Goal: Transaction & Acquisition: Purchase product/service

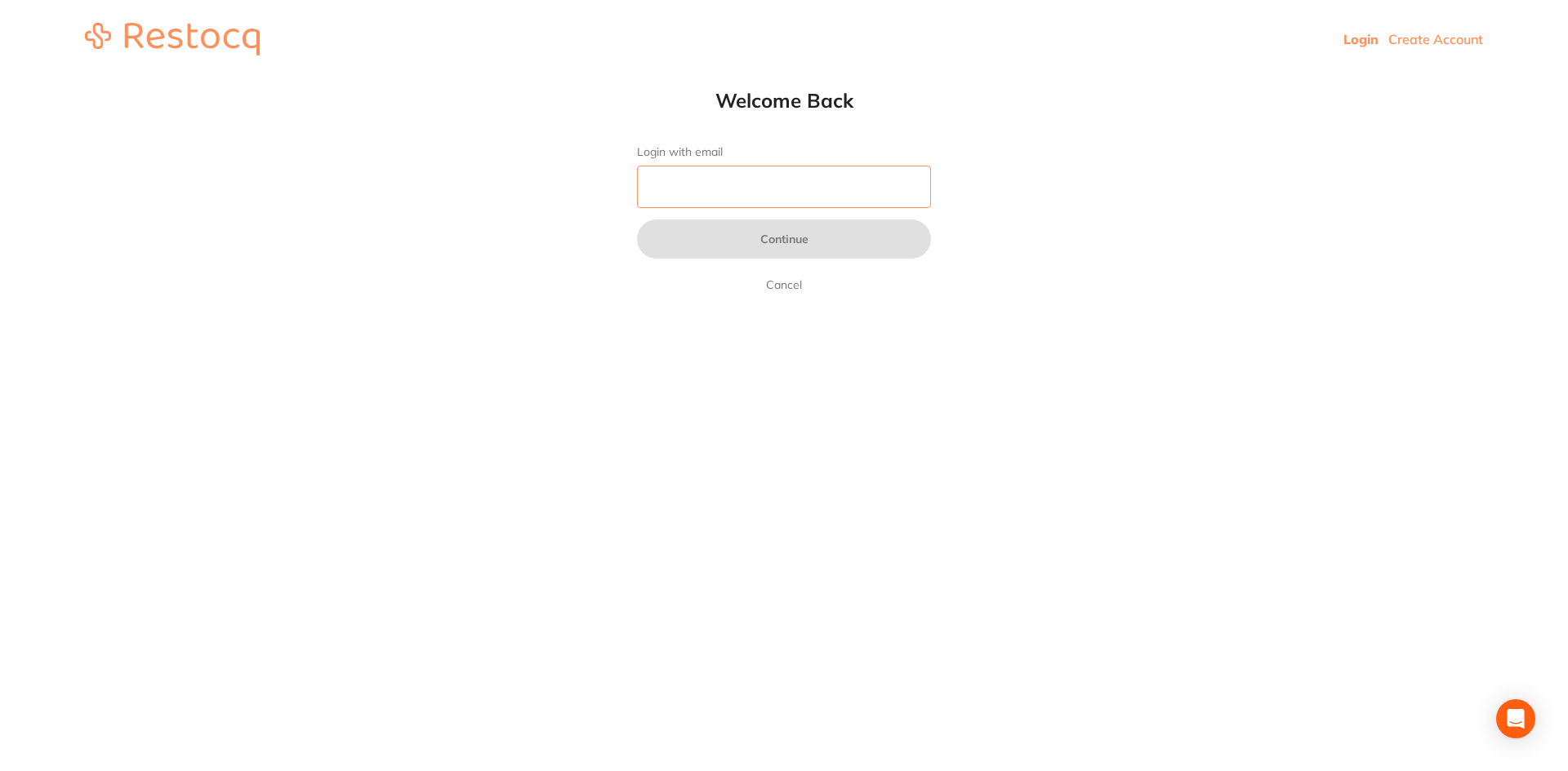
click at [711, 185] on input "Login with email" at bounding box center [784, 187] width 294 height 42
type input "[EMAIL_ADDRESS][DOMAIN_NAME]"
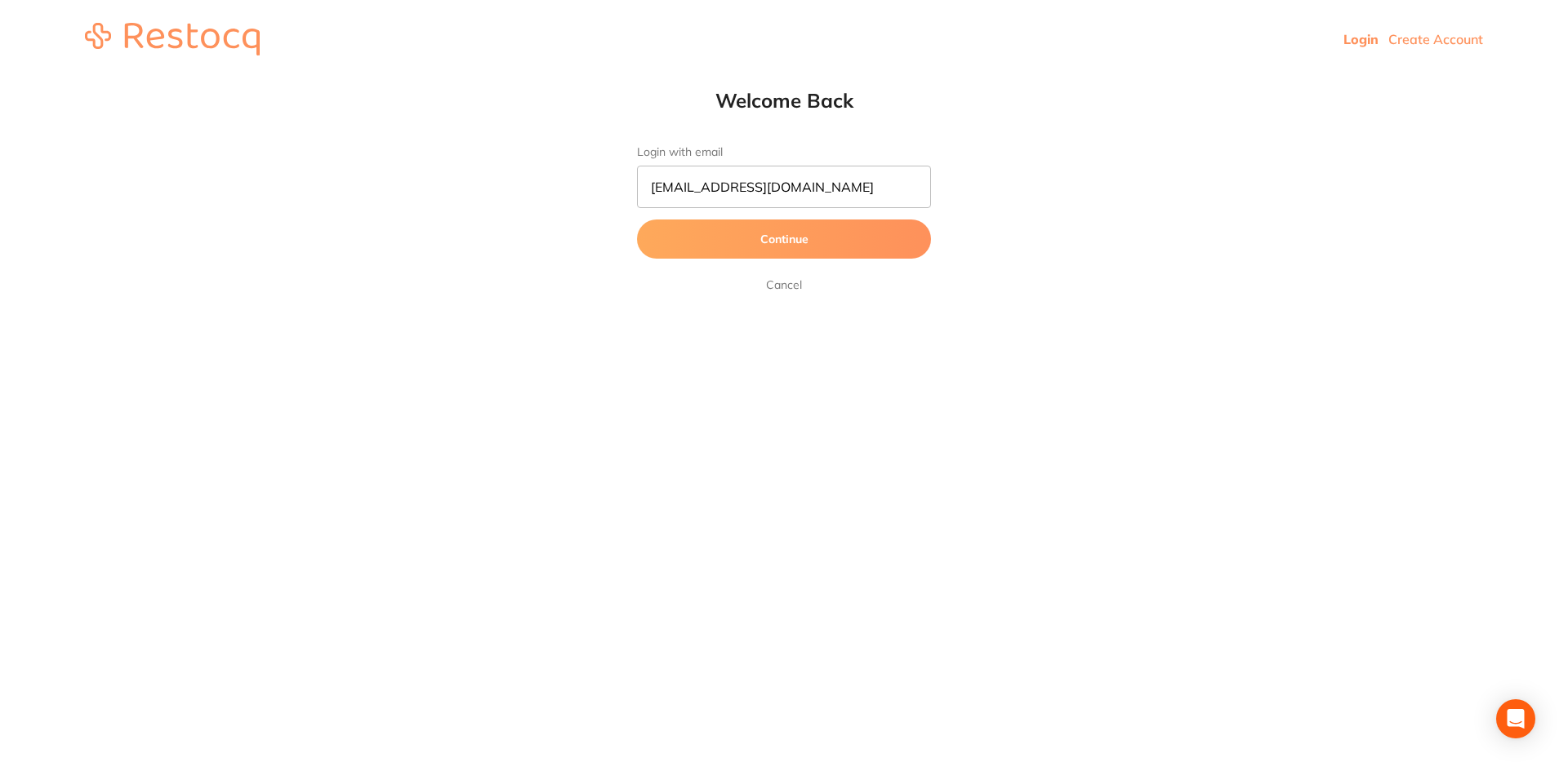
click at [727, 234] on button "Continue" at bounding box center [784, 239] width 294 height 40
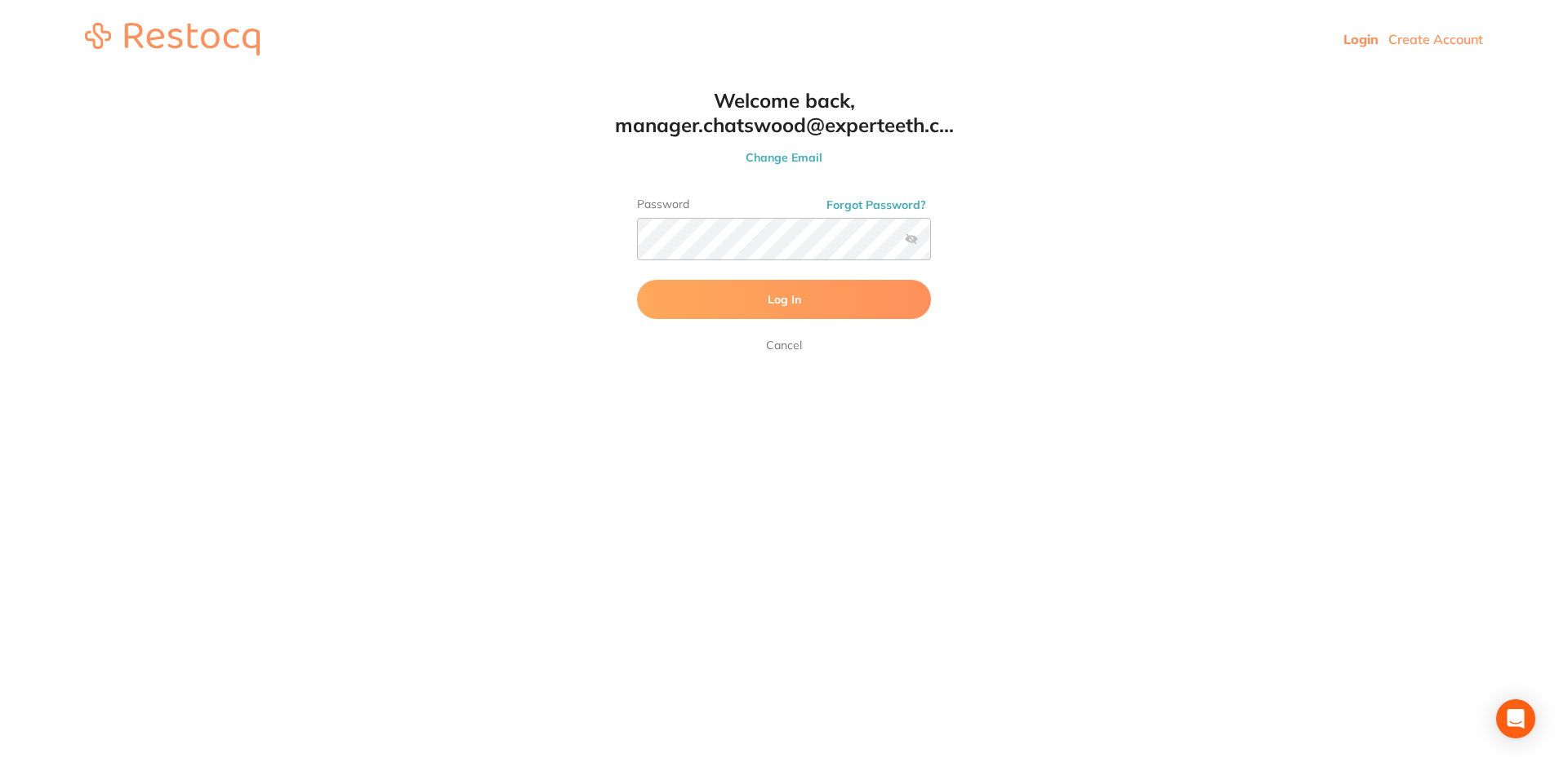
drag, startPoint x: 730, startPoint y: 289, endPoint x: 725, endPoint y: 300, distance: 12.1
click at [733, 288] on button "Log In" at bounding box center [784, 299] width 294 height 40
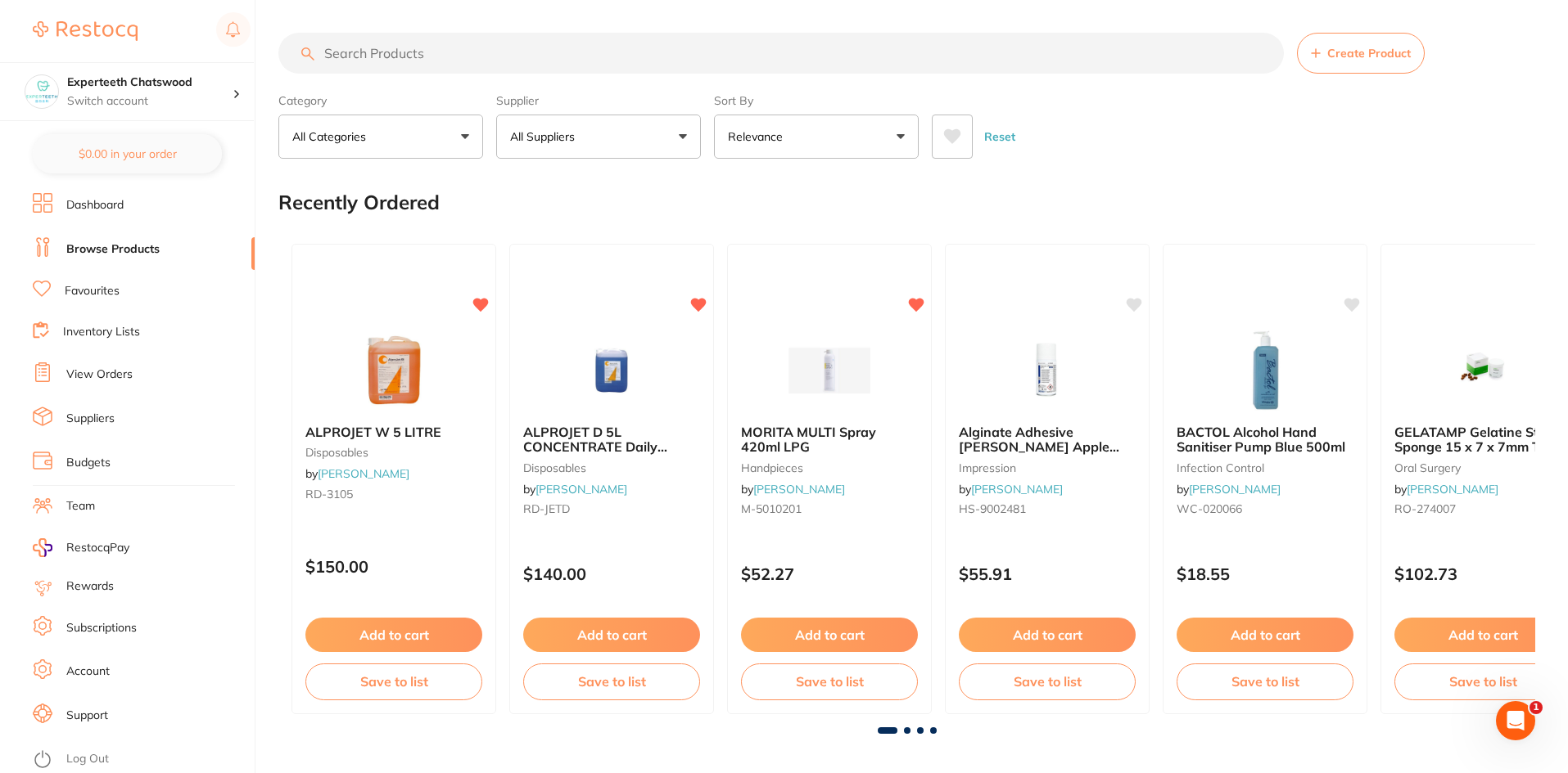
click at [412, 51] on input "search" at bounding box center [781, 53] width 1006 height 41
type input "s"
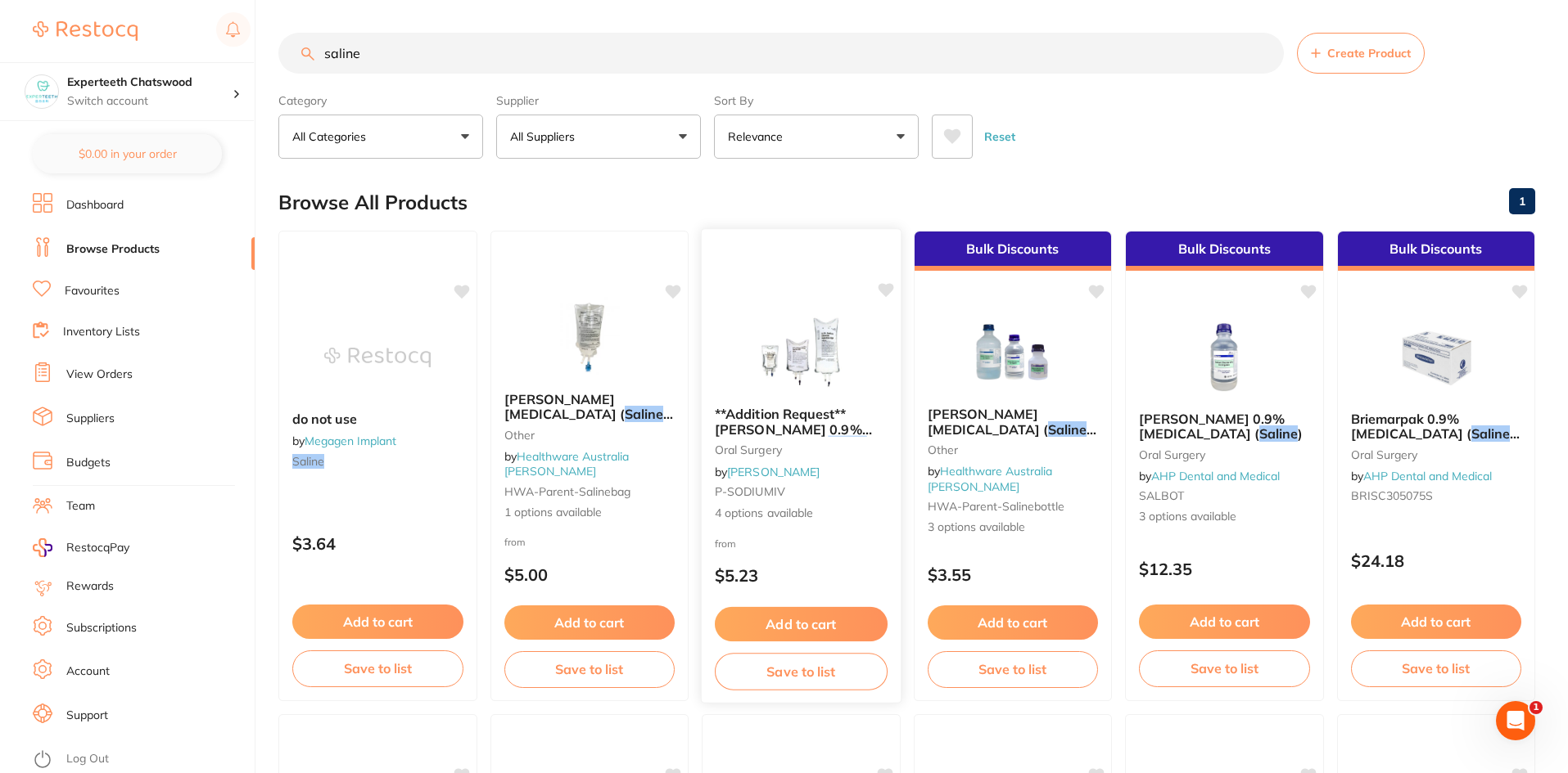
type input "saline"
click at [802, 619] on button "Add to cart" at bounding box center [801, 625] width 173 height 35
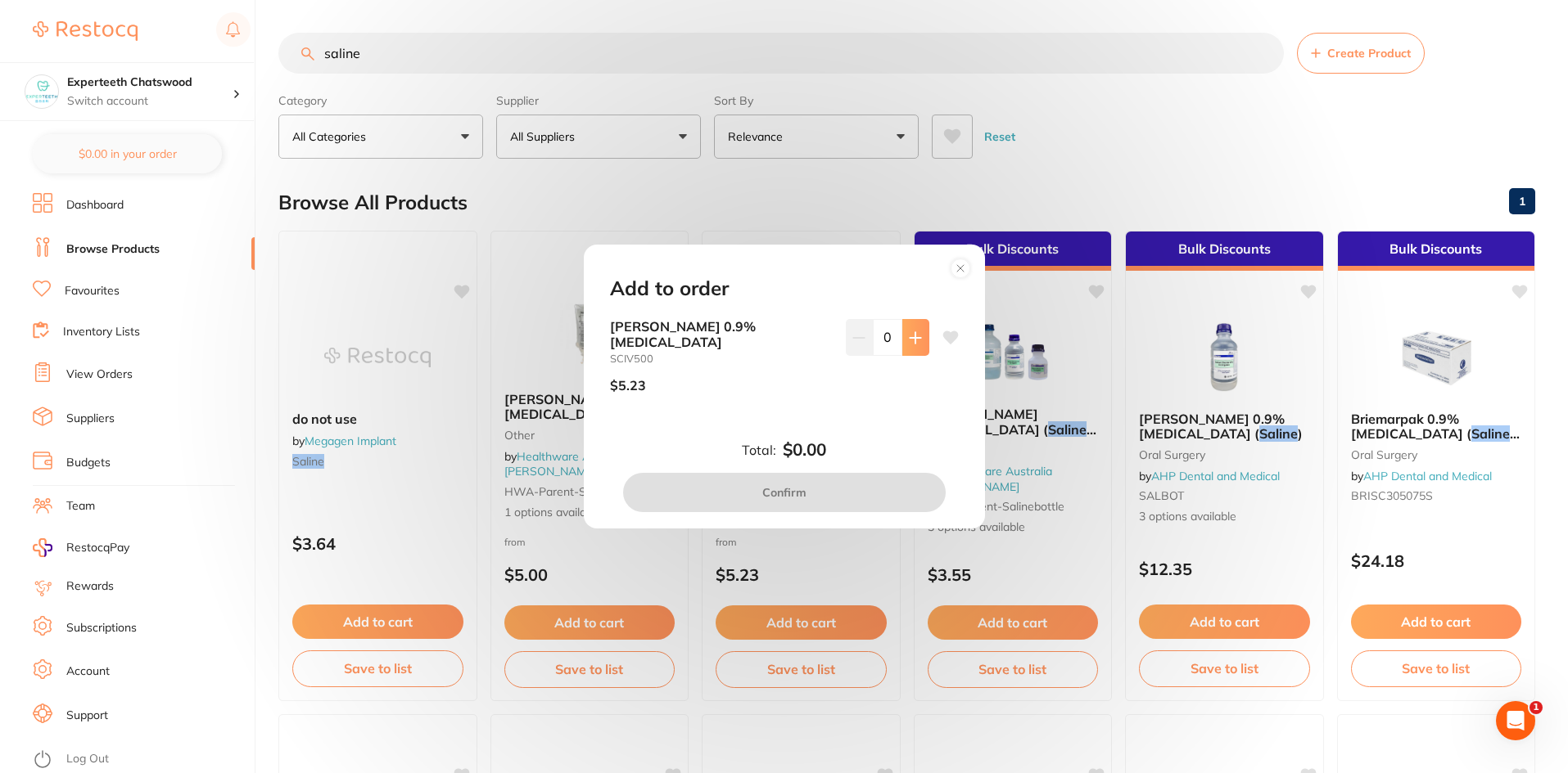
click at [912, 342] on icon at bounding box center [915, 337] width 11 height 11
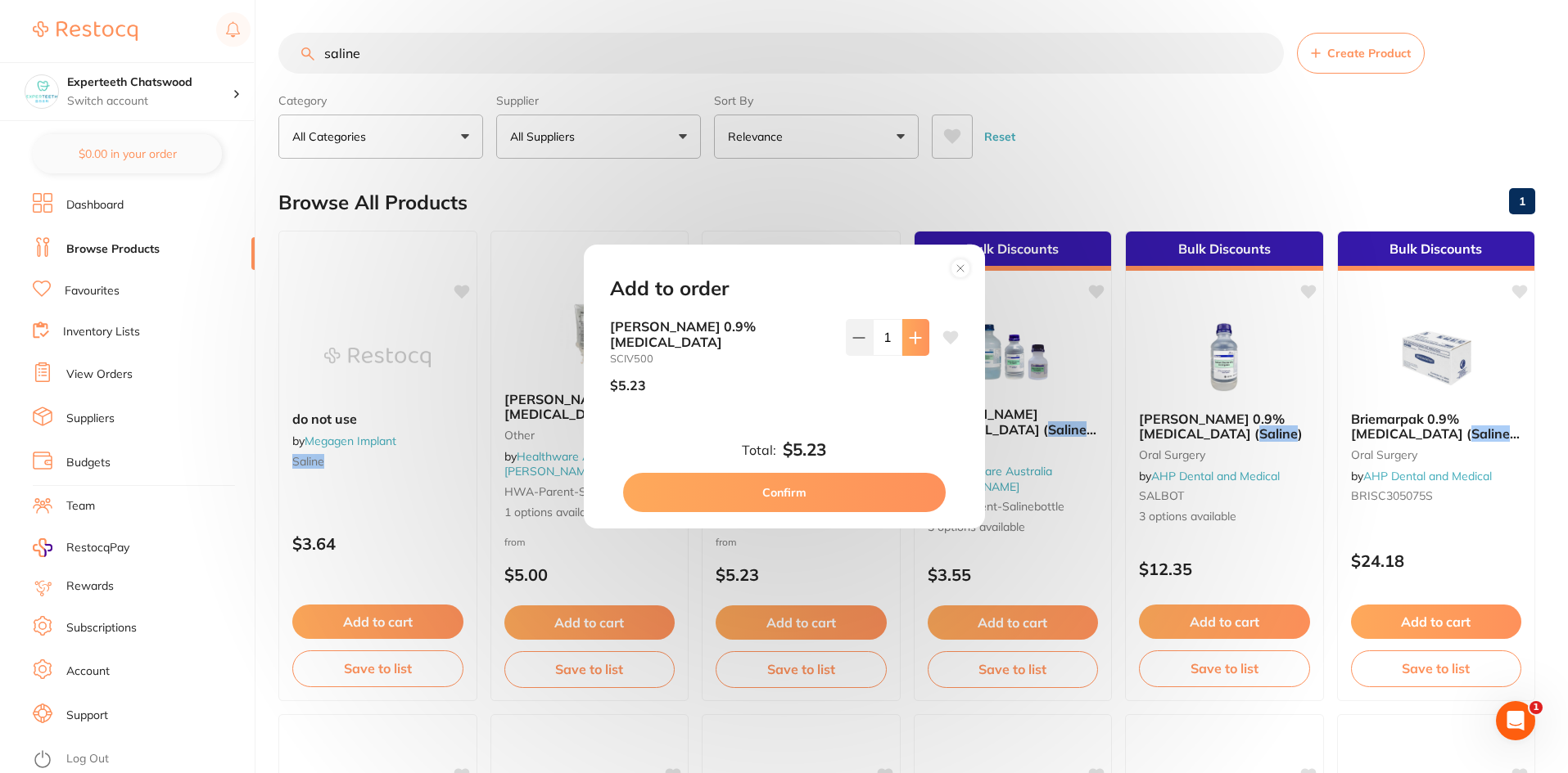
click at [912, 342] on icon at bounding box center [915, 337] width 11 height 11
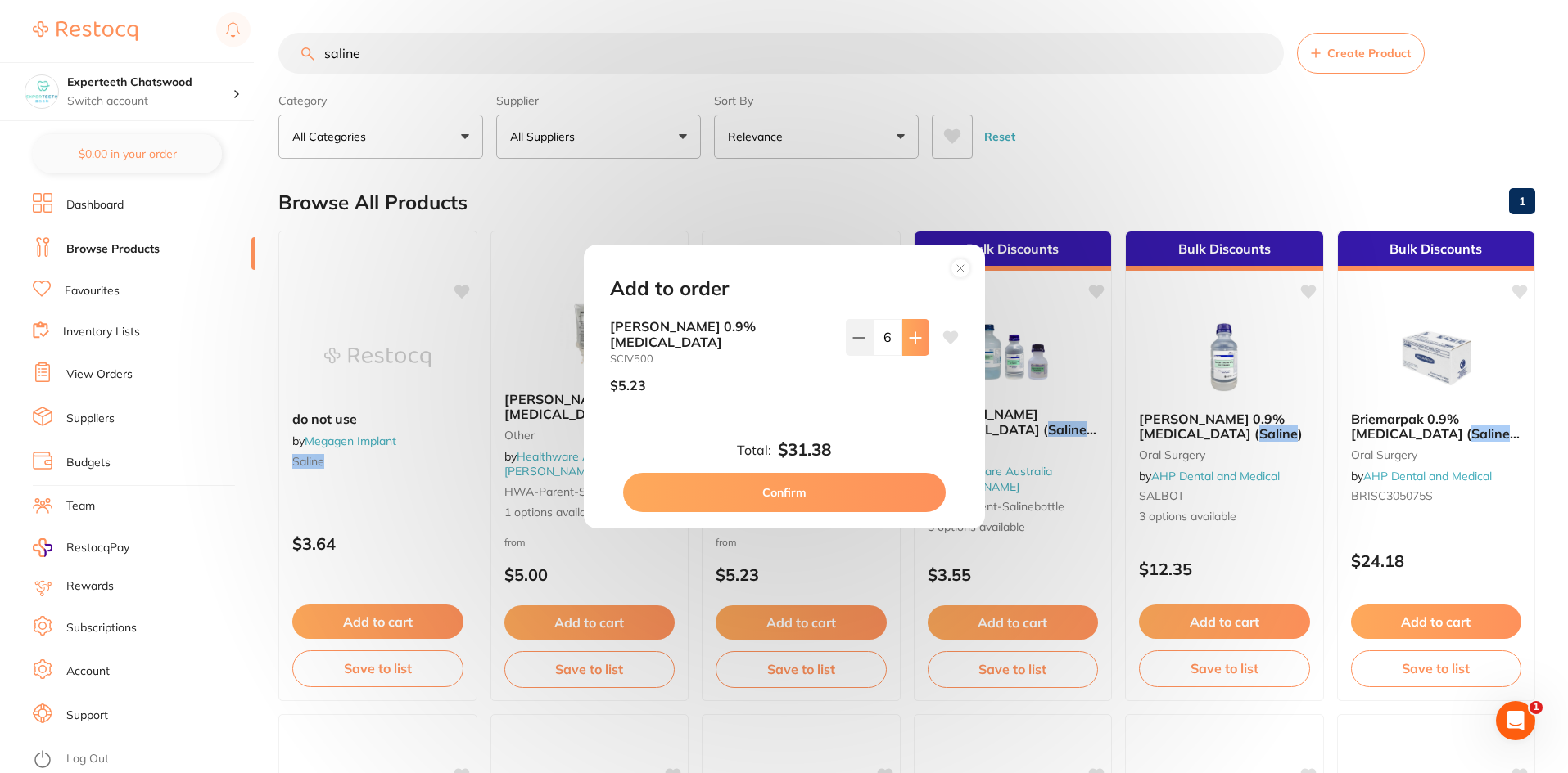
click at [912, 342] on icon at bounding box center [915, 337] width 11 height 11
type input "10"
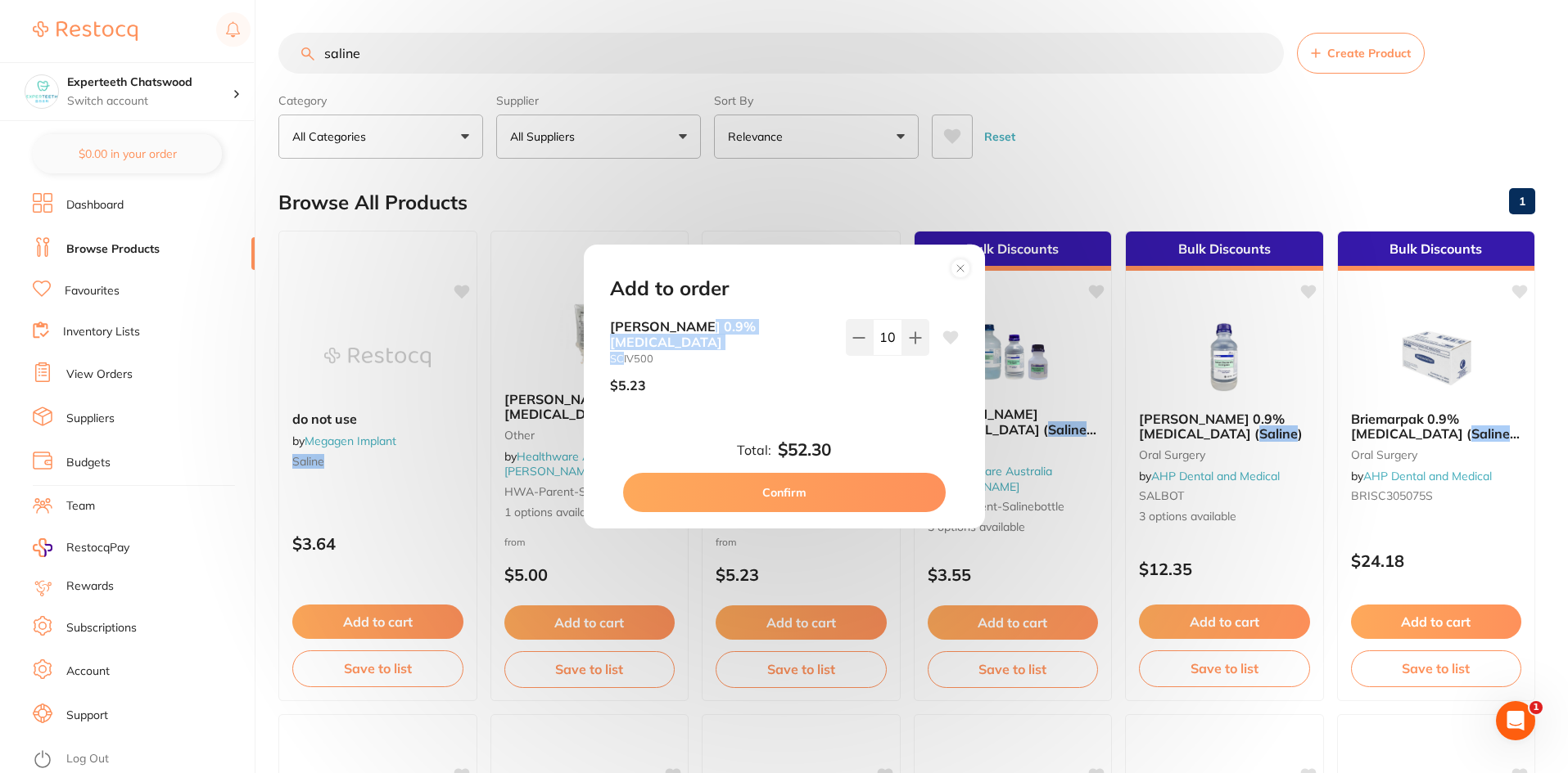
drag, startPoint x: 619, startPoint y: 350, endPoint x: 694, endPoint y: 342, distance: 75.4
click at [694, 342] on p "Baxter 0.9% Sodium Chloride SCIV500" at bounding box center [721, 342] width 223 height 45
click at [667, 330] on b "Baxter 0.9% Sodium Chloride" at bounding box center [721, 334] width 223 height 30
click at [965, 268] on circle at bounding box center [959, 267] width 18 height 18
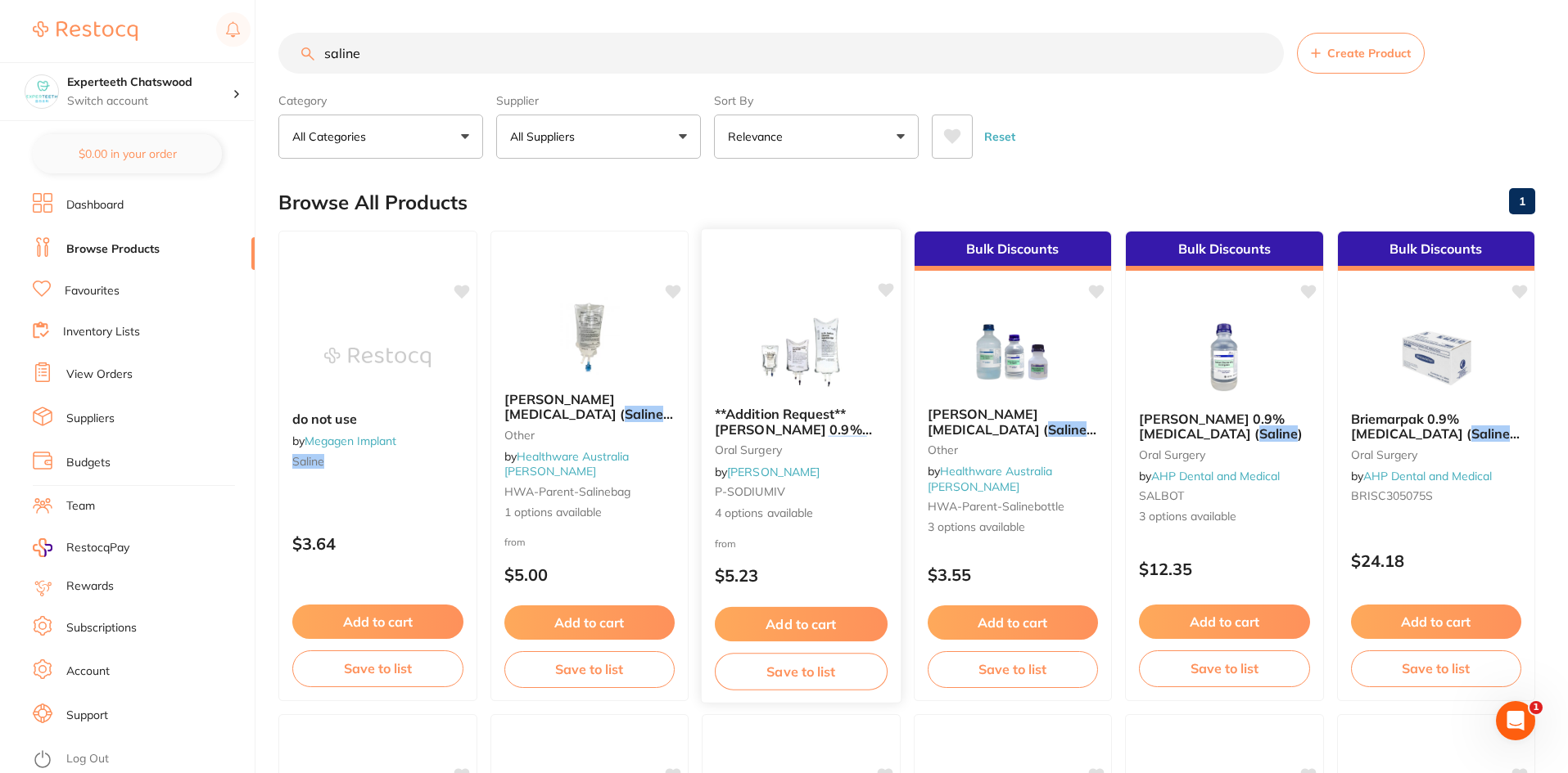
click at [829, 616] on button "Add to cart" at bounding box center [801, 625] width 173 height 35
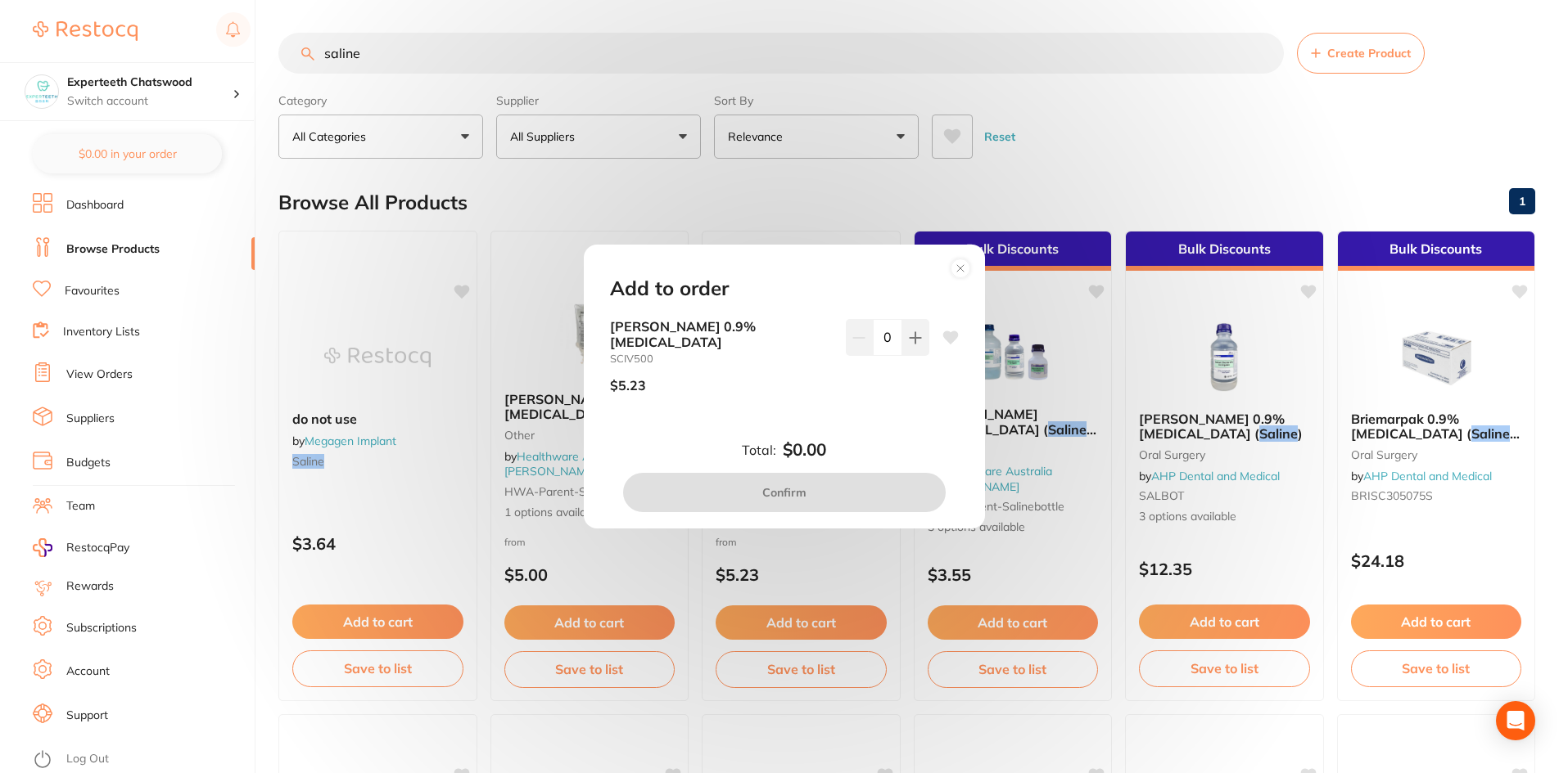
drag, startPoint x: 891, startPoint y: 342, endPoint x: 875, endPoint y: 342, distance: 16.0
click at [875, 342] on input "0" at bounding box center [888, 337] width 29 height 36
click at [902, 342] on button at bounding box center [916, 337] width 27 height 36
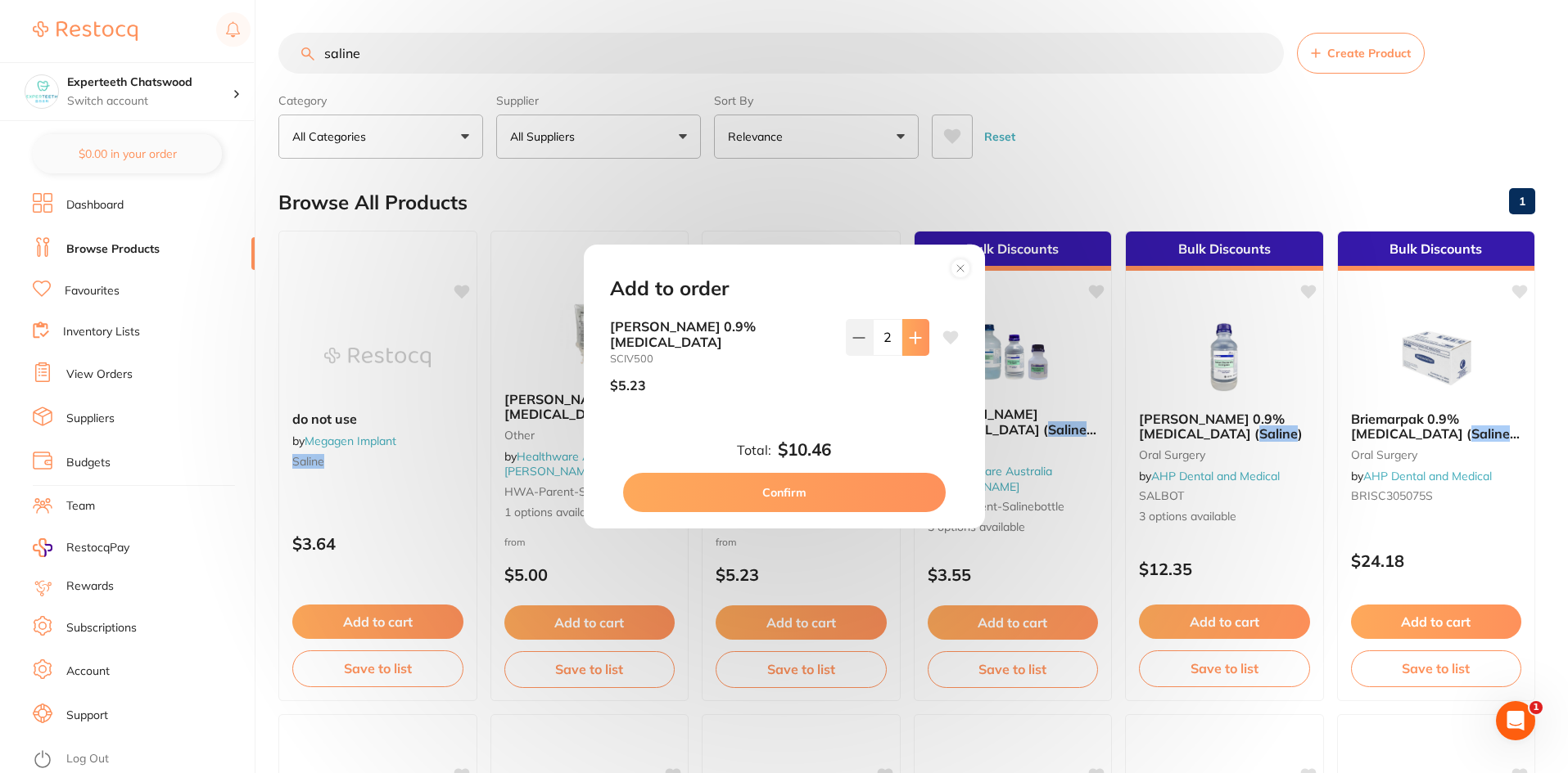
click at [902, 342] on button at bounding box center [916, 337] width 27 height 36
type input "4"
drag, startPoint x: 899, startPoint y: 342, endPoint x: 811, endPoint y: 205, distance: 162.8
click at [829, 221] on div "Add to order Baxter 0.9% Sodium Chloride SCIV500 $5.23 4 Total: $15.69 Confirm" at bounding box center [784, 386] width 1568 height 773
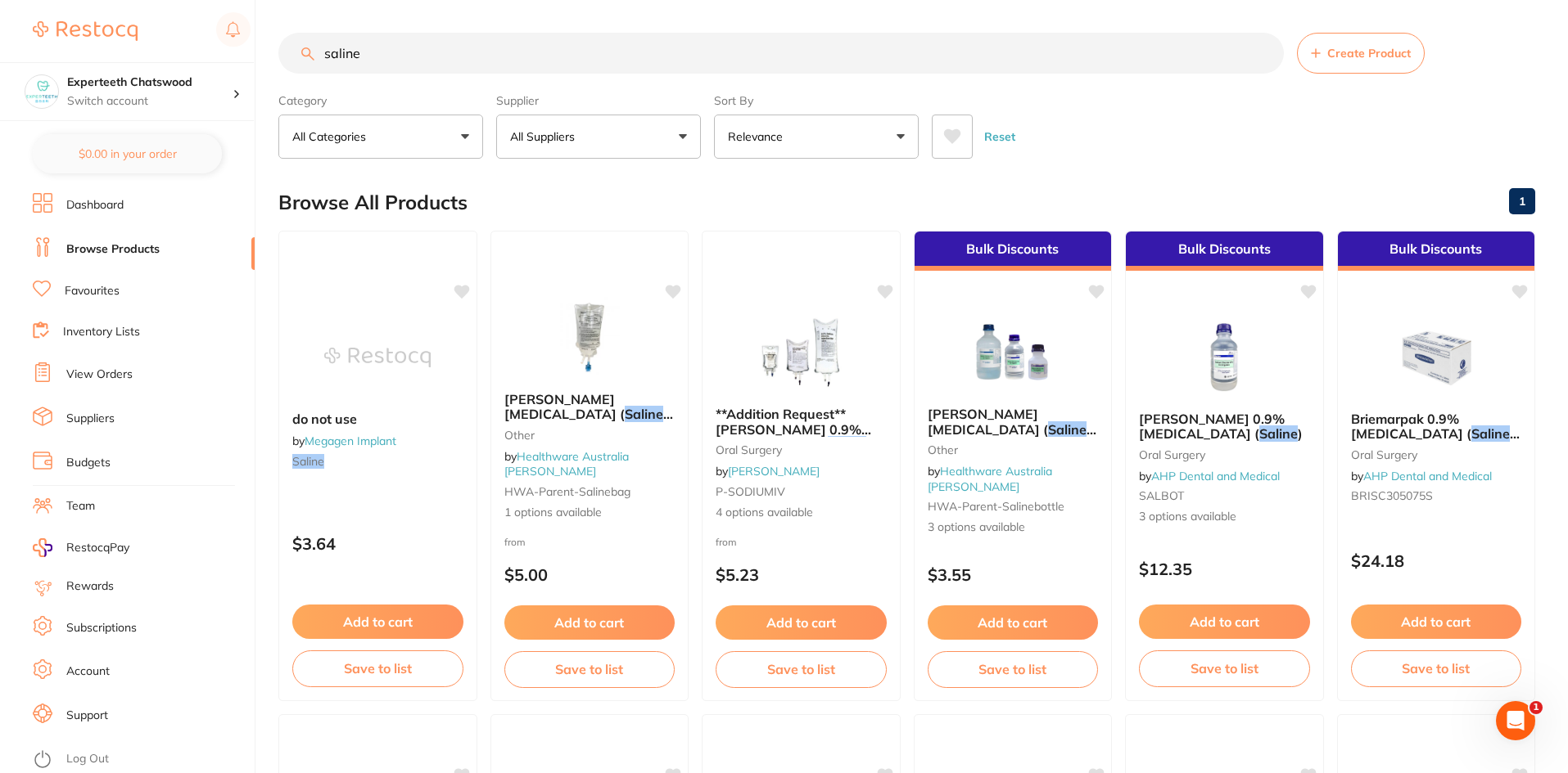
drag, startPoint x: 792, startPoint y: 624, endPoint x: 880, endPoint y: 541, distance: 121.0
click at [791, 625] on button "Add to cart" at bounding box center [800, 623] width 171 height 35
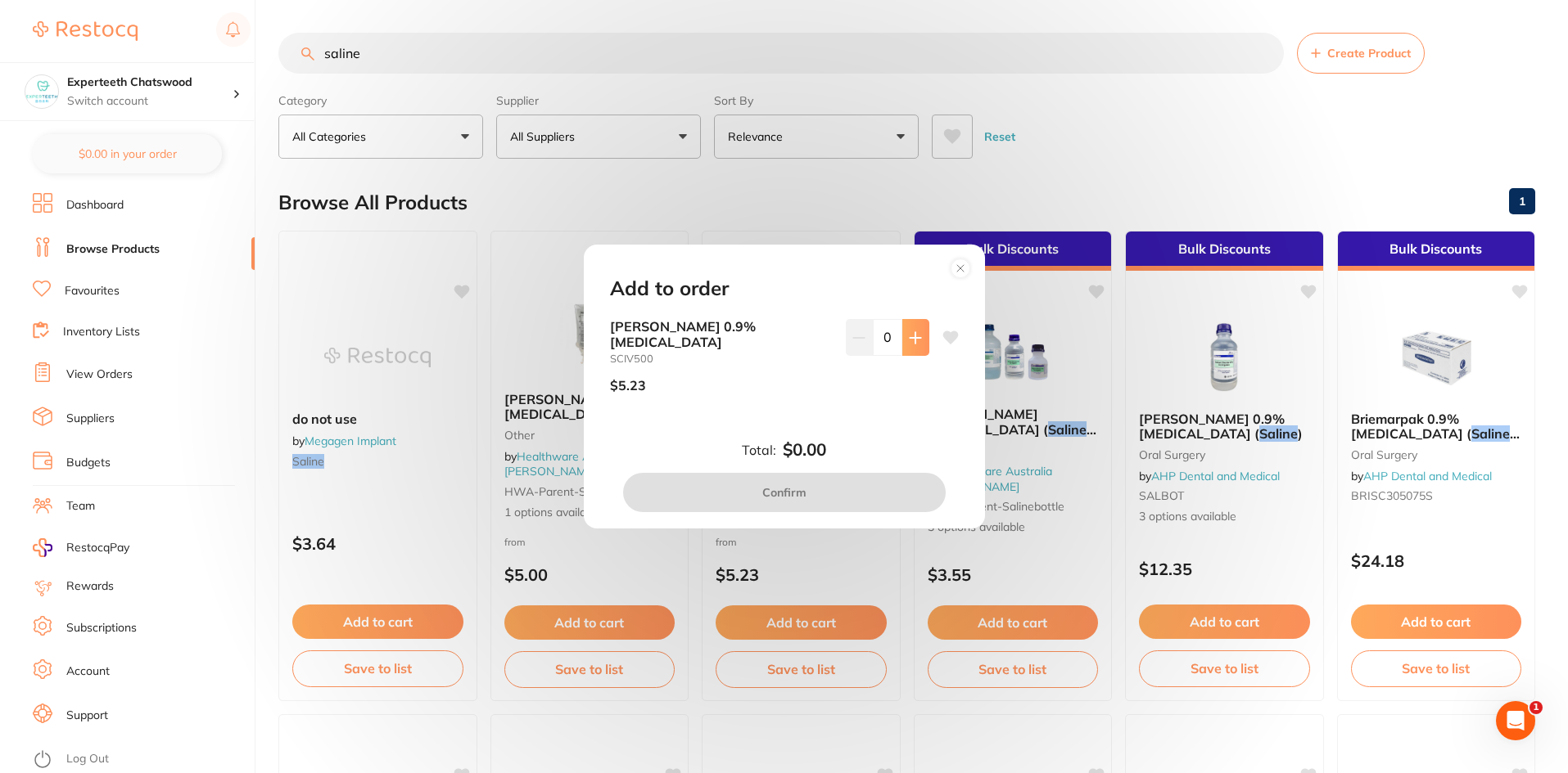
click at [910, 354] on button at bounding box center [916, 337] width 27 height 36
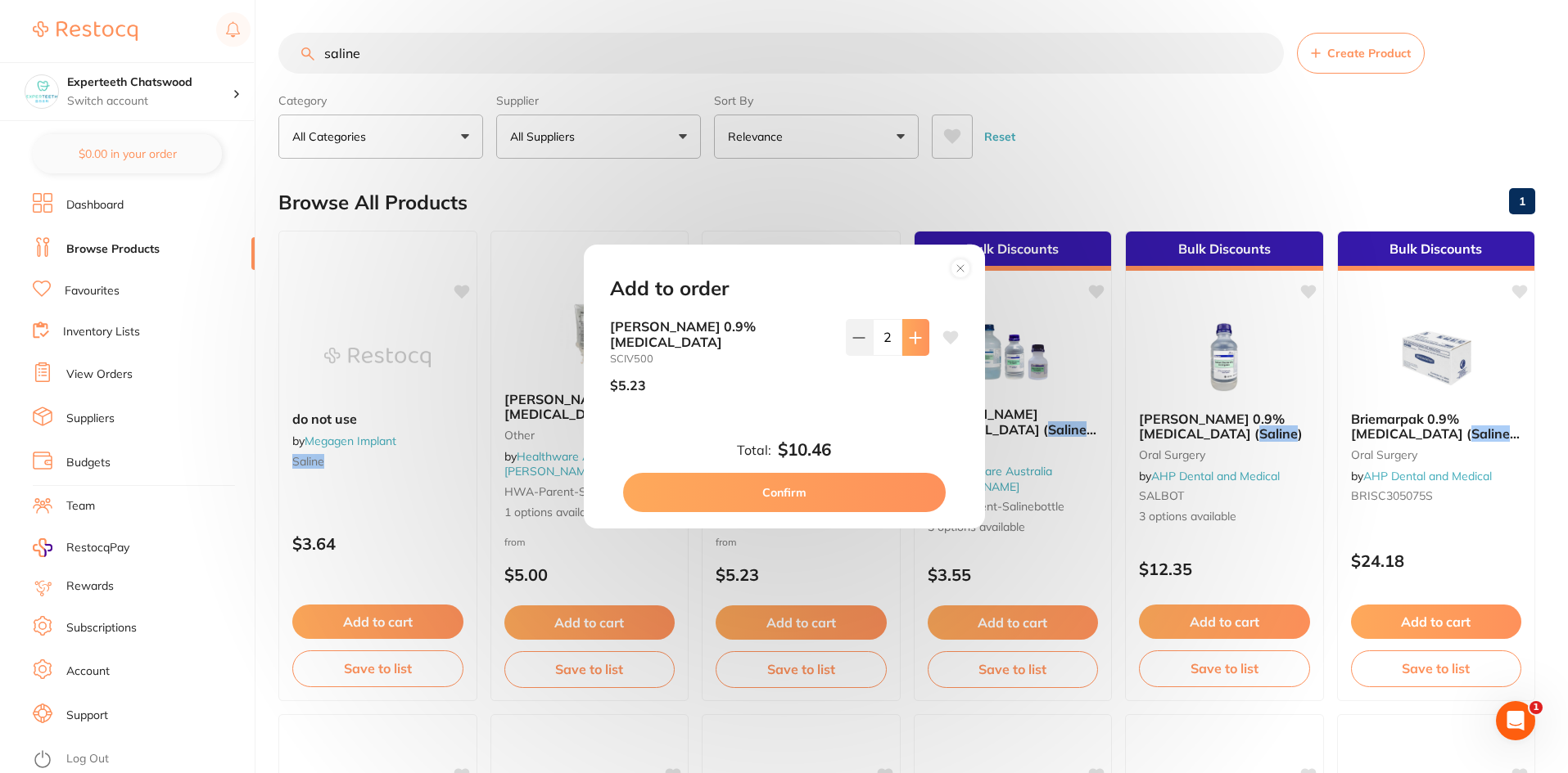
click at [910, 354] on button at bounding box center [916, 337] width 27 height 36
click at [911, 354] on button at bounding box center [916, 337] width 27 height 36
click at [912, 353] on button at bounding box center [916, 337] width 27 height 36
click at [912, 352] on button at bounding box center [916, 337] width 27 height 36
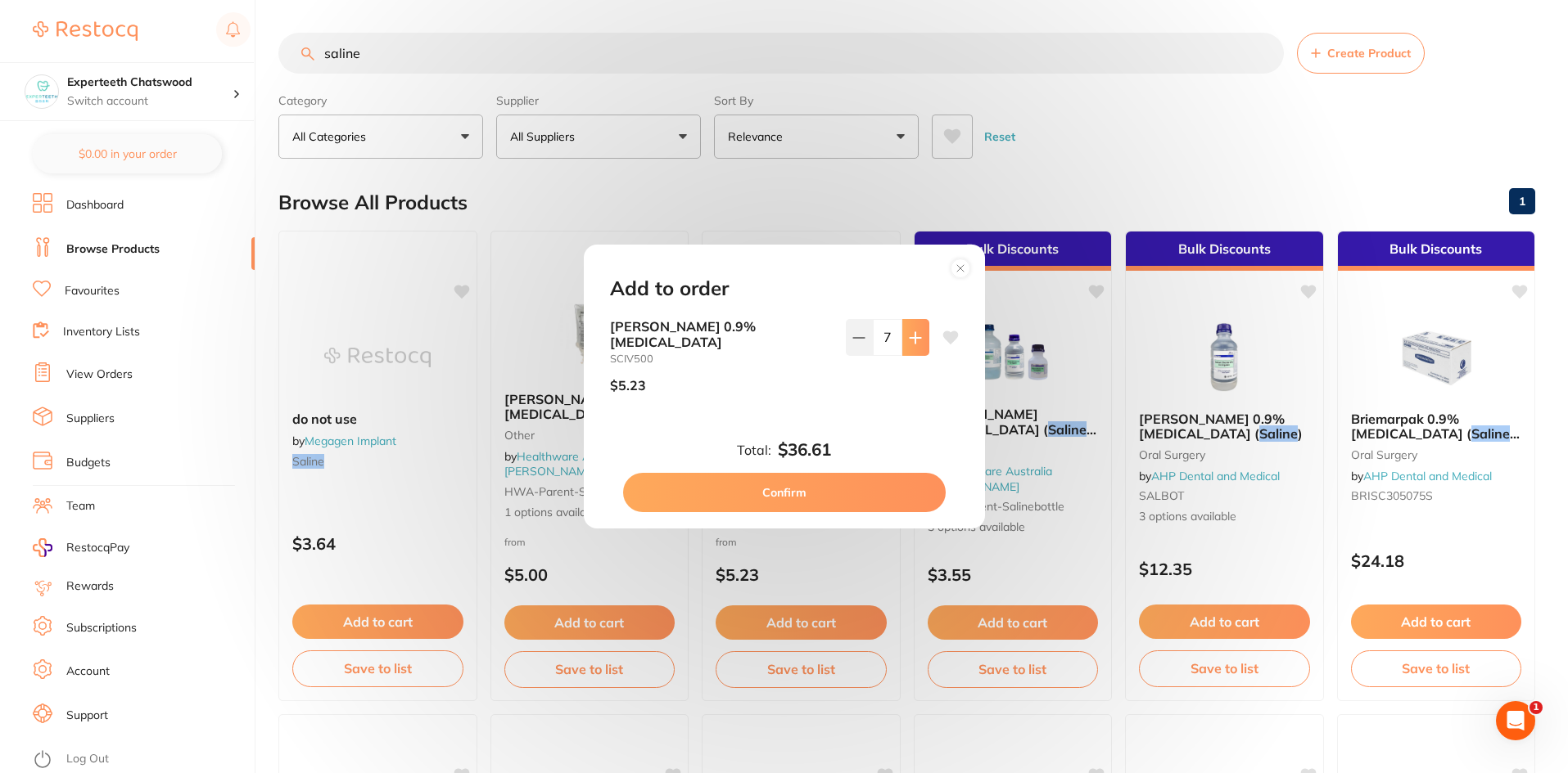
click at [912, 352] on button at bounding box center [916, 337] width 27 height 36
type input "10"
click at [757, 482] on button "Confirm" at bounding box center [784, 492] width 322 height 40
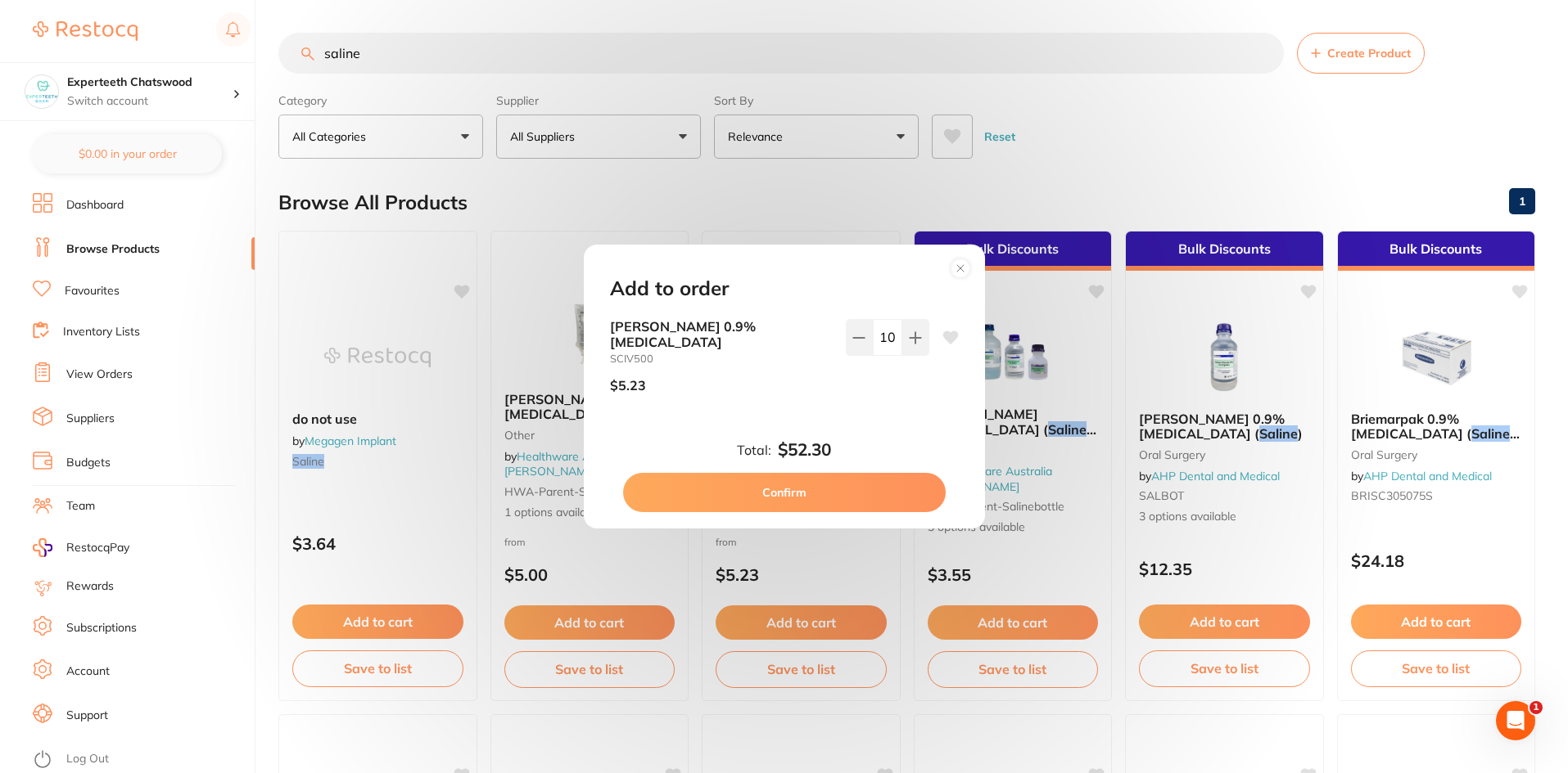
checkbox input "false"
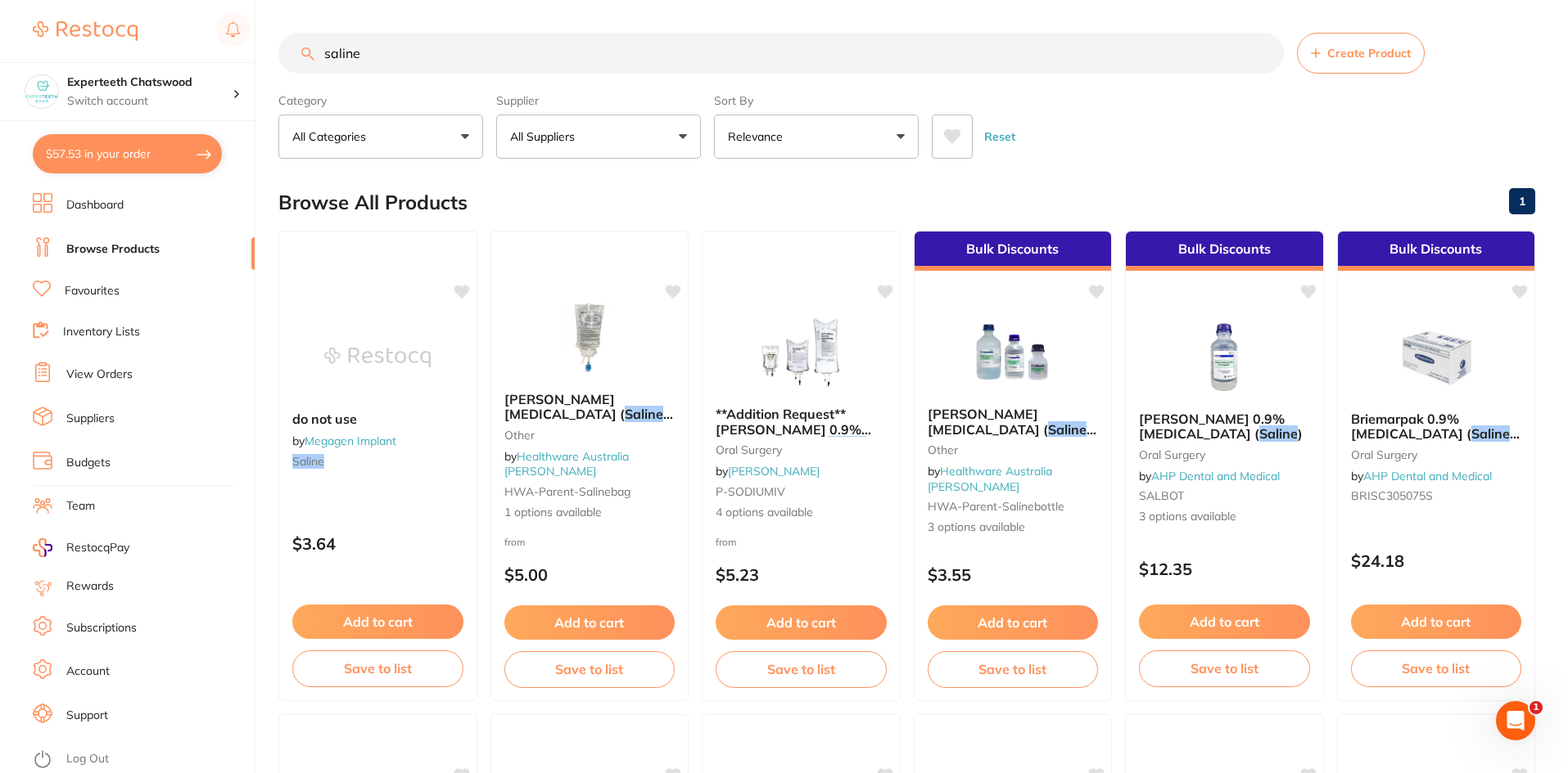
drag, startPoint x: 415, startPoint y: 31, endPoint x: 406, endPoint y: 35, distance: 9.8
click at [449, 50] on input "saline" at bounding box center [781, 53] width 1006 height 41
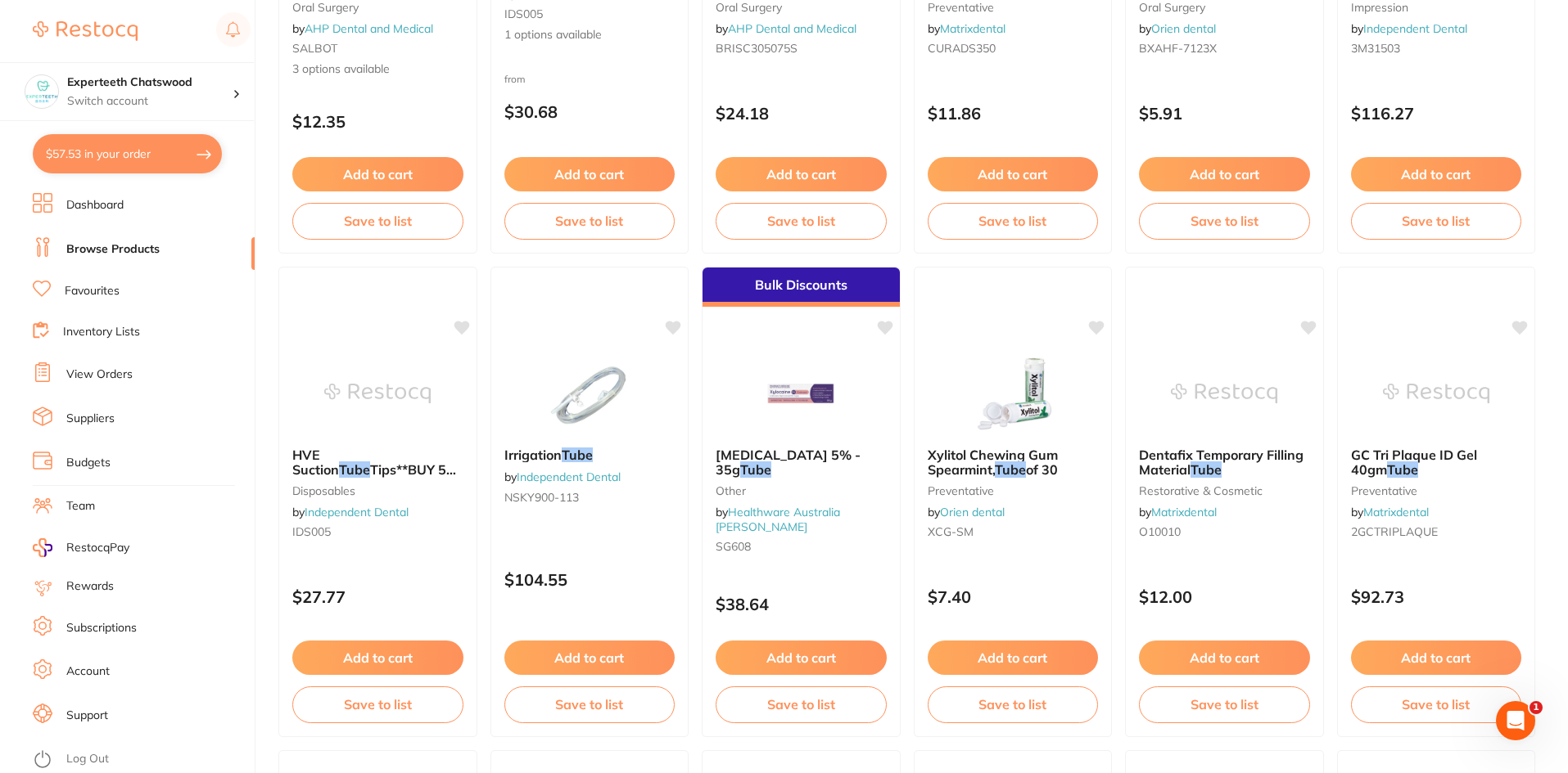
scroll to position [1582, 0]
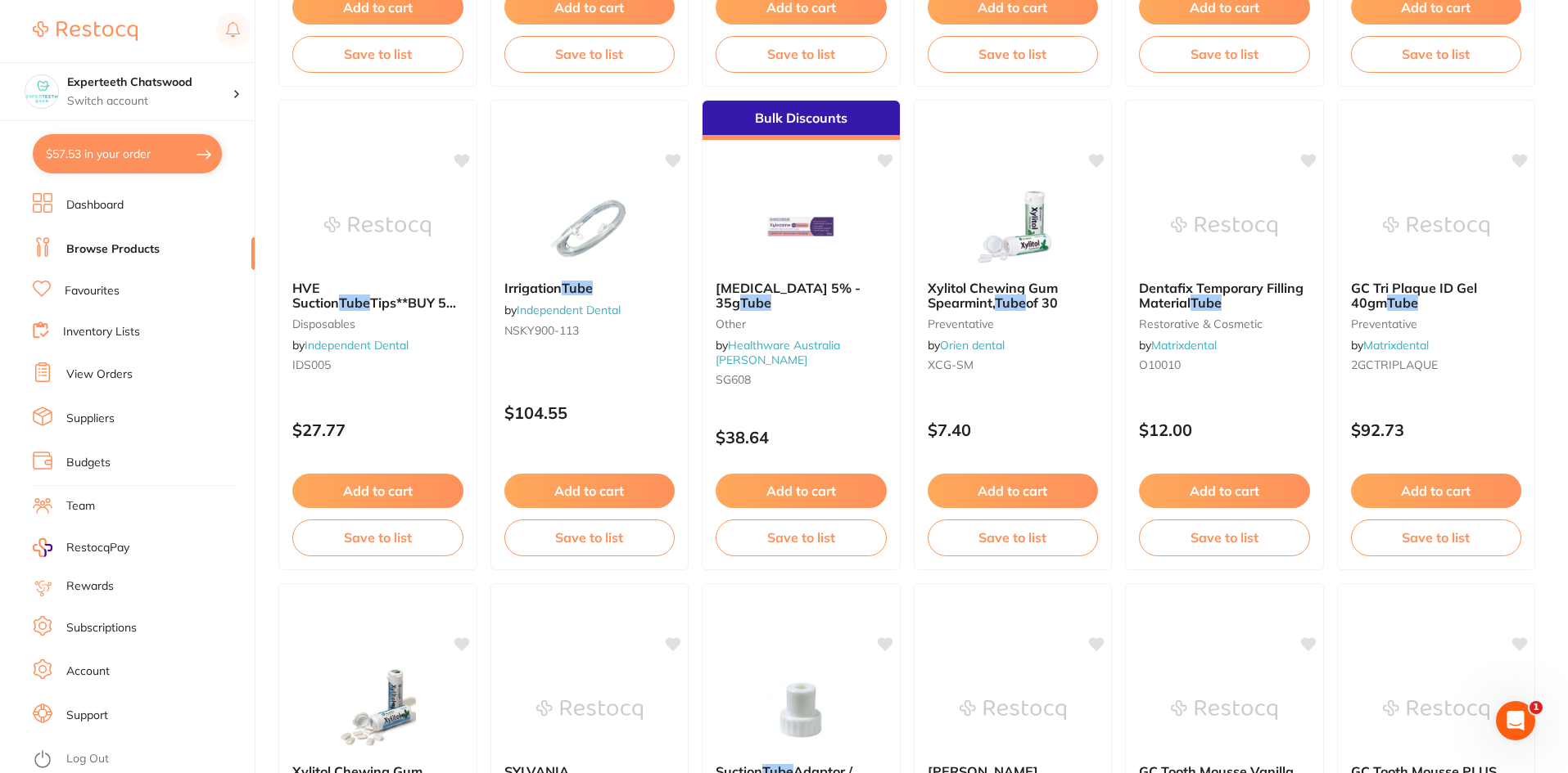
click at [571, 256] on img at bounding box center [589, 226] width 106 height 82
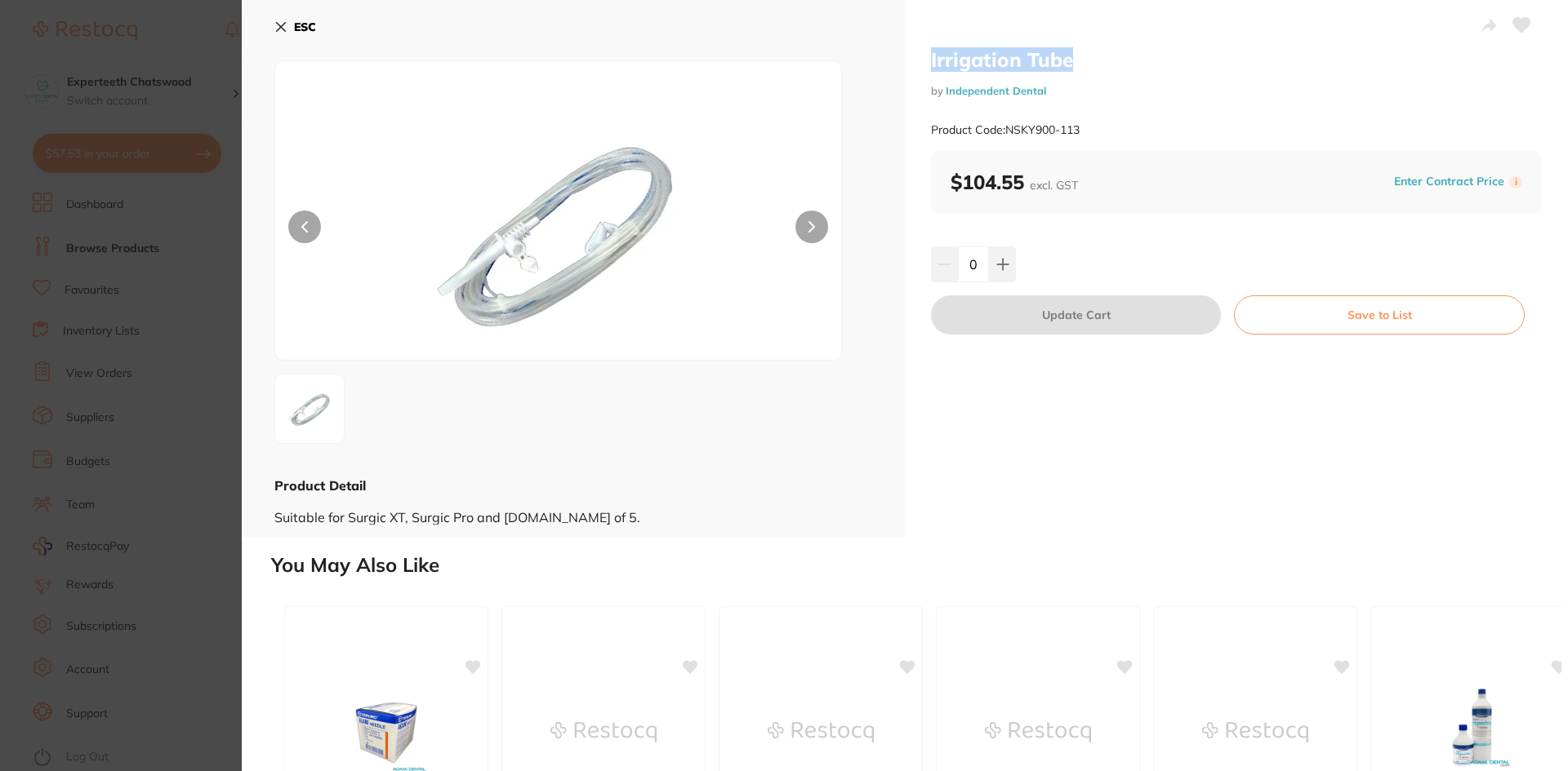
drag, startPoint x: 957, startPoint y: 56, endPoint x: 1058, endPoint y: 60, distance: 101.1
click at [1070, 60] on div "Irrigation Tube by Independent Dental Product Code: NSKY900-113 $104.55 excl. G…" at bounding box center [1236, 269] width 663 height 538
copy h2 "Irrigation Tube"
click at [290, 26] on button "ESC" at bounding box center [294, 27] width 42 height 28
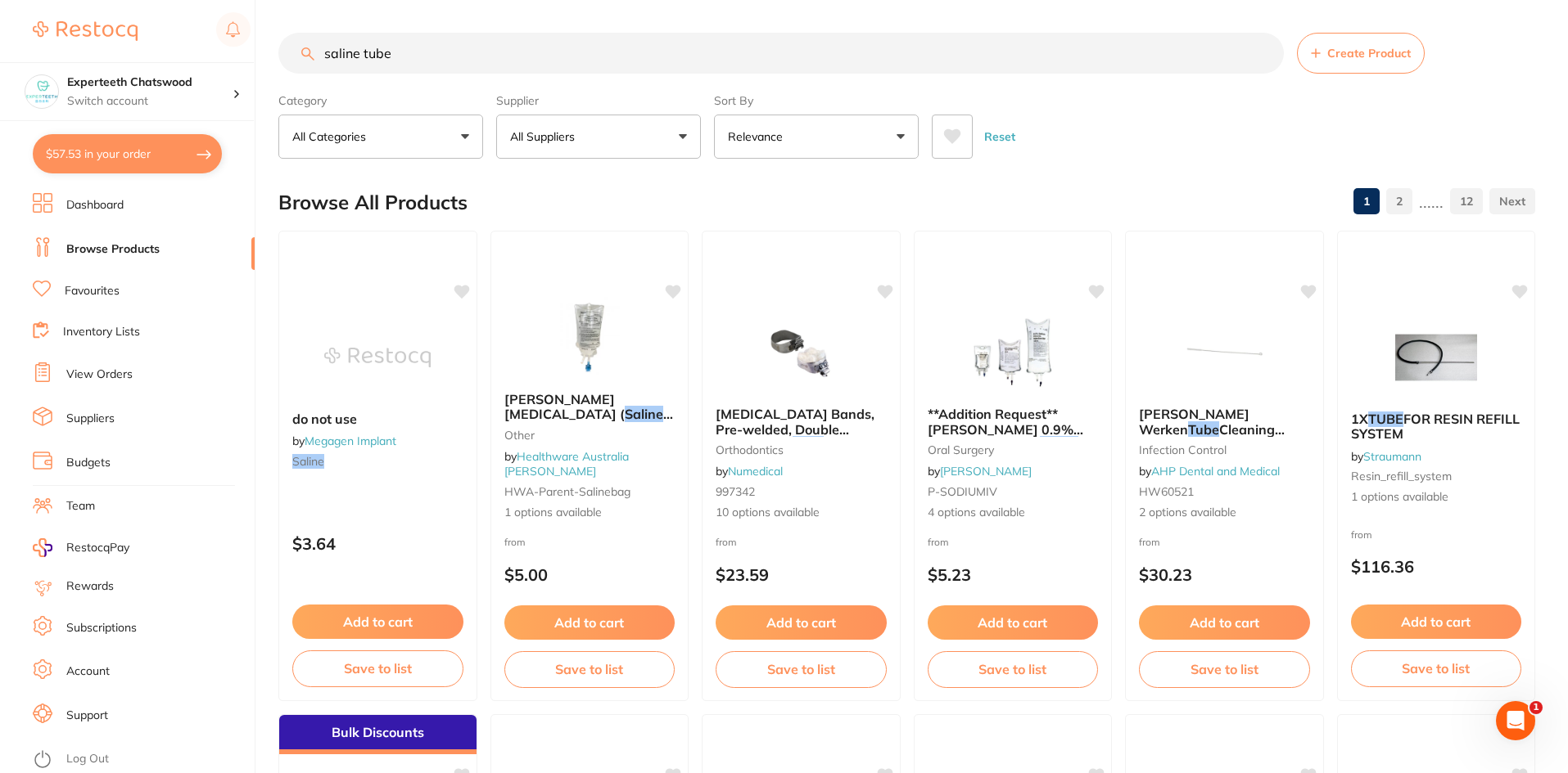
drag, startPoint x: 449, startPoint y: 46, endPoint x: 212, endPoint y: 44, distance: 237.0
click at [212, 44] on div "$57.53 Experteeth Chatswood Switch account Experteeth Chatswood $57.53 in your …" at bounding box center [784, 386] width 1568 height 773
paste input "Irrigation T"
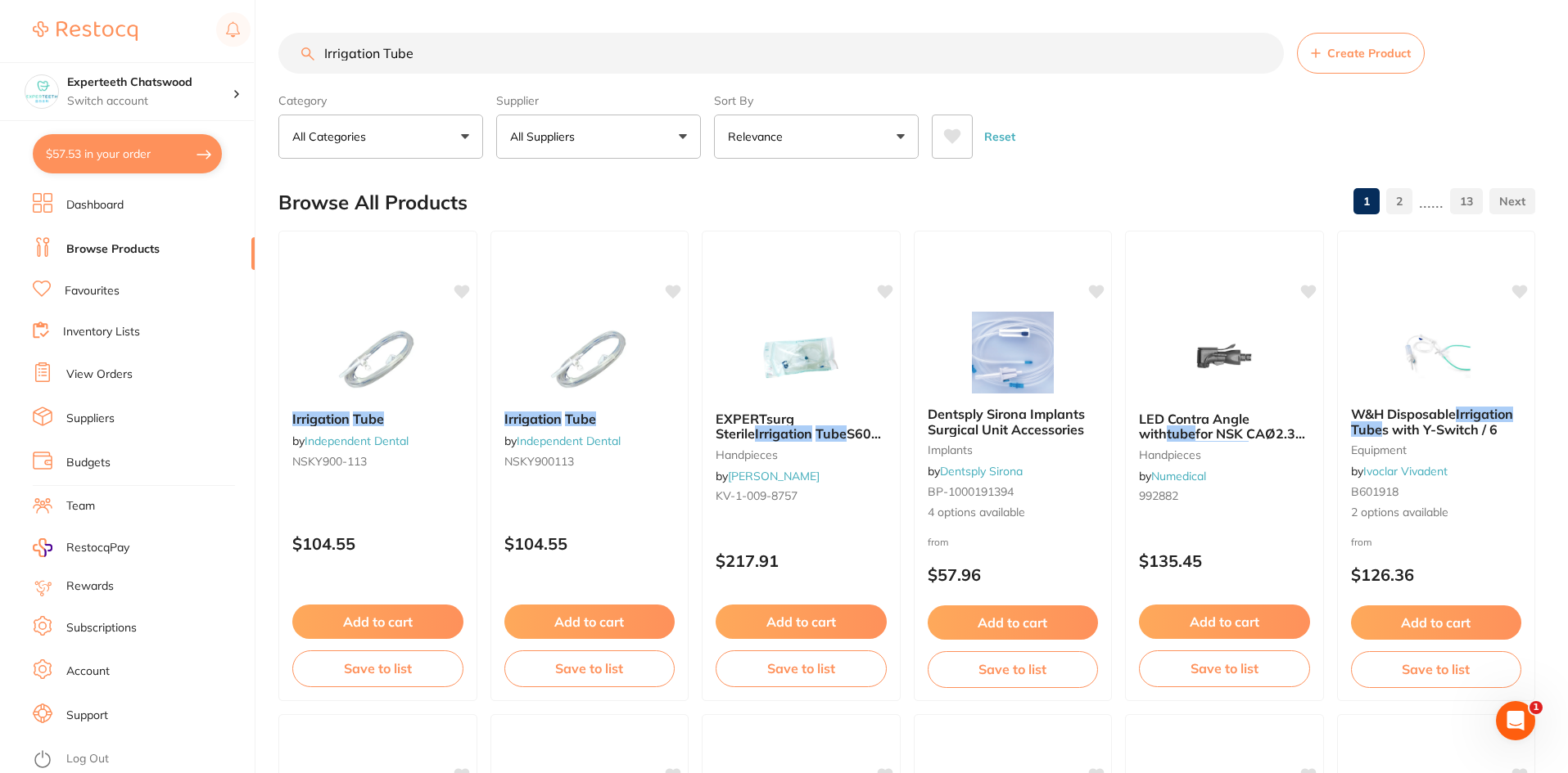
type input "Irrigation Tube"
click at [592, 141] on button "All Suppliers" at bounding box center [599, 136] width 205 height 45
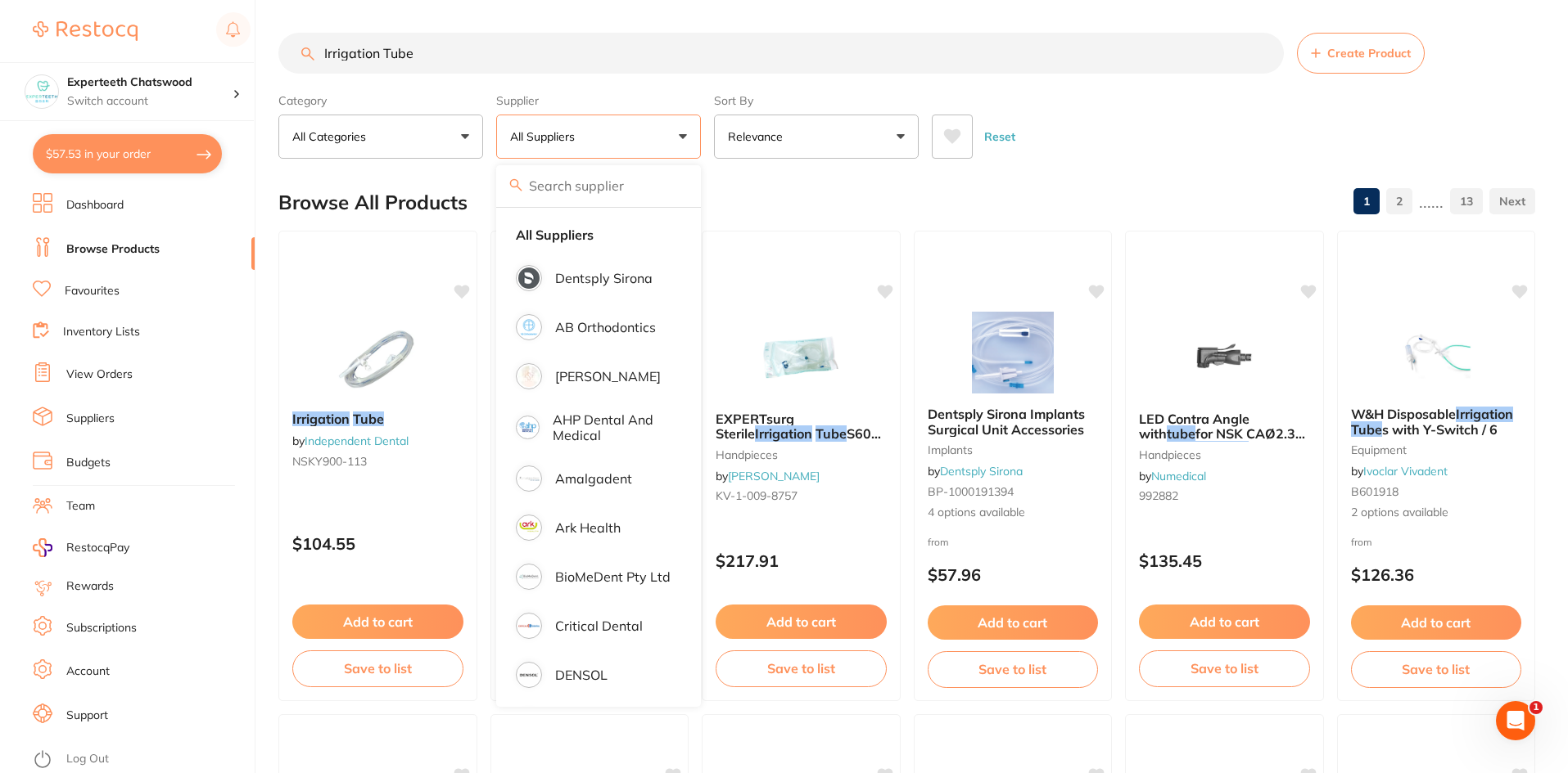
click at [572, 183] on input "search" at bounding box center [599, 186] width 205 height 41
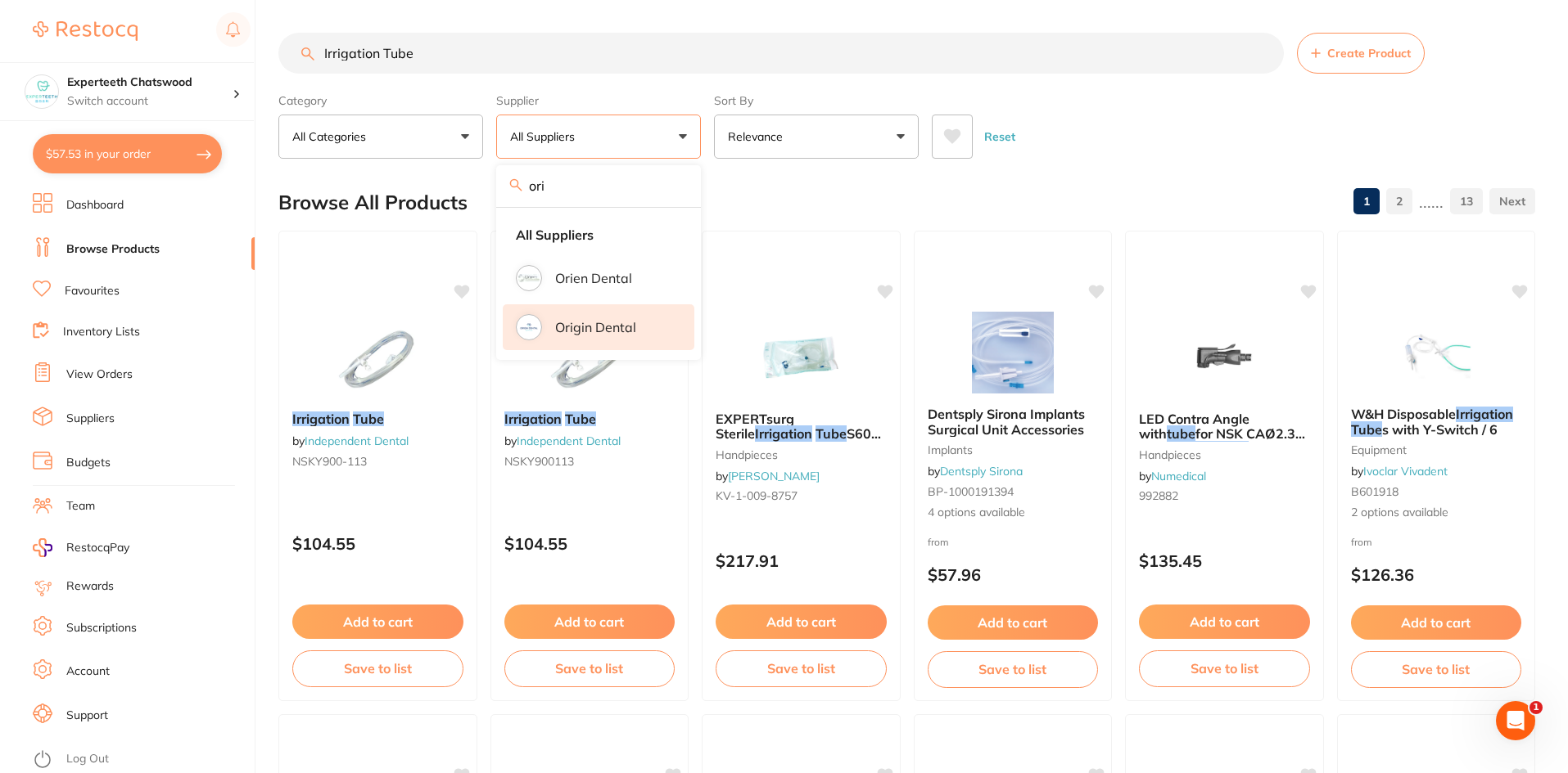
type input "ori"
drag, startPoint x: 623, startPoint y: 331, endPoint x: 628, endPoint y: 340, distance: 10.3
click at [623, 331] on p "Origin Dental" at bounding box center [596, 327] width 81 height 15
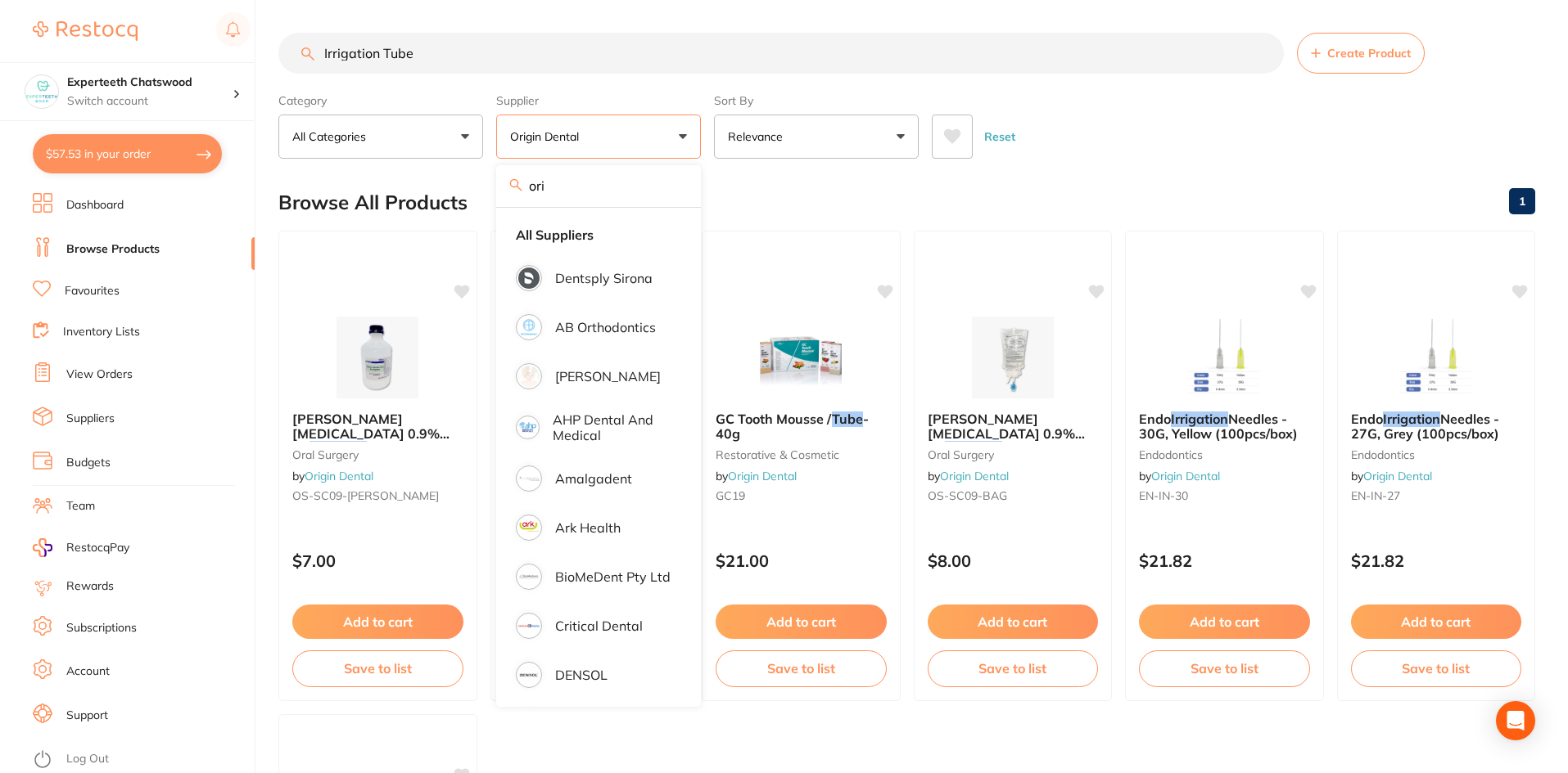
click at [1193, 131] on div "Reset" at bounding box center [1227, 130] width 590 height 57
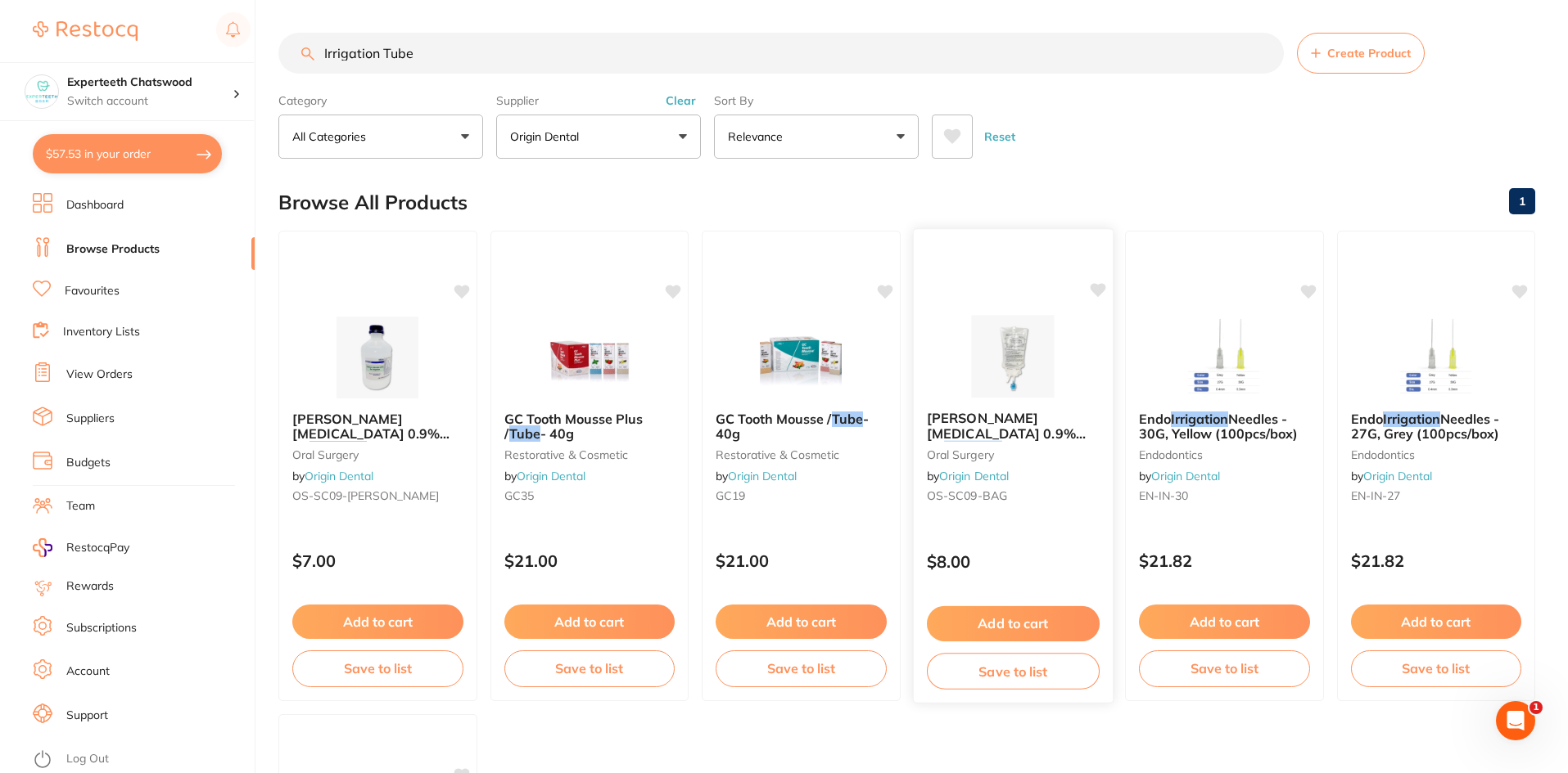
click at [1014, 364] on img at bounding box center [1012, 356] width 107 height 82
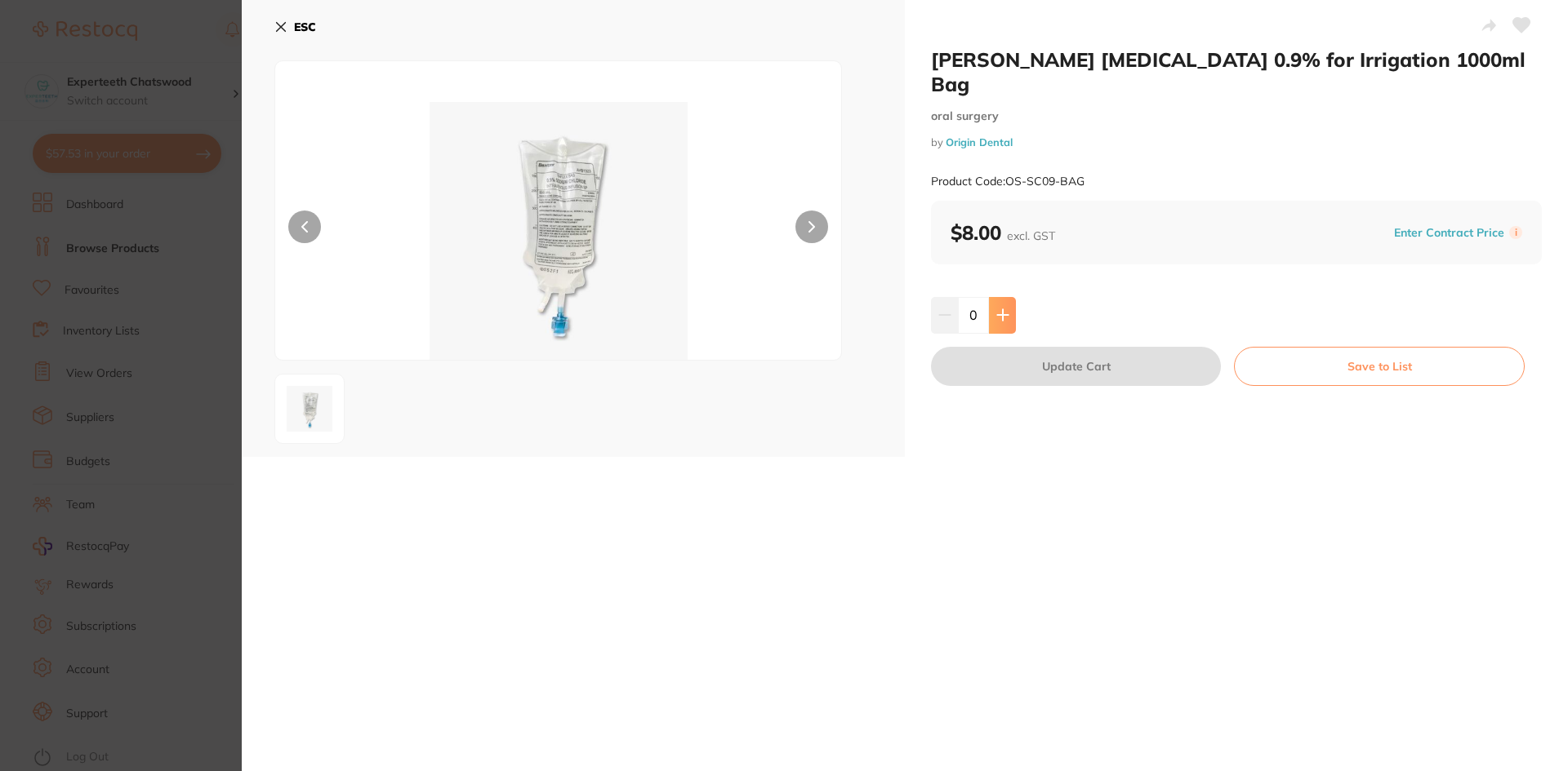
click at [1008, 297] on button at bounding box center [1003, 315] width 27 height 36
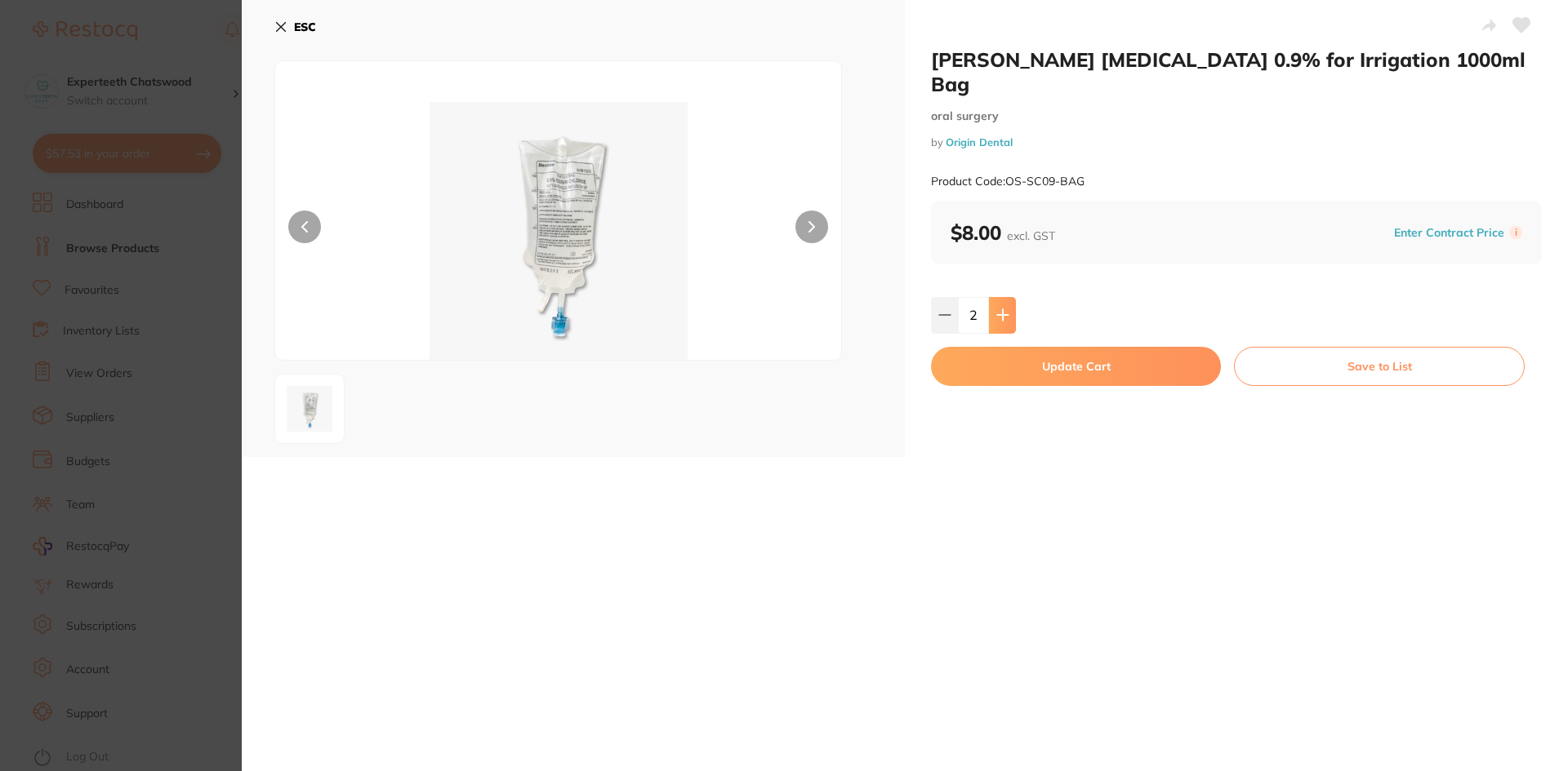
click at [1008, 297] on button at bounding box center [1003, 315] width 27 height 36
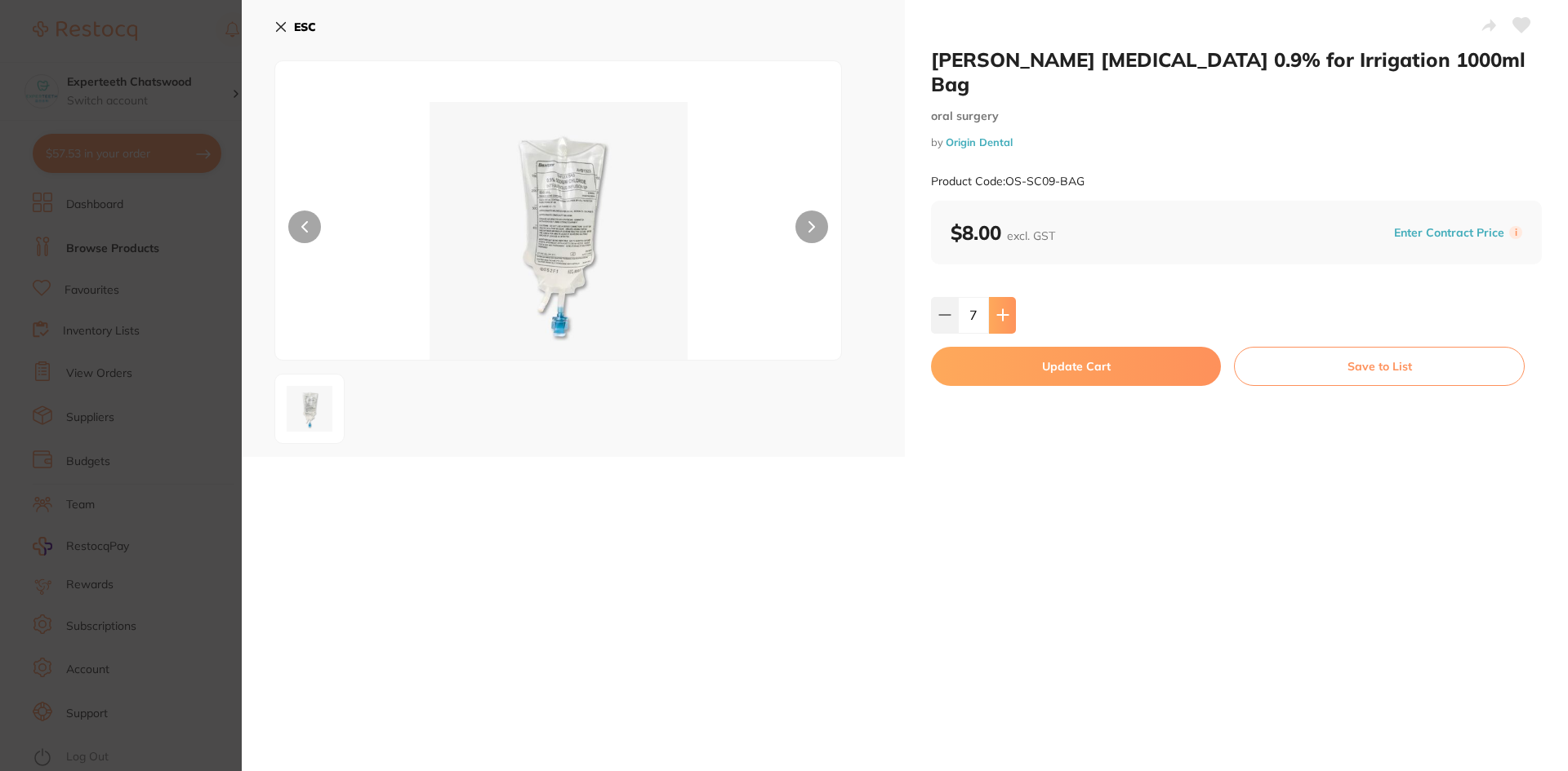
click at [1008, 297] on button at bounding box center [1003, 315] width 27 height 36
click at [1009, 297] on button at bounding box center [1003, 315] width 27 height 36
click at [943, 309] on icon at bounding box center [945, 316] width 14 height 14
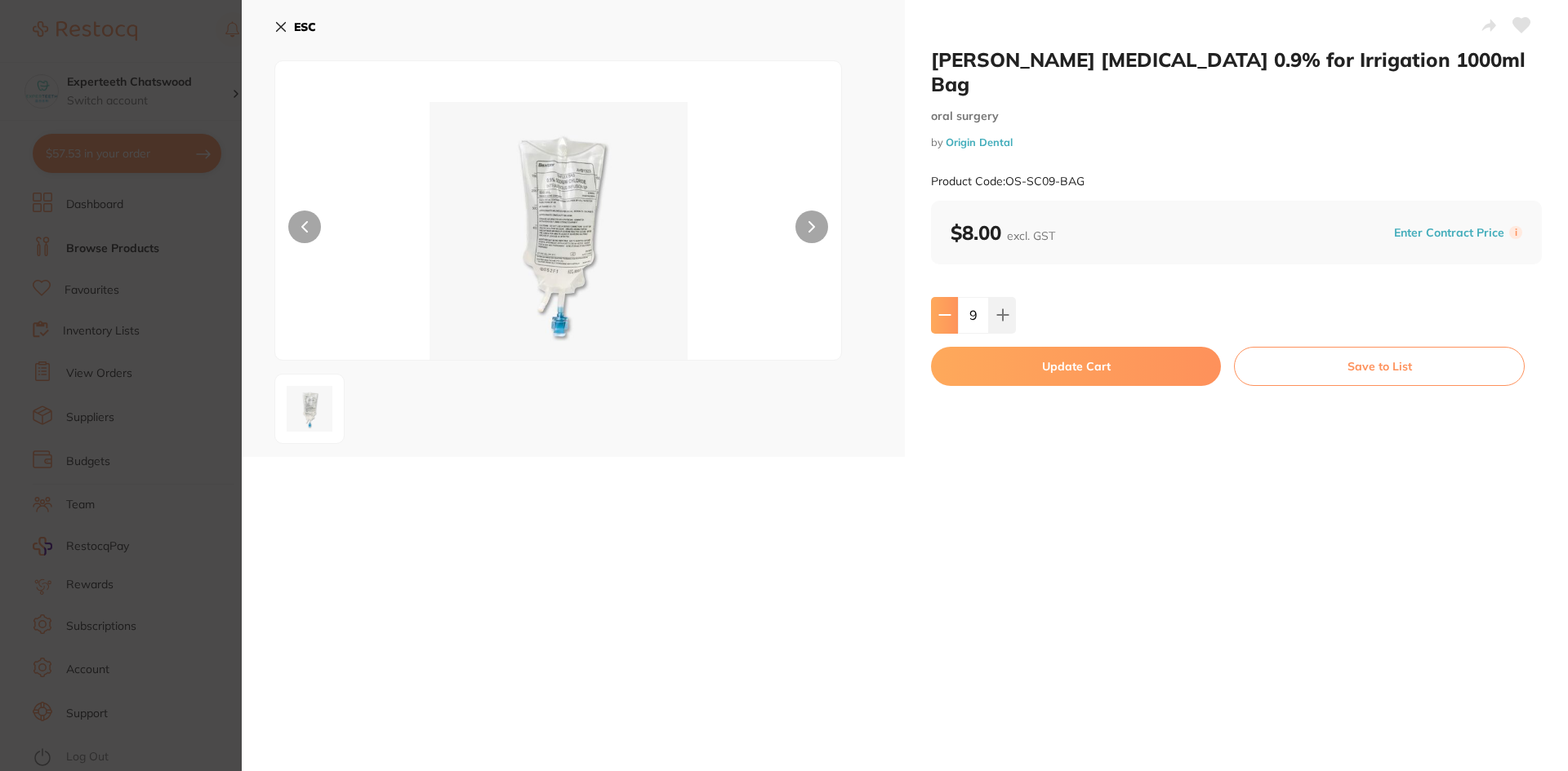
type input "8"
click at [994, 347] on button "Update Cart" at bounding box center [1076, 367] width 290 height 40
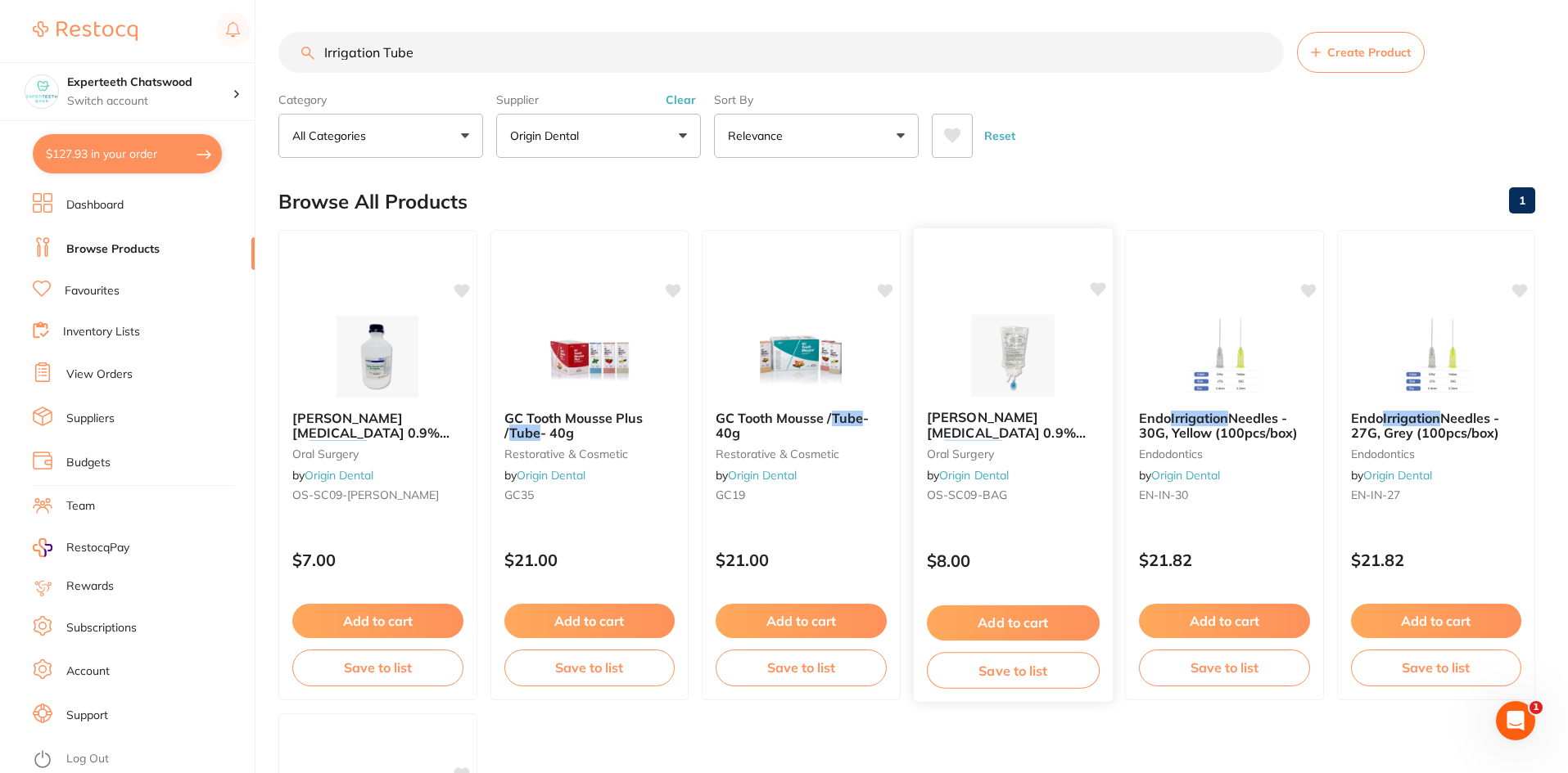
click at [1031, 618] on button "Add to cart" at bounding box center [1012, 623] width 173 height 35
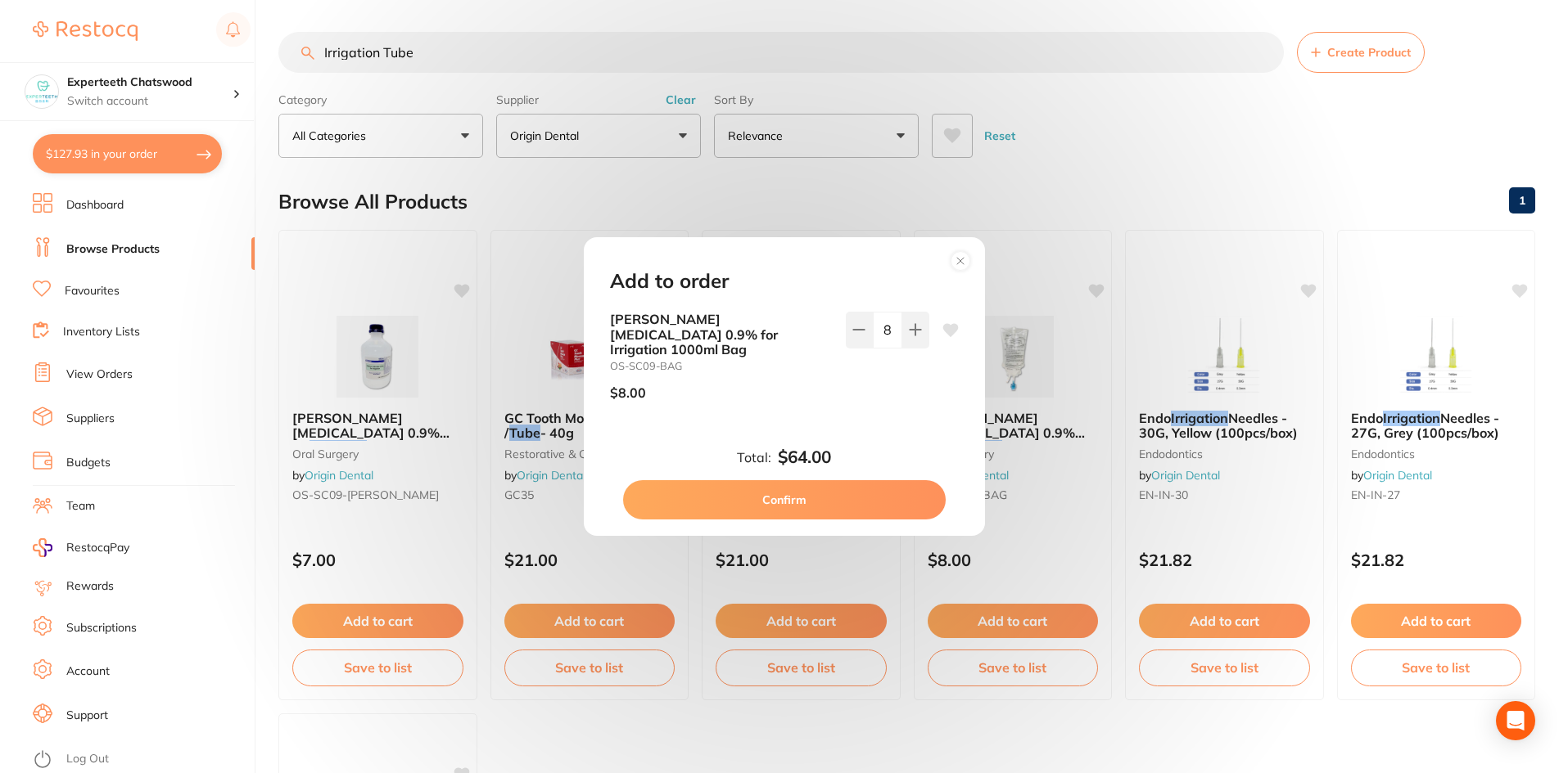
click at [966, 270] on circle at bounding box center [959, 260] width 18 height 18
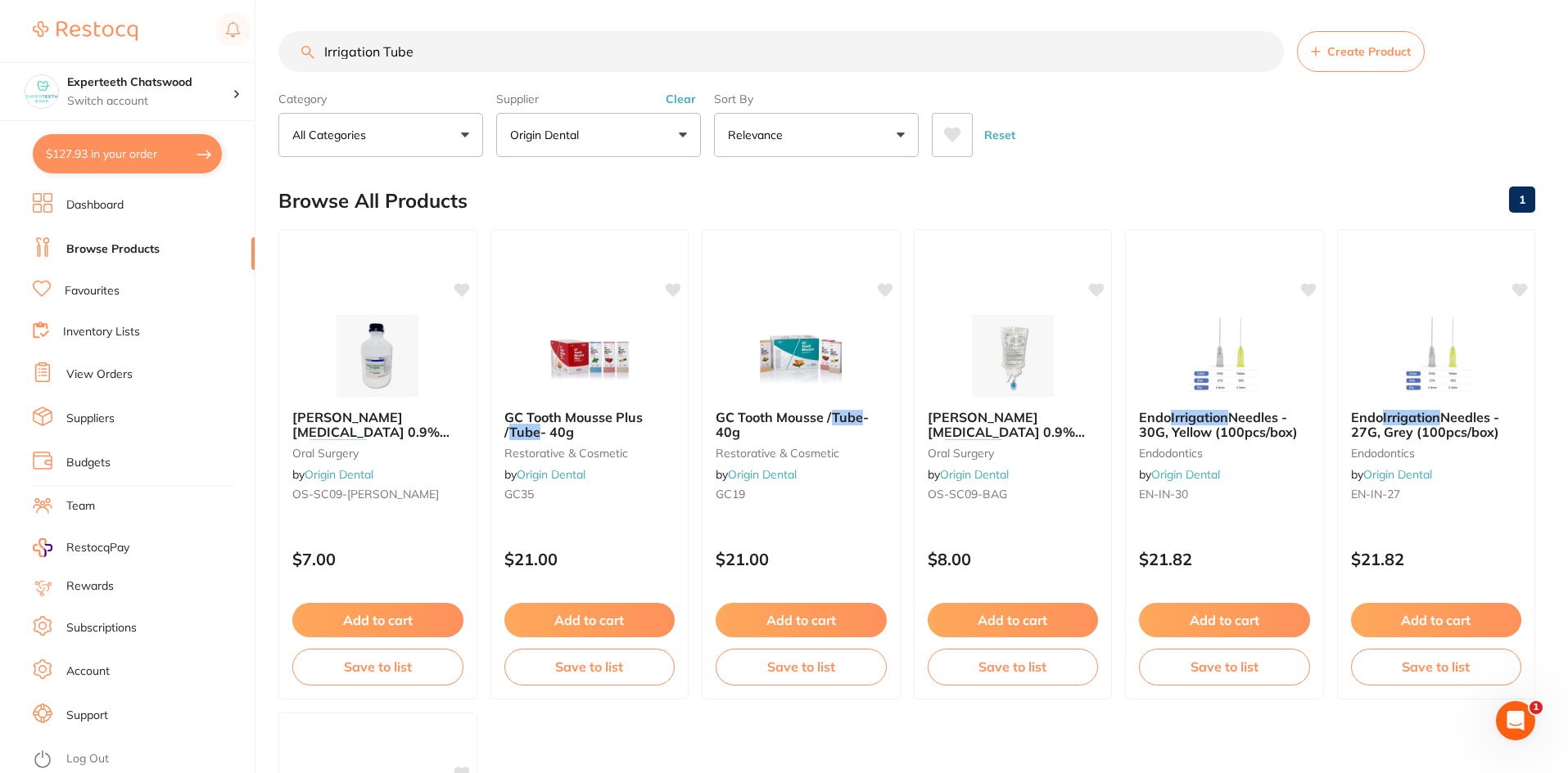
scroll to position [0, 0]
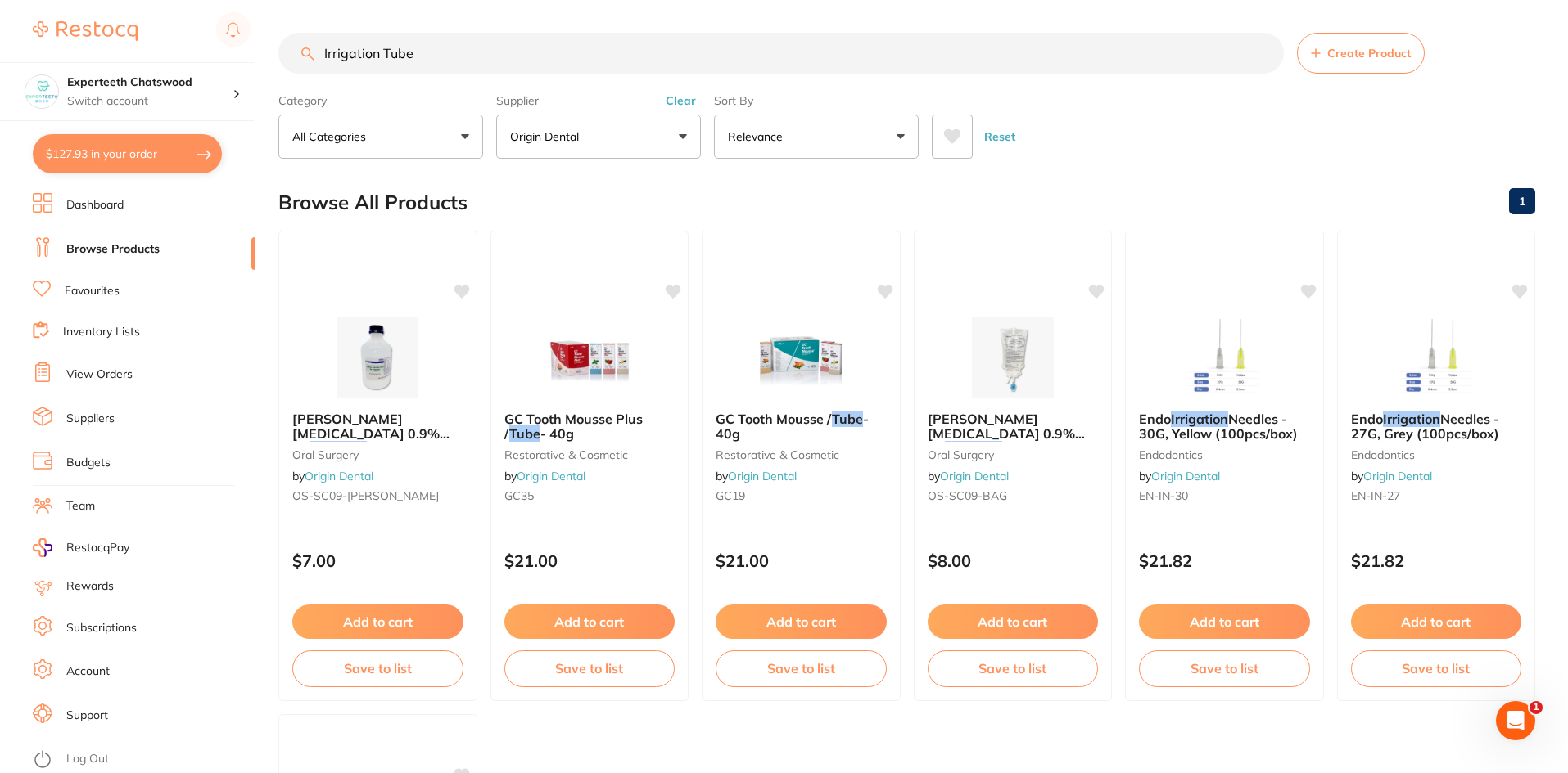
click at [413, 54] on input "Irrigation Tube" at bounding box center [781, 53] width 1006 height 41
click at [677, 133] on button "Origin Dental" at bounding box center [599, 136] width 205 height 45
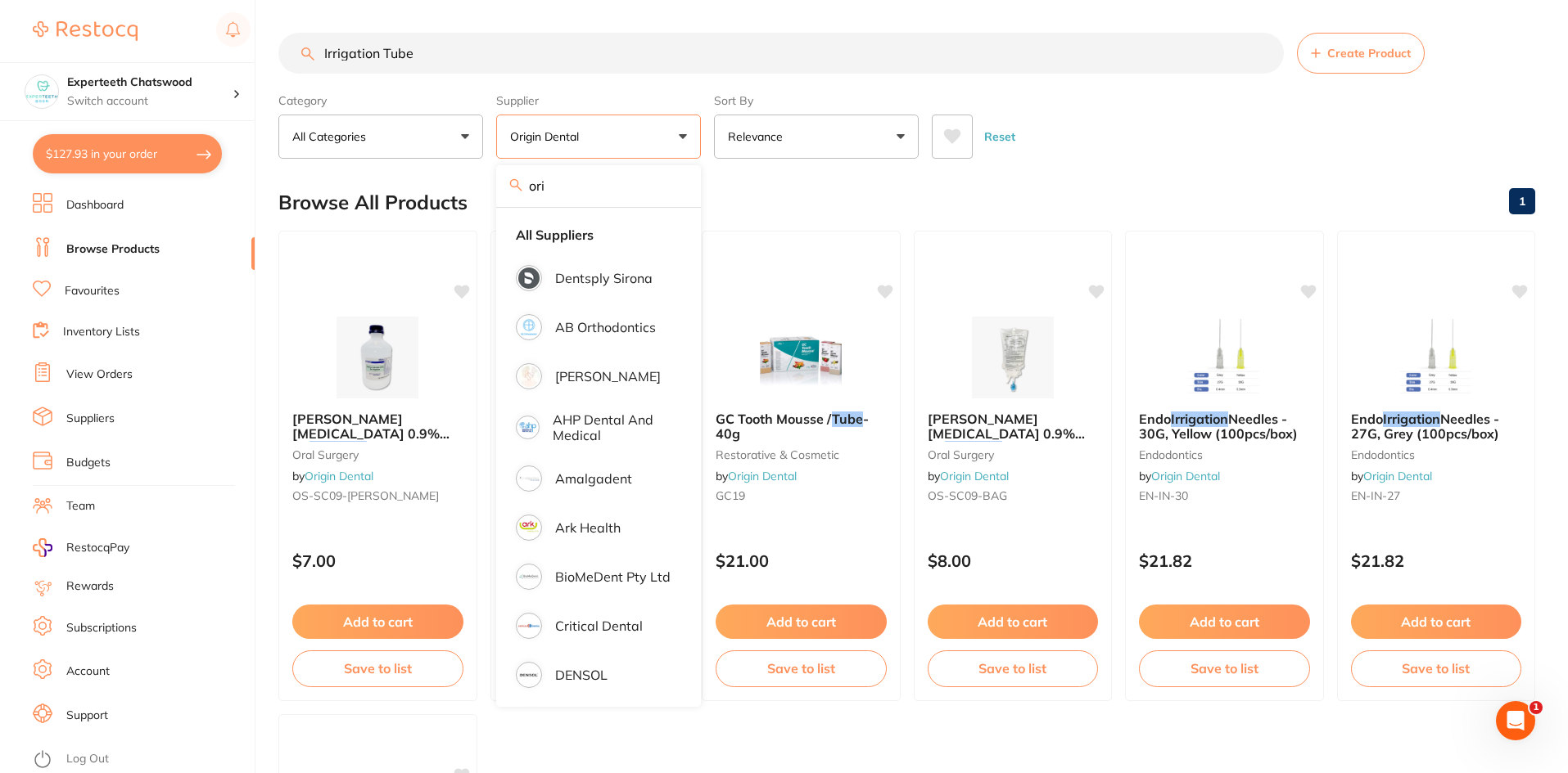
click at [583, 185] on input "ori" at bounding box center [599, 186] width 205 height 41
type input "o"
click at [588, 243] on li "All Suppliers" at bounding box center [598, 235] width 192 height 35
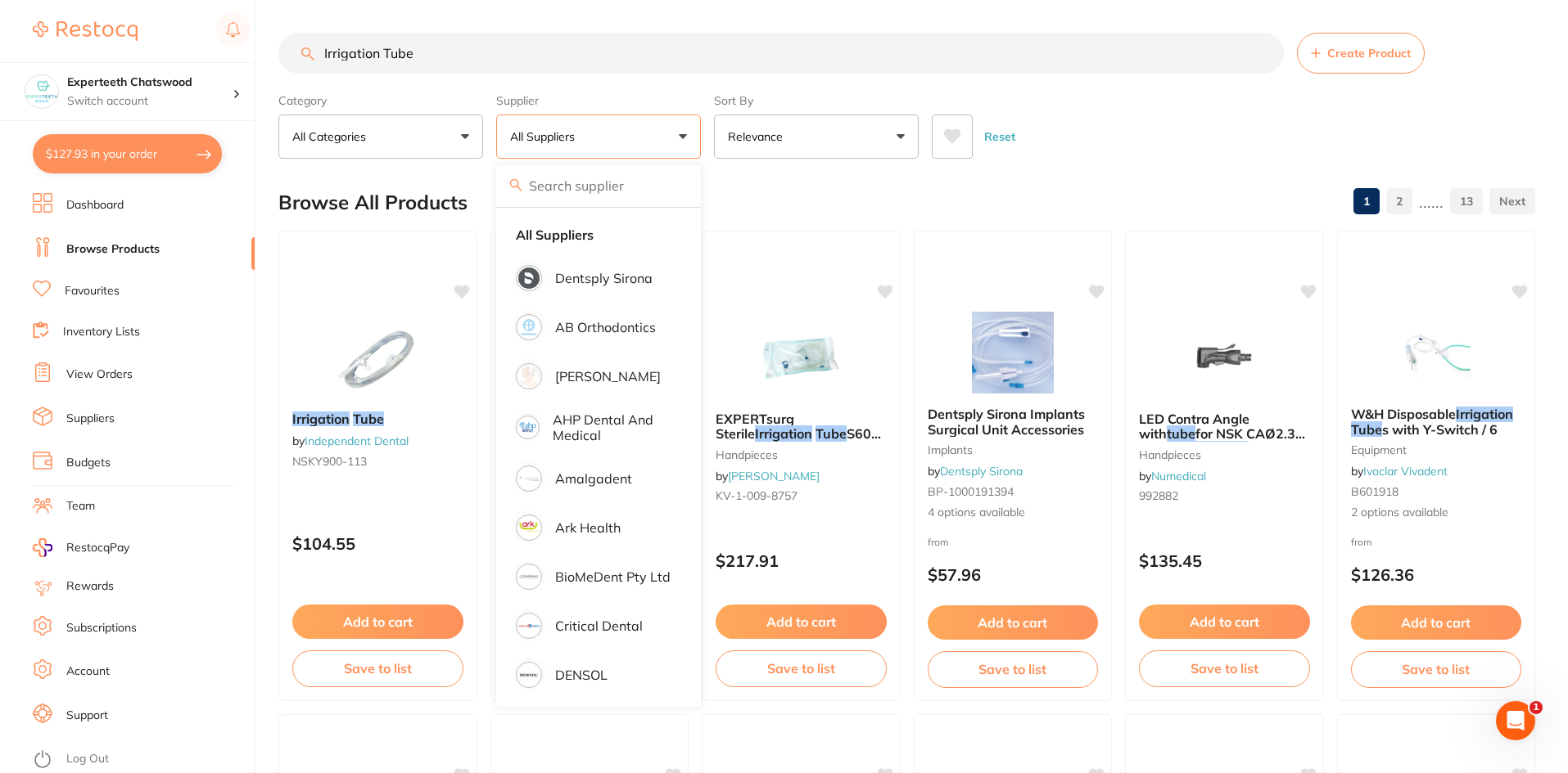
click at [1117, 122] on div "Reset" at bounding box center [1227, 130] width 590 height 57
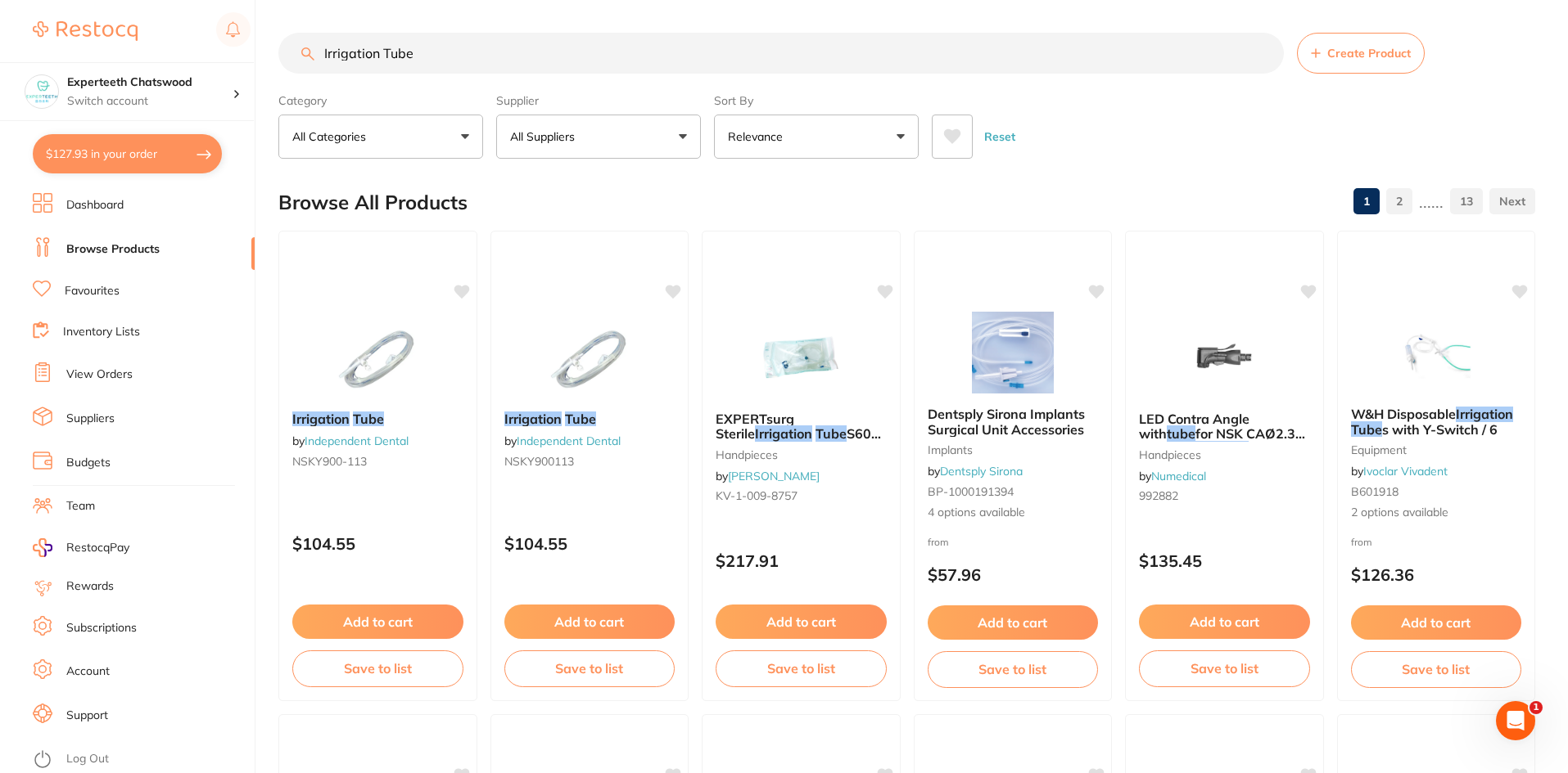
click at [572, 146] on button "All Suppliers" at bounding box center [599, 136] width 205 height 45
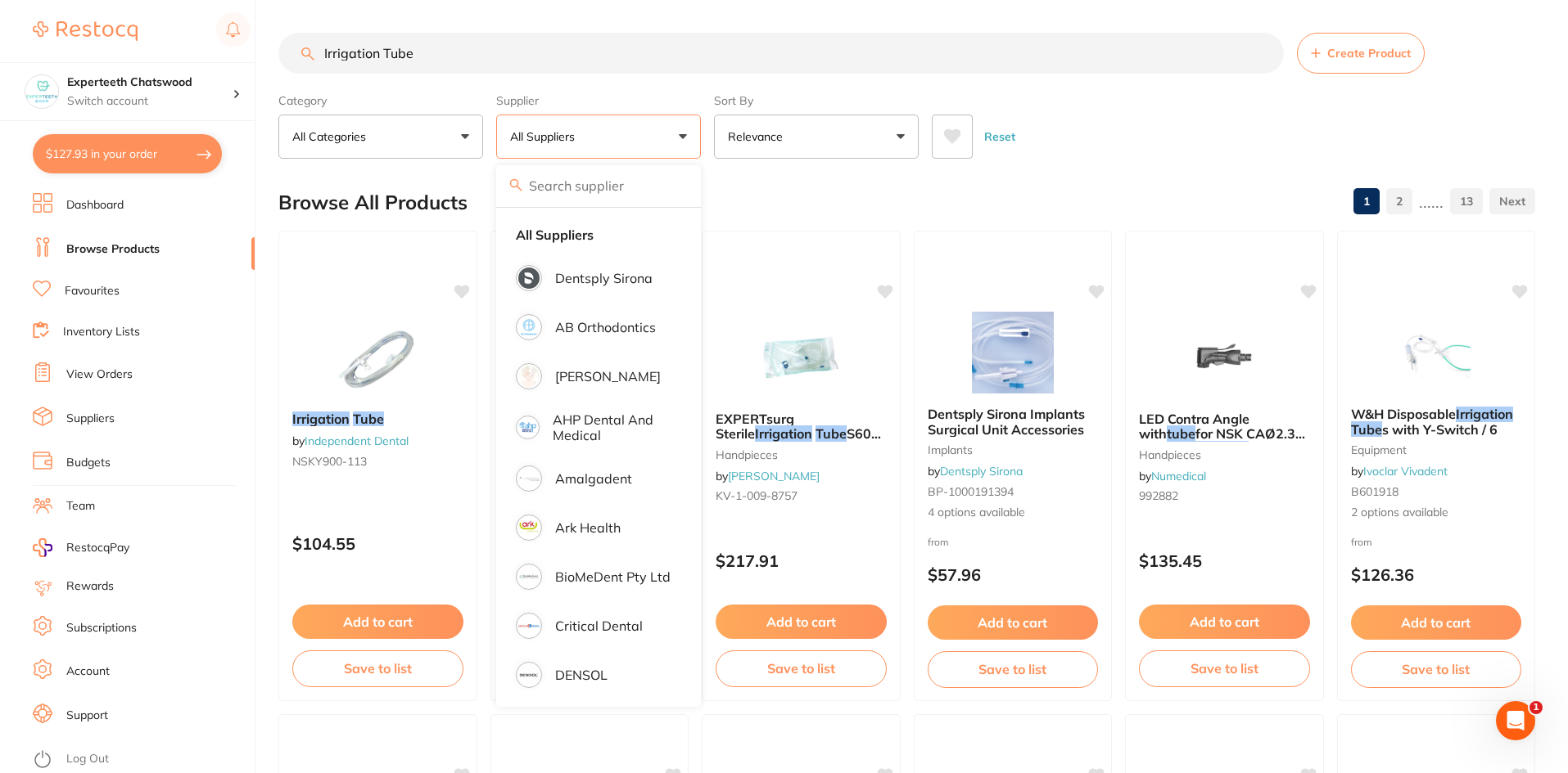
click at [596, 178] on input "search" at bounding box center [599, 186] width 205 height 41
drag, startPoint x: 615, startPoint y: 376, endPoint x: 614, endPoint y: 385, distance: 9.1
click at [615, 376] on p "Adam Dental" at bounding box center [608, 376] width 106 height 15
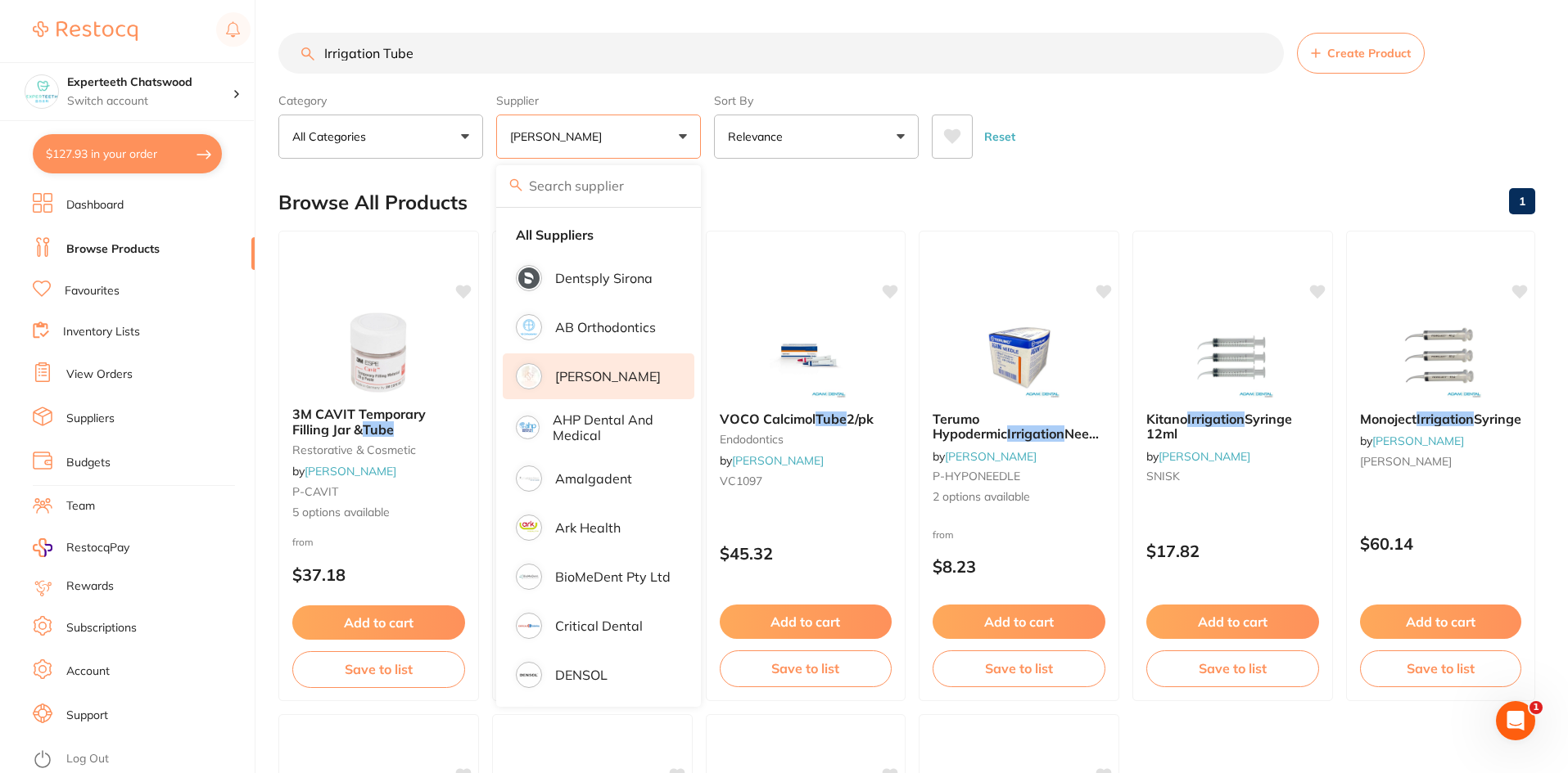
click at [1149, 148] on div "Reset" at bounding box center [1227, 130] width 590 height 57
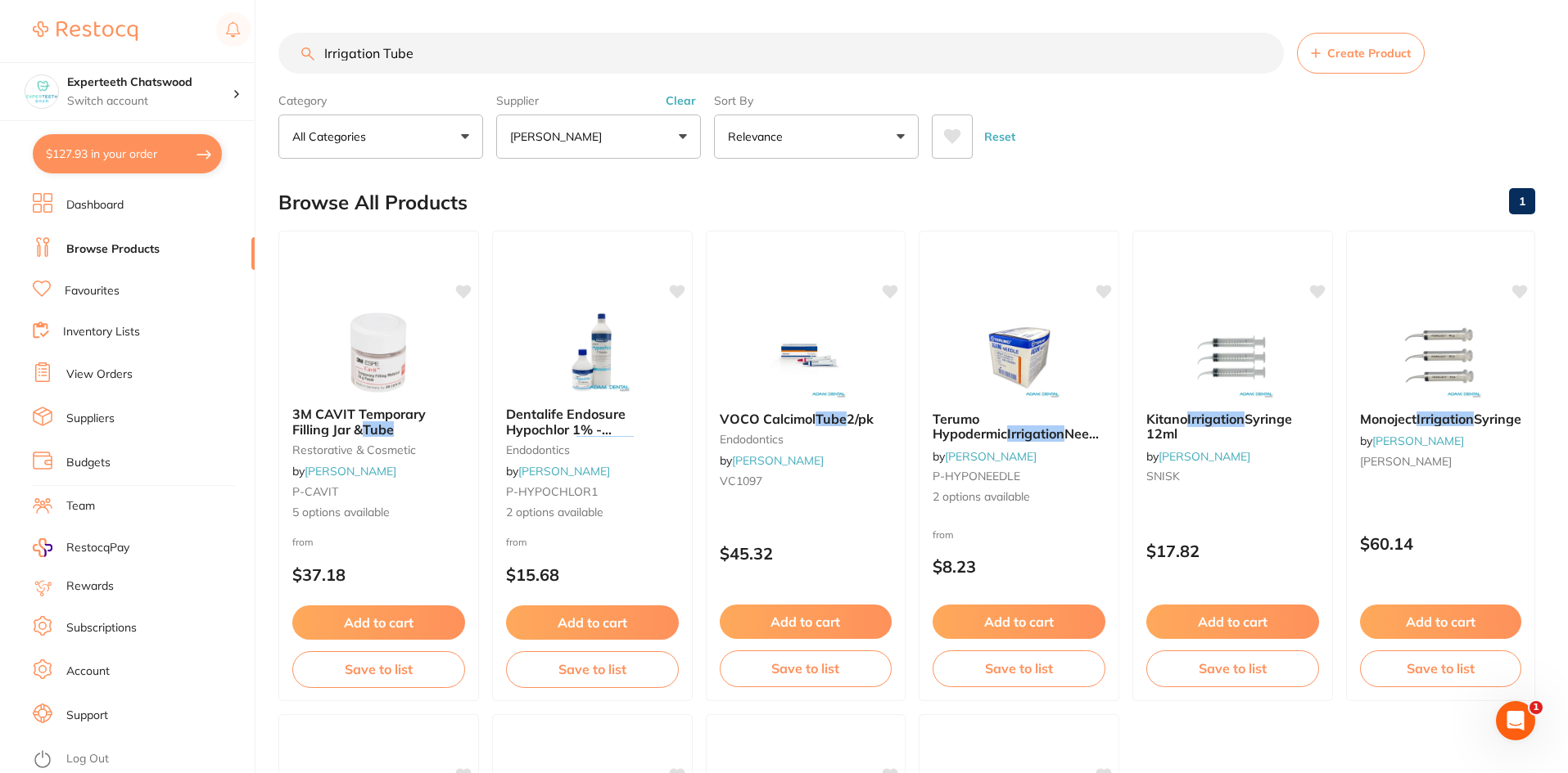
click at [505, 60] on input "Irrigation Tube" at bounding box center [781, 53] width 1006 height 41
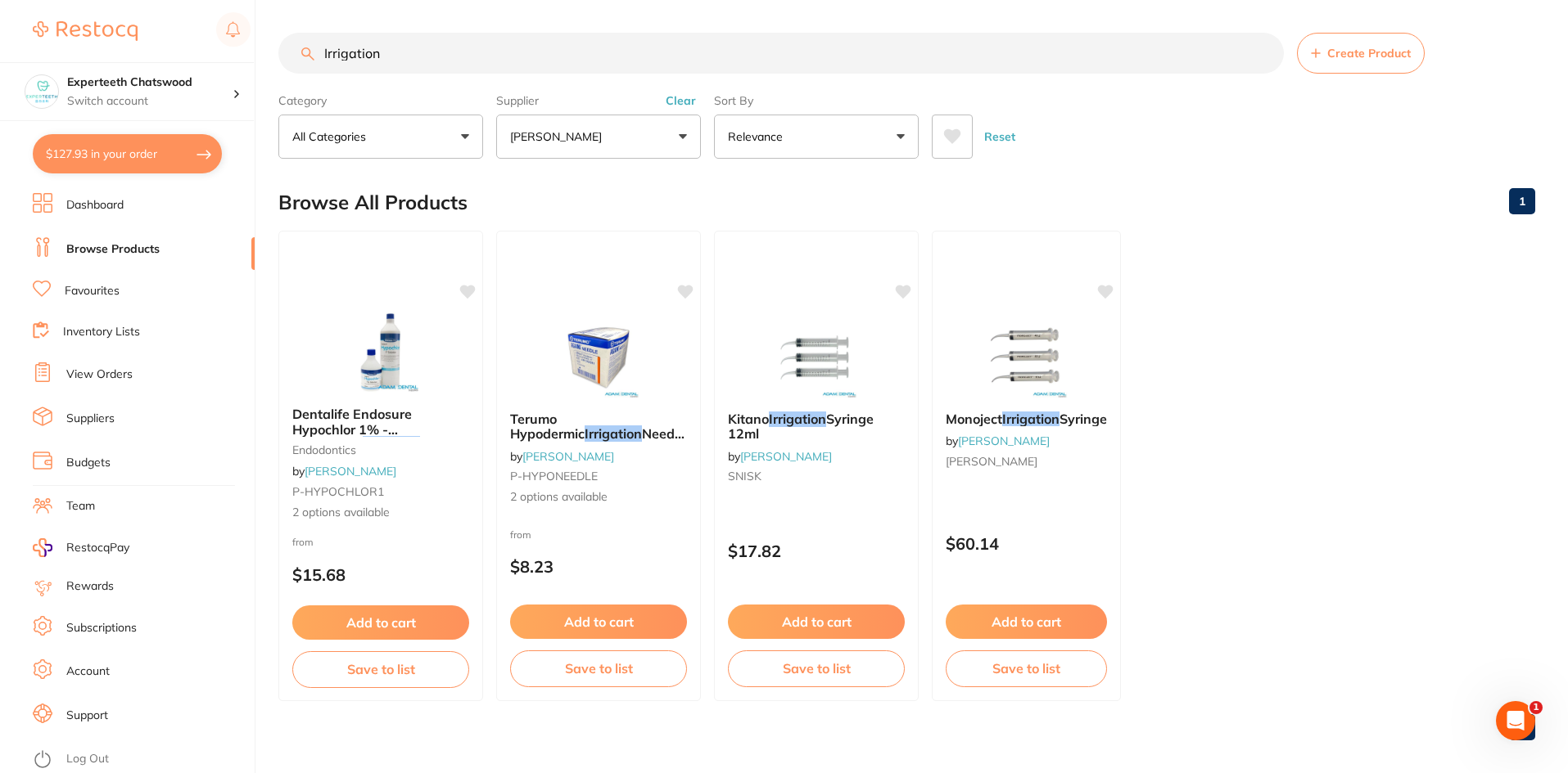
click at [489, 47] on input "Irrigation" at bounding box center [781, 53] width 1006 height 41
click at [564, 131] on p "Adam Dental" at bounding box center [559, 136] width 99 height 16
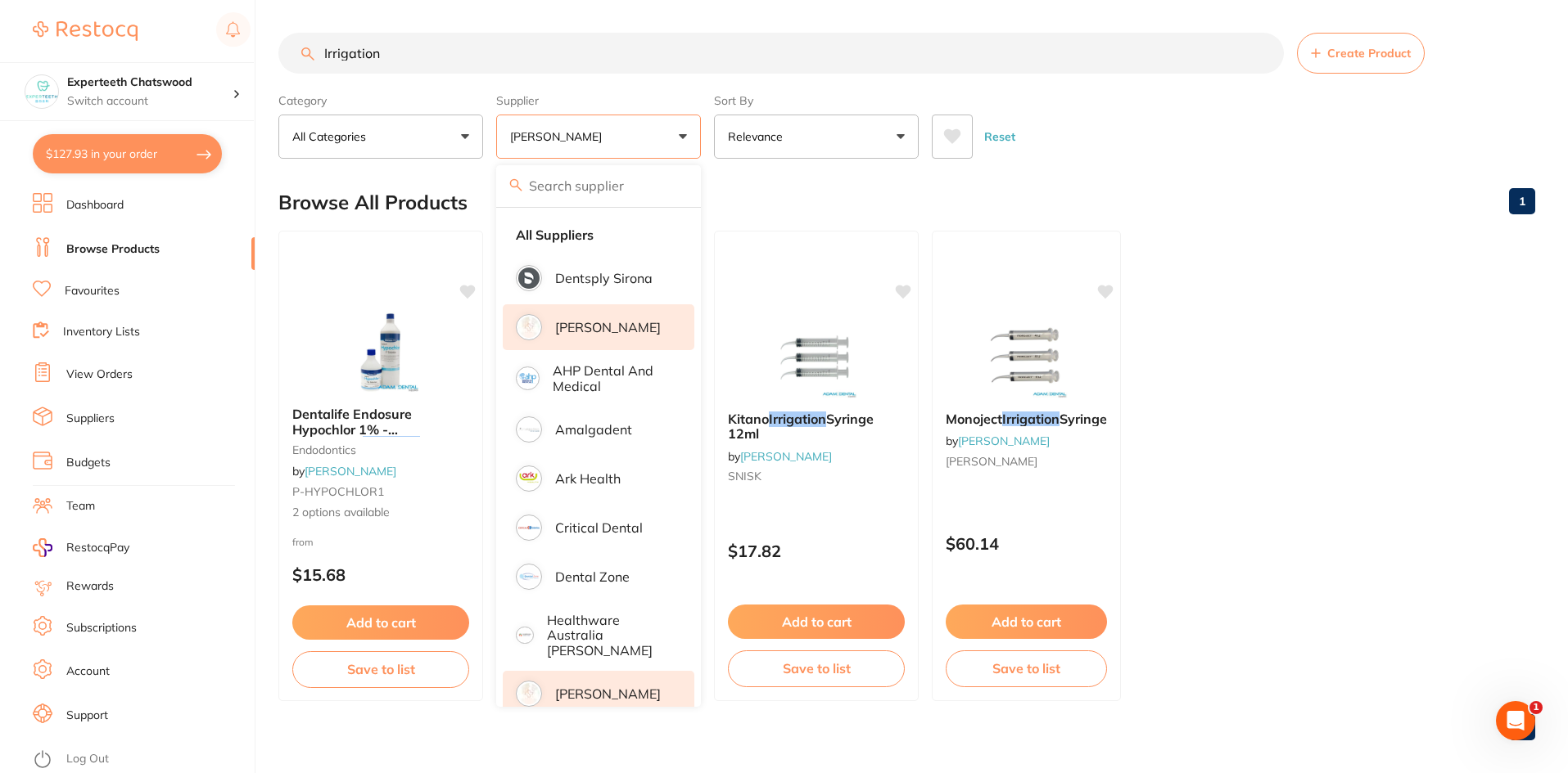
click at [610, 687] on p "Henry Schein Halas" at bounding box center [608, 694] width 106 height 15
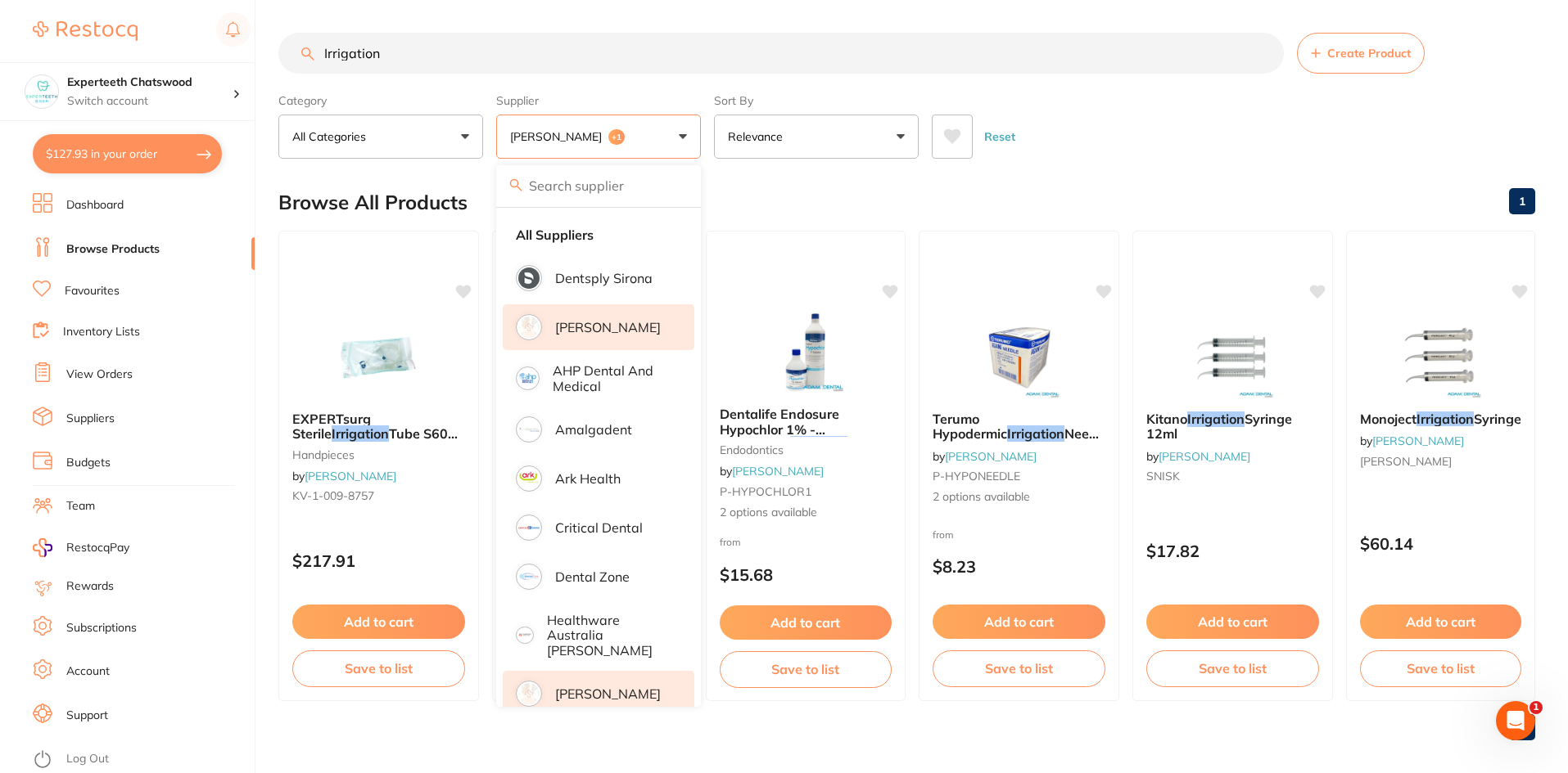
click at [1143, 166] on main "Irrigation Create Product Category All Categories All Categories endodontics ha…" at bounding box center [923, 393] width 1289 height 787
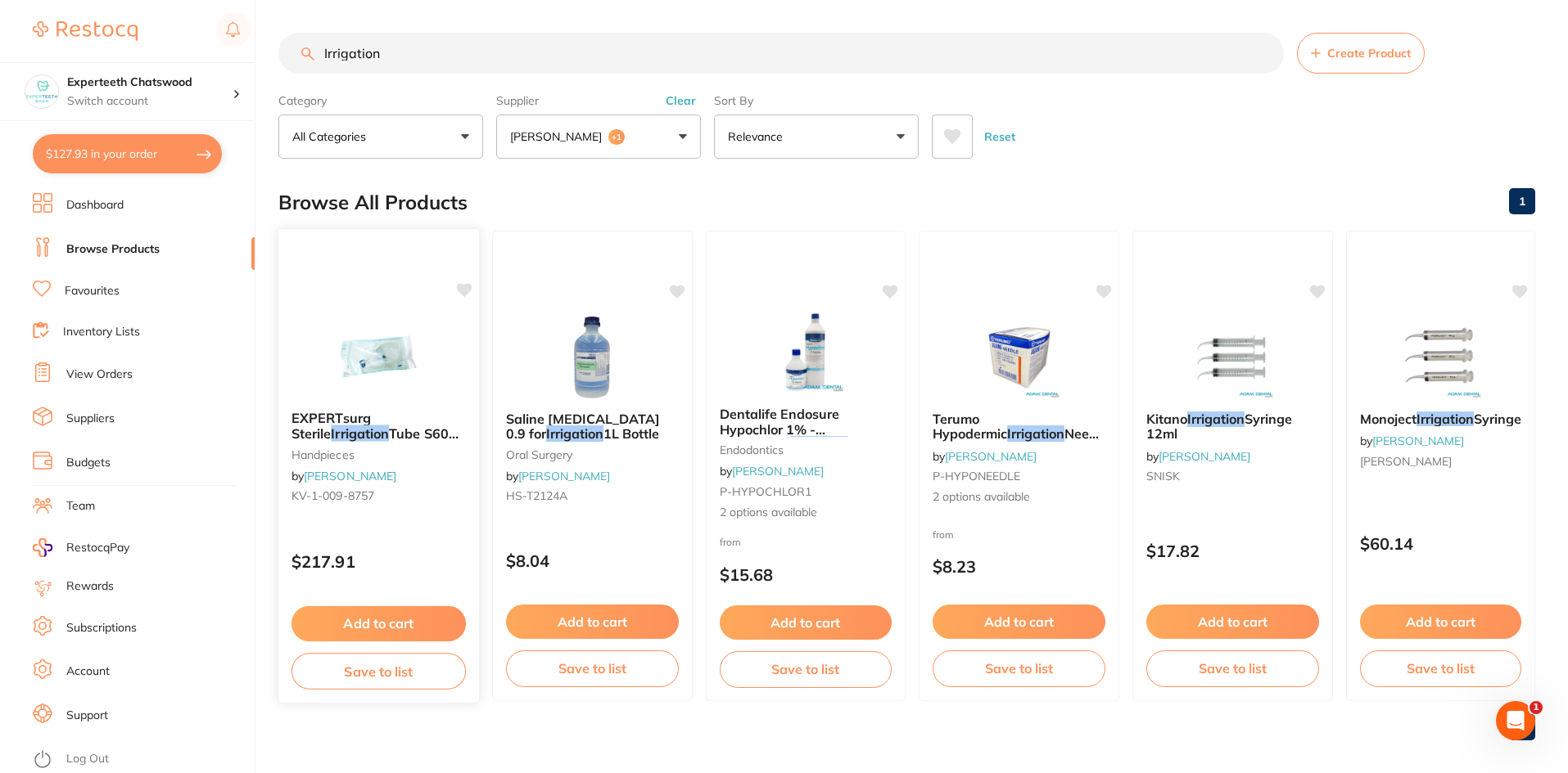
click at [385, 428] on span "Tube S600 Pkt 10" at bounding box center [375, 441] width 167 height 32
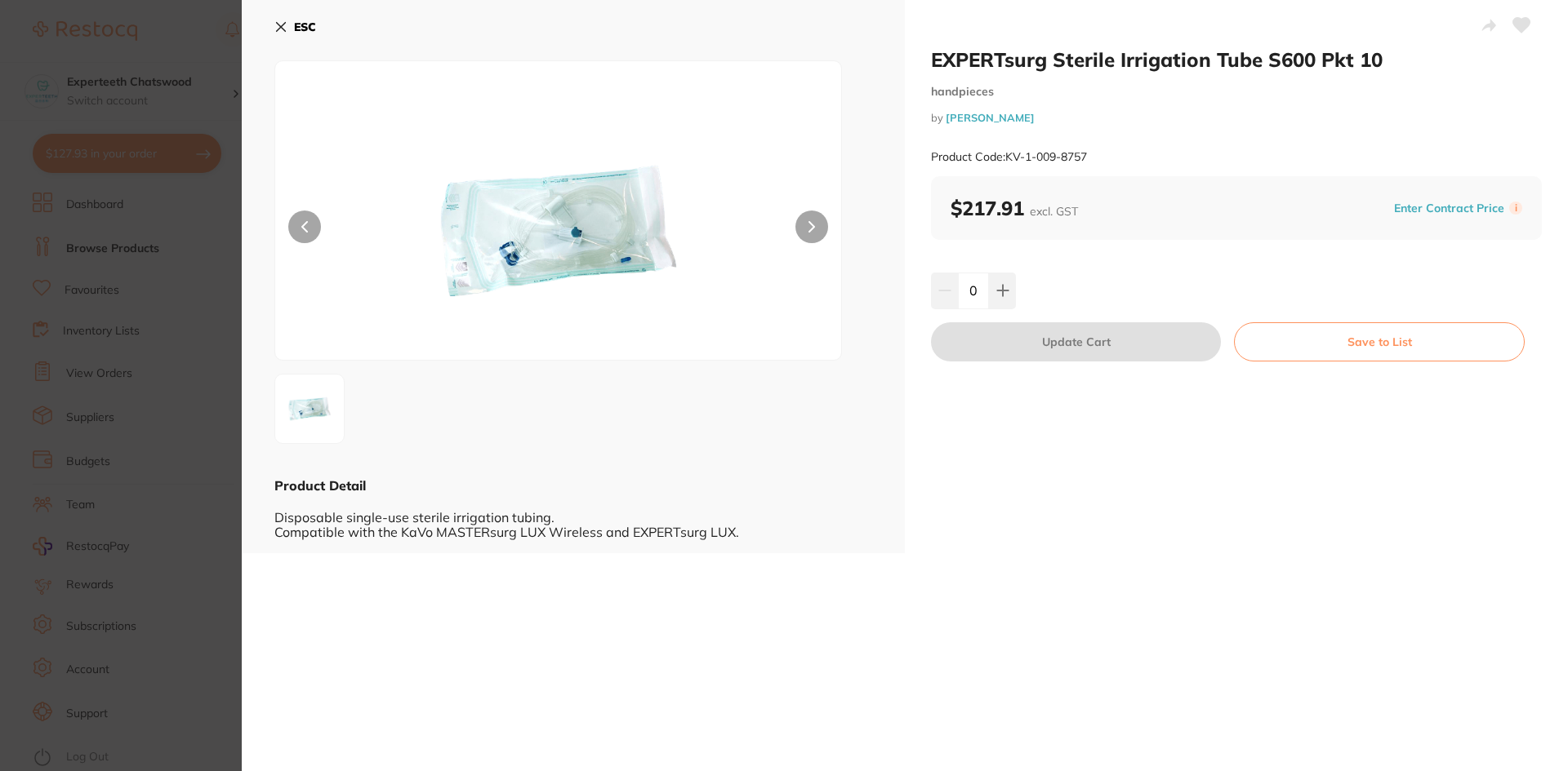
click at [279, 23] on icon at bounding box center [281, 27] width 14 height 14
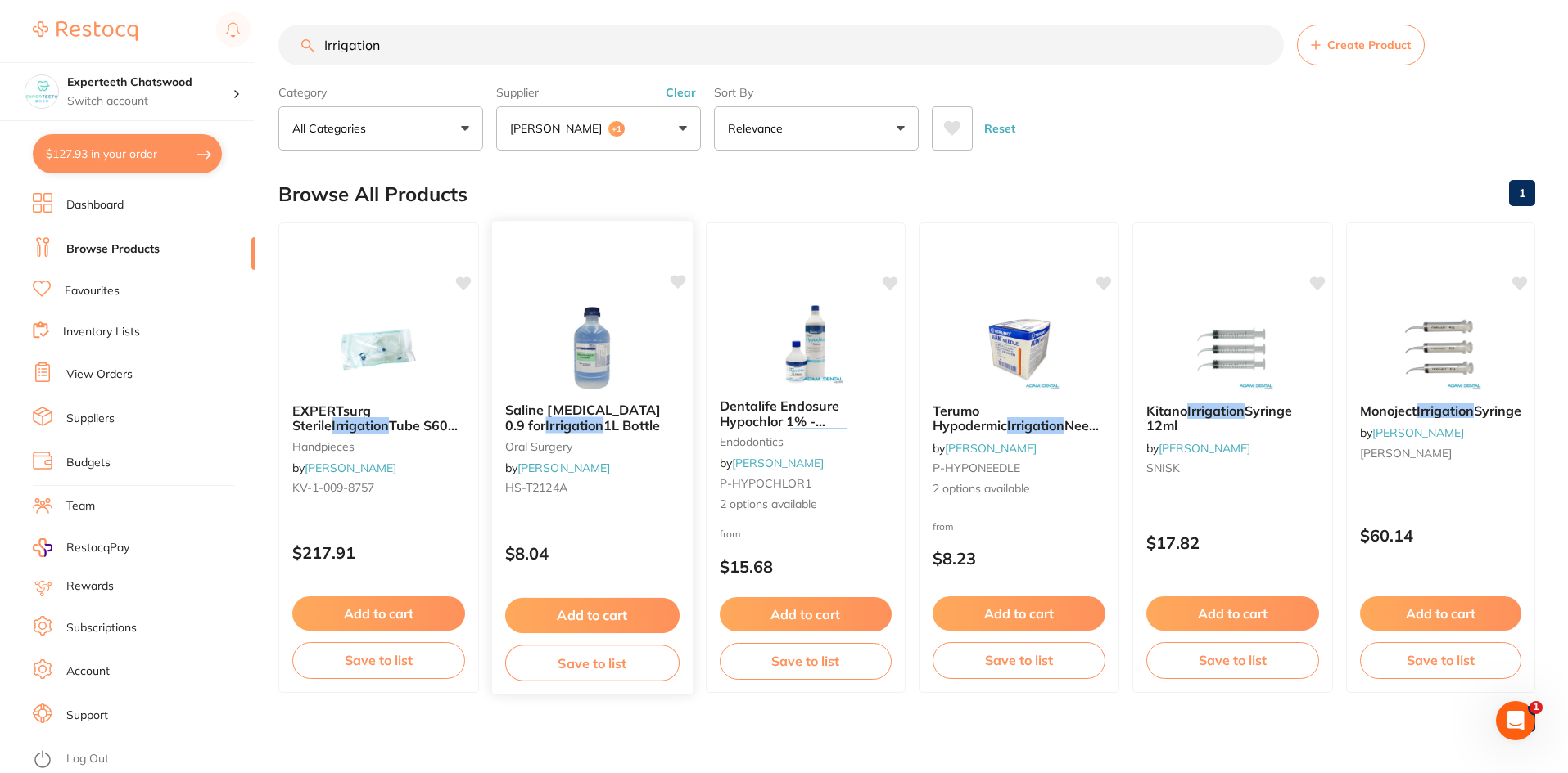
scroll to position [14, 0]
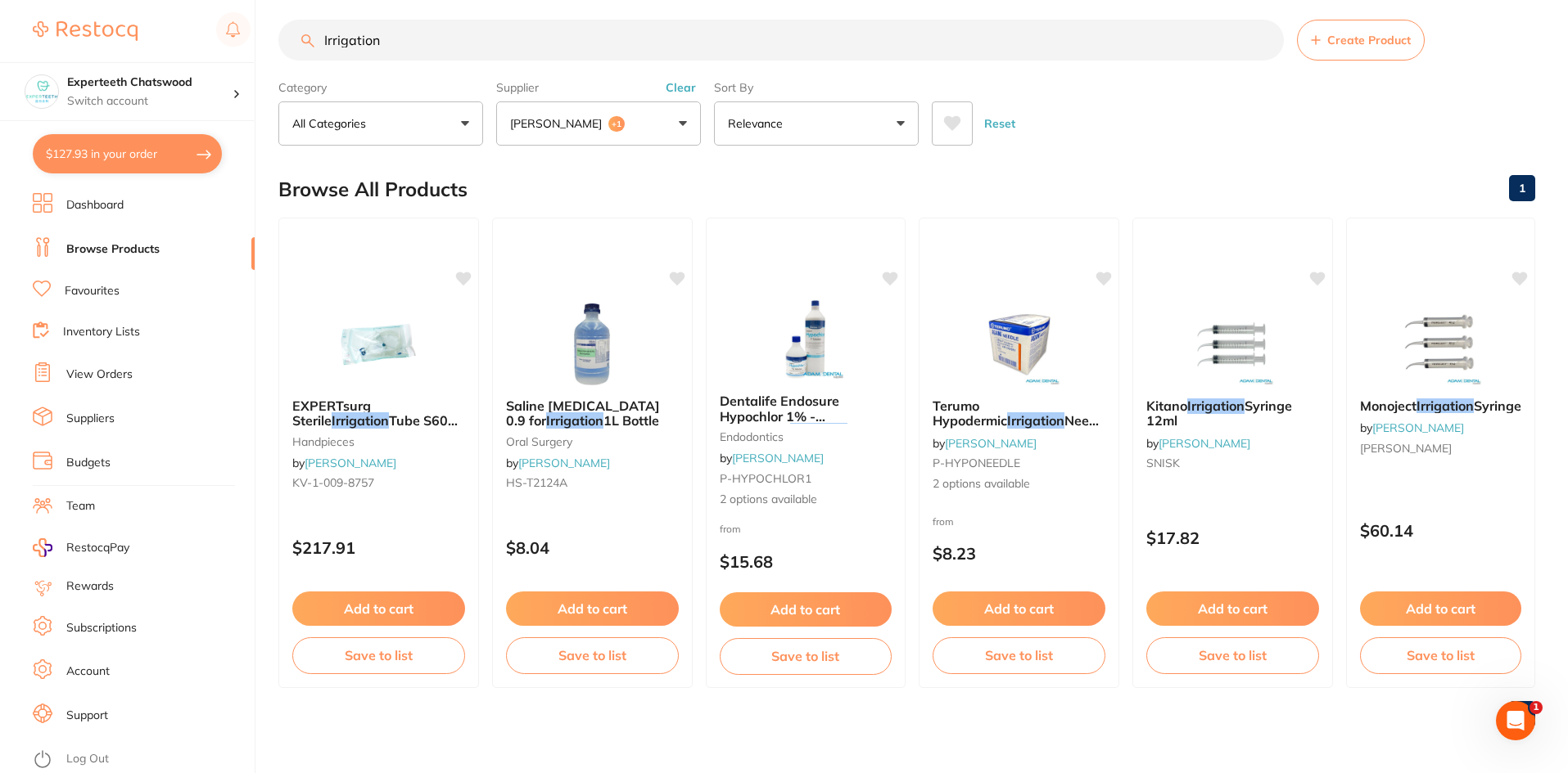
click at [505, 40] on input "Irrigation" at bounding box center [781, 40] width 1006 height 41
type input "Irrigation tube"
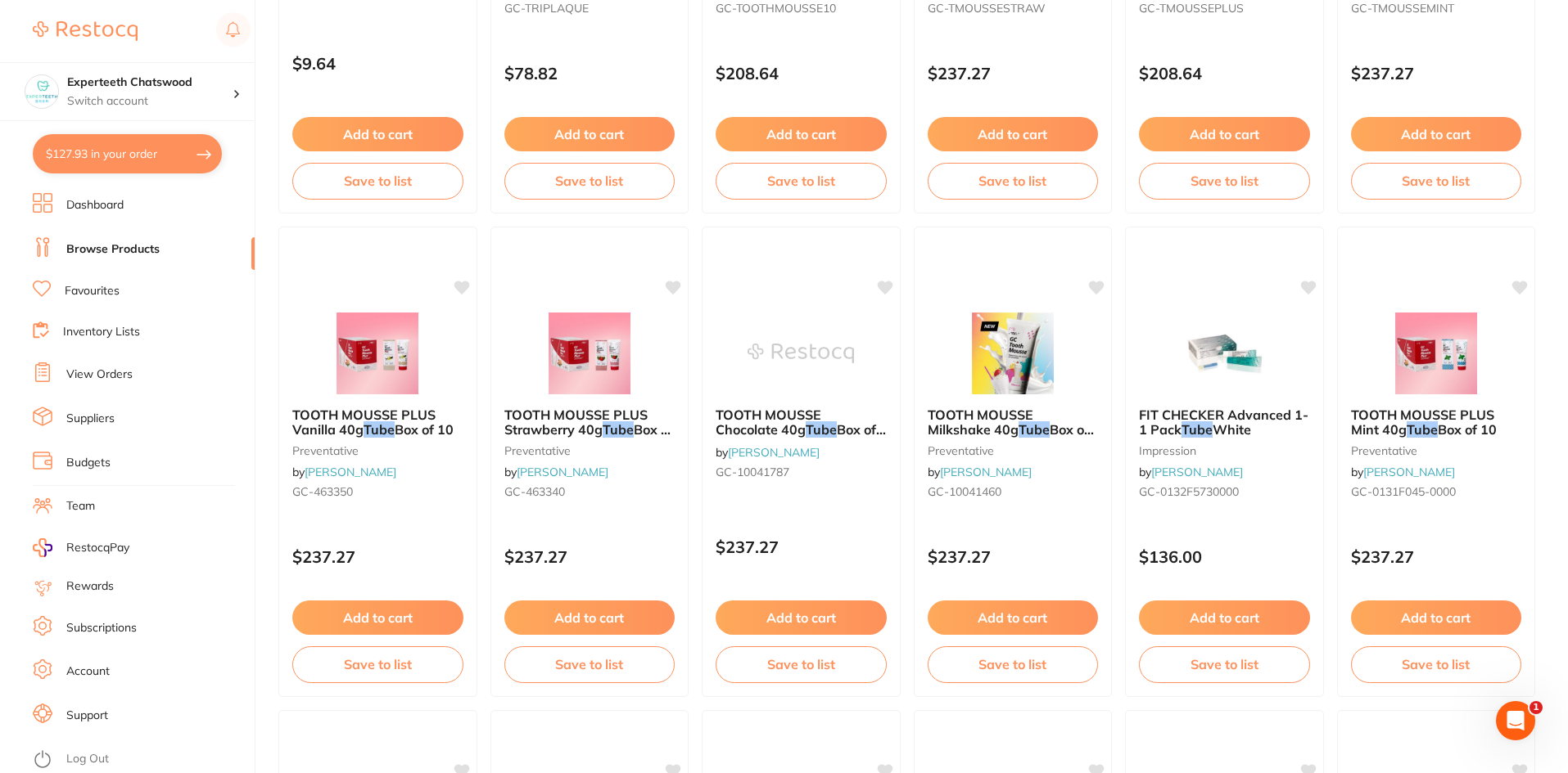
scroll to position [982, 0]
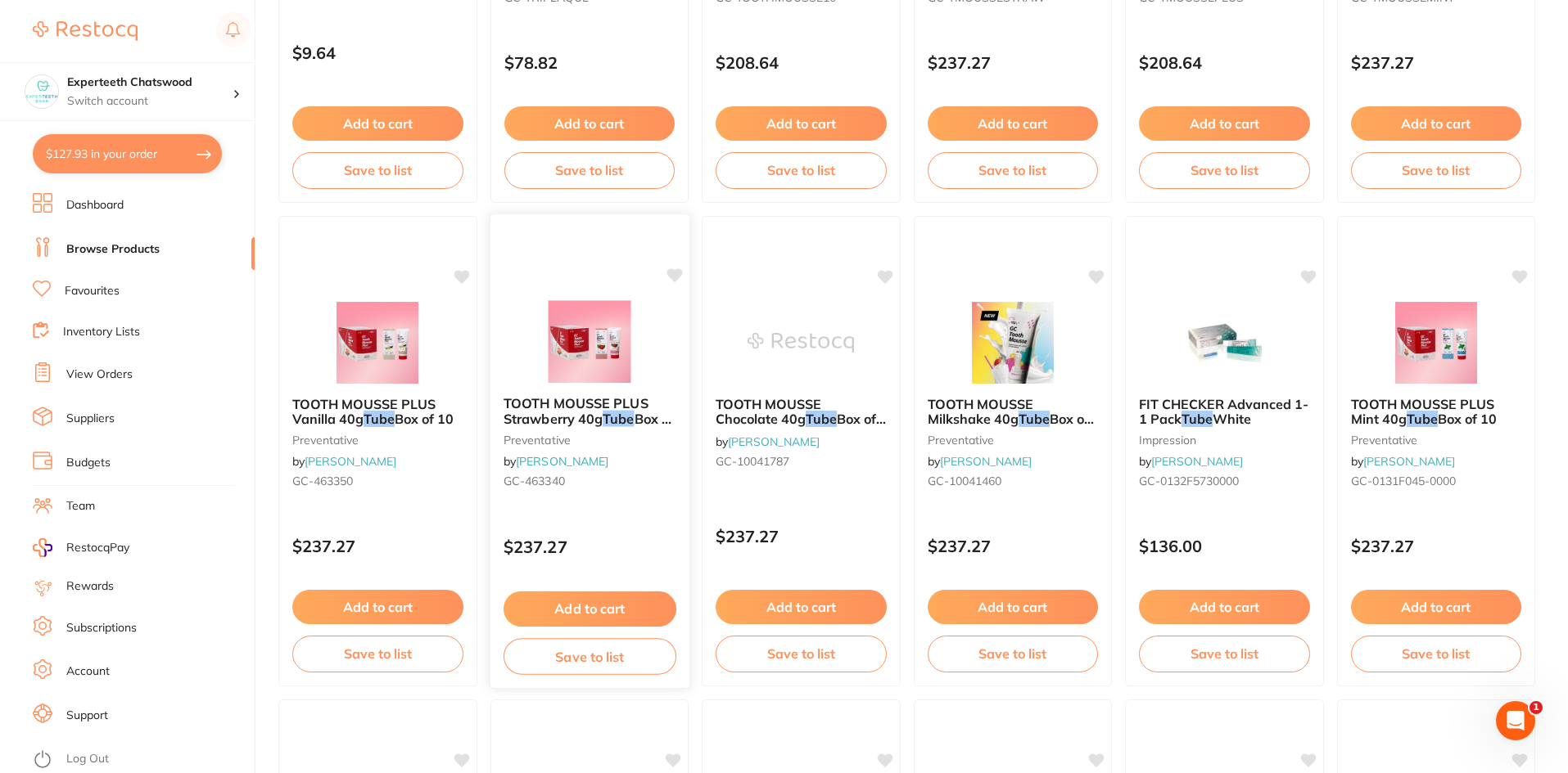
click at [605, 340] on img at bounding box center [588, 341] width 107 height 82
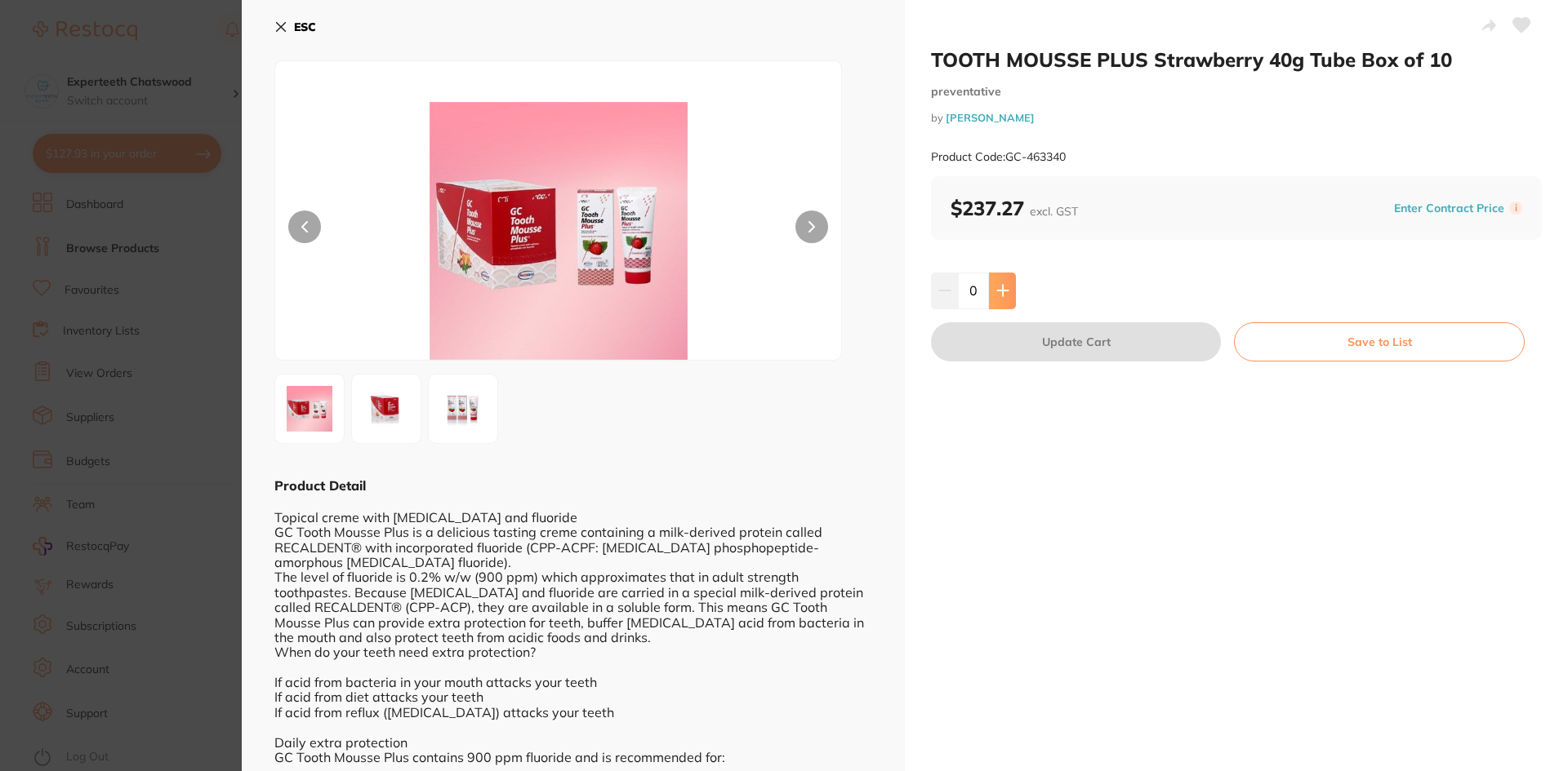
click at [1006, 286] on icon at bounding box center [1003, 290] width 14 height 14
type input "1"
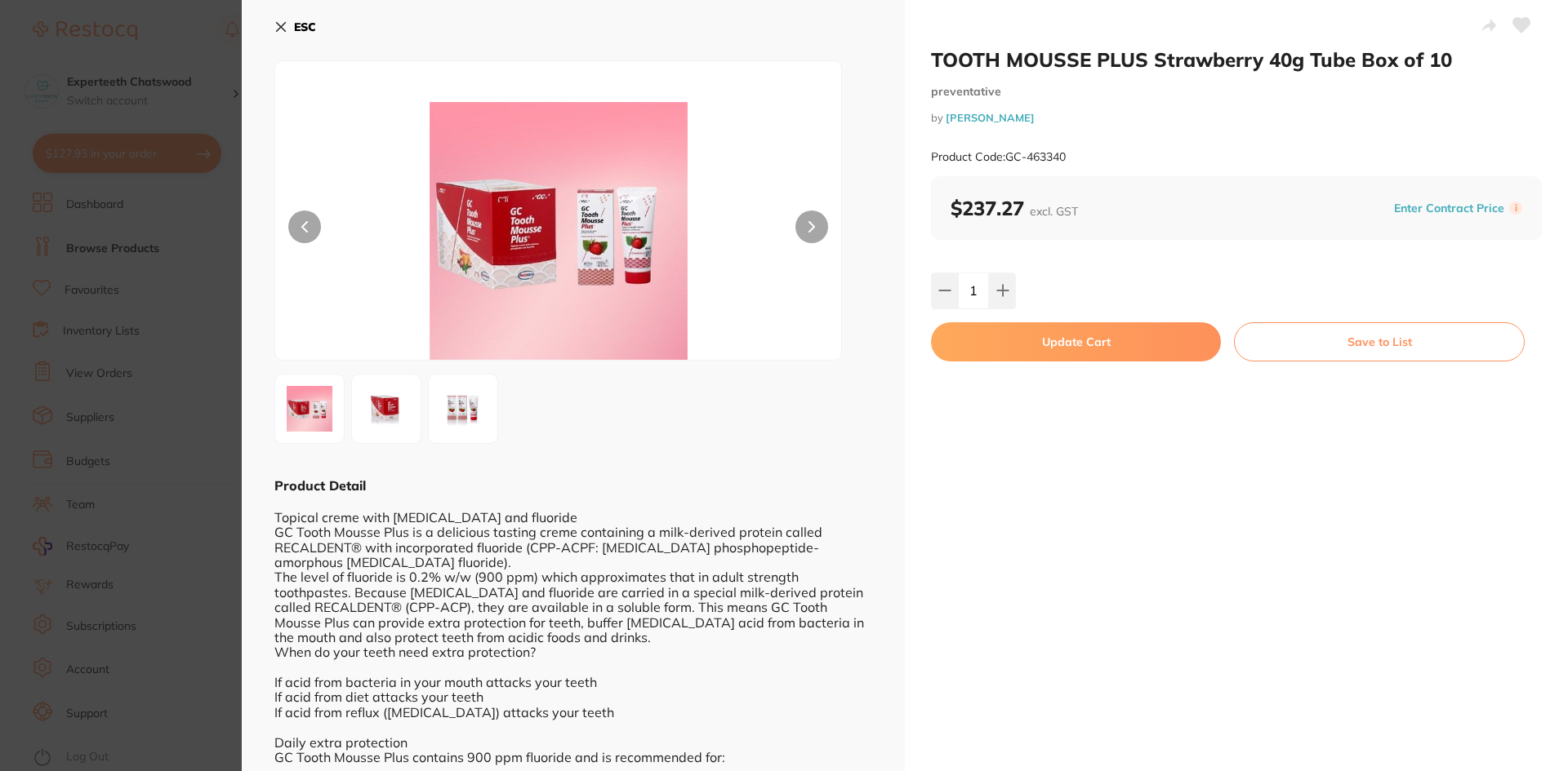
click at [1031, 341] on button "Update Cart" at bounding box center [1076, 342] width 290 height 40
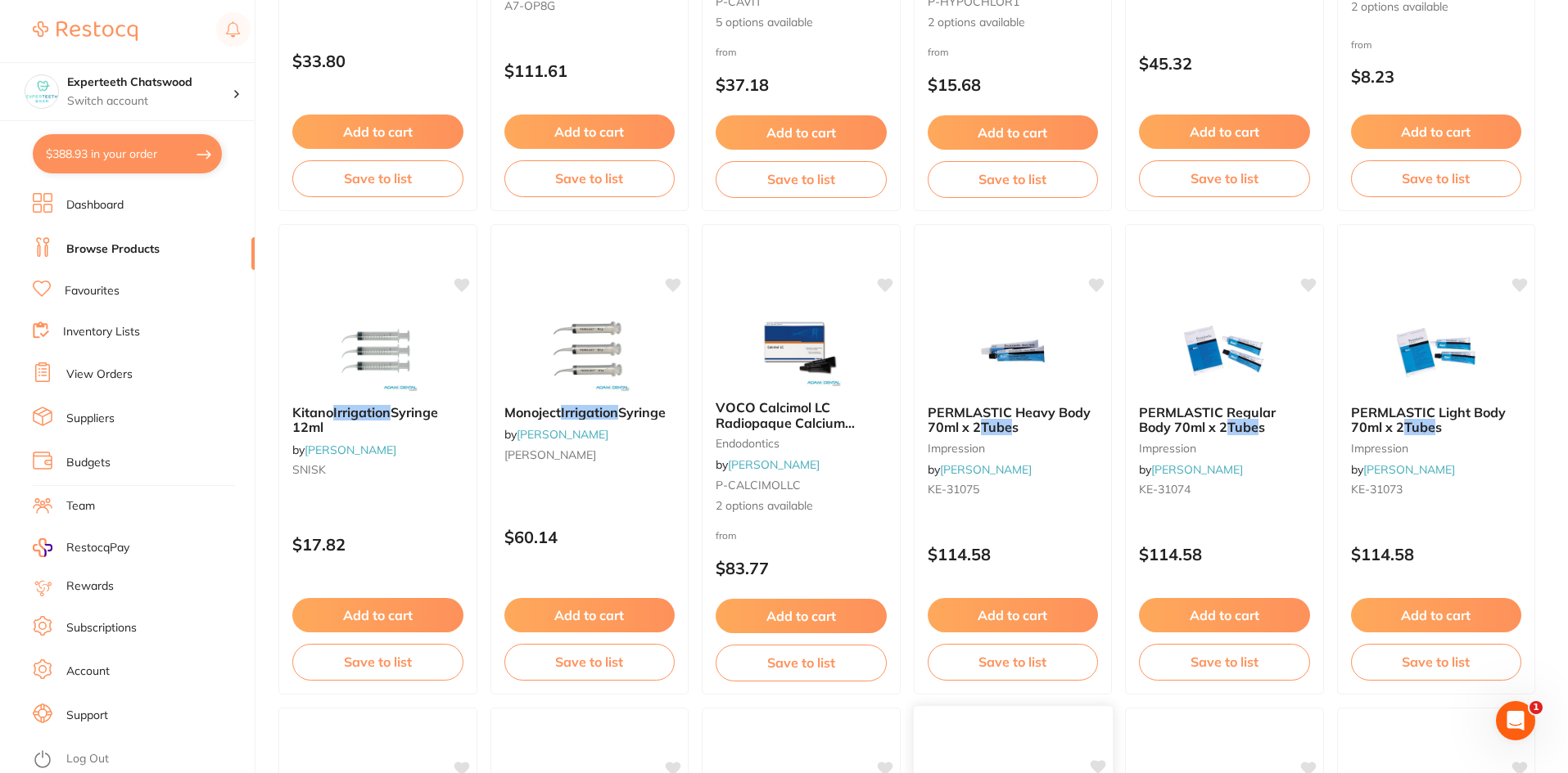
scroll to position [2400, 0]
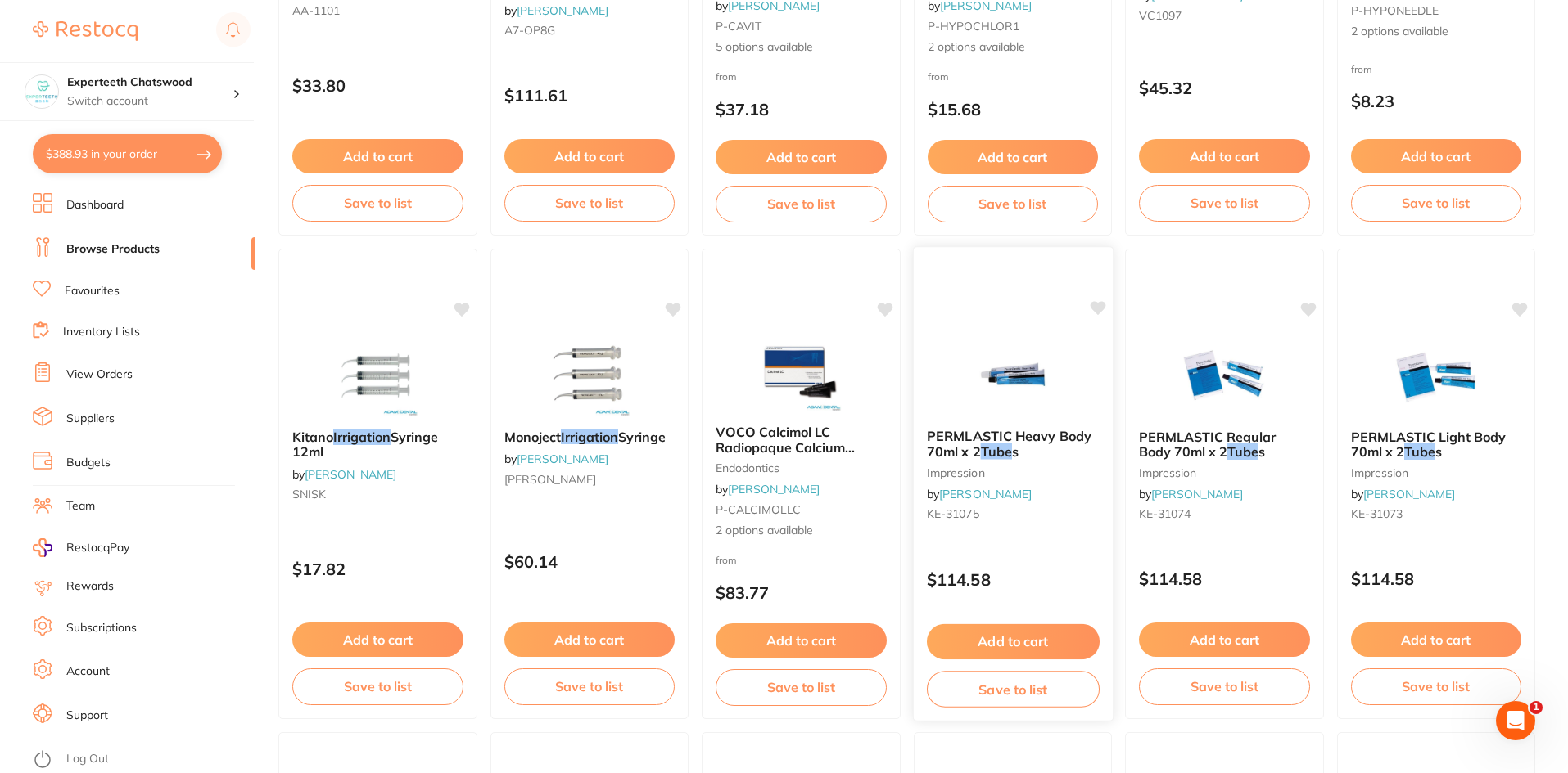
click at [1095, 550] on div "PERMLASTIC Heavy Body 70ml x 2 Tube s impression by Henry Schein Halas KE-31075…" at bounding box center [1011, 485] width 200 height 476
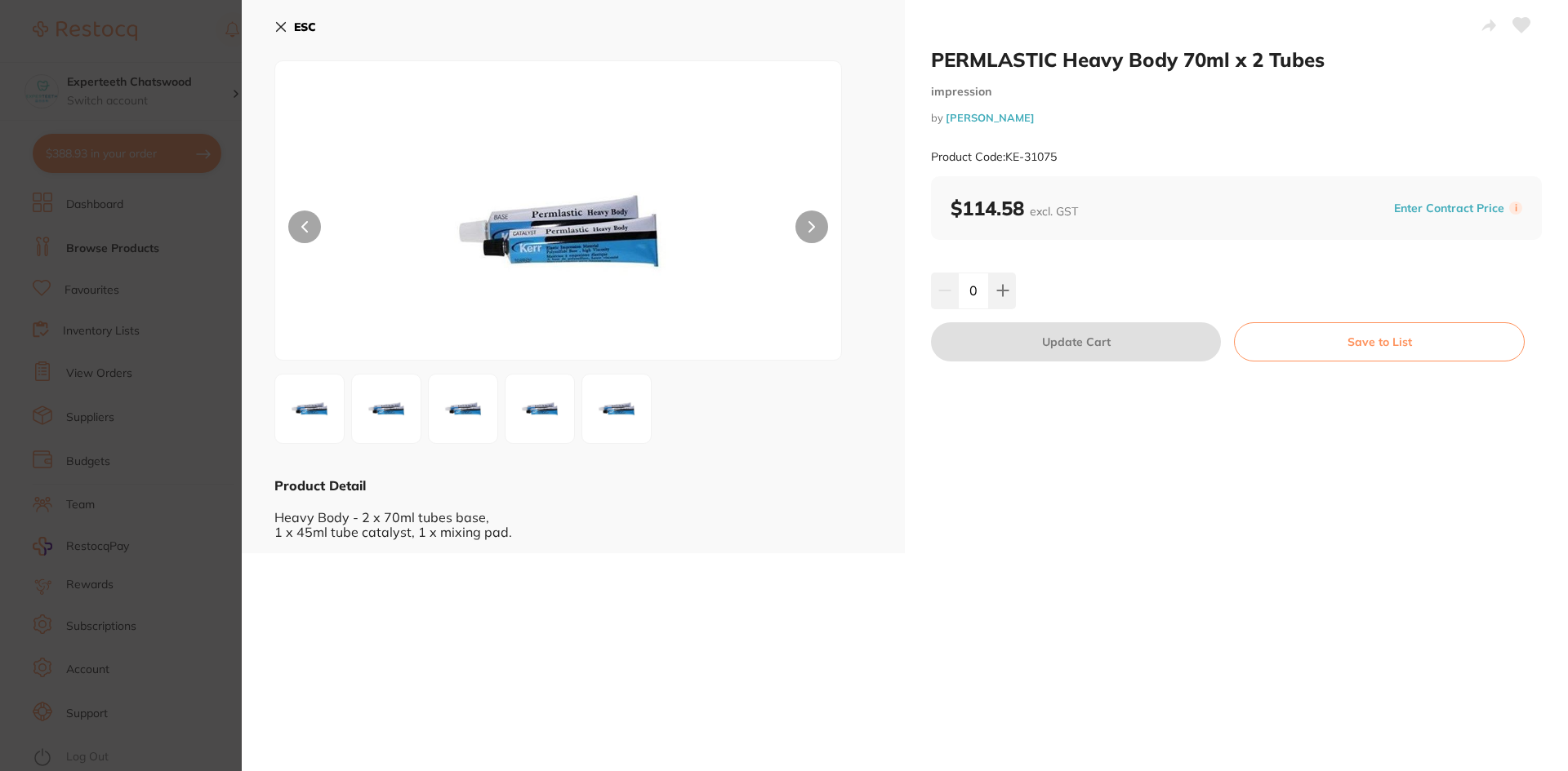
click at [278, 24] on icon at bounding box center [281, 27] width 9 height 9
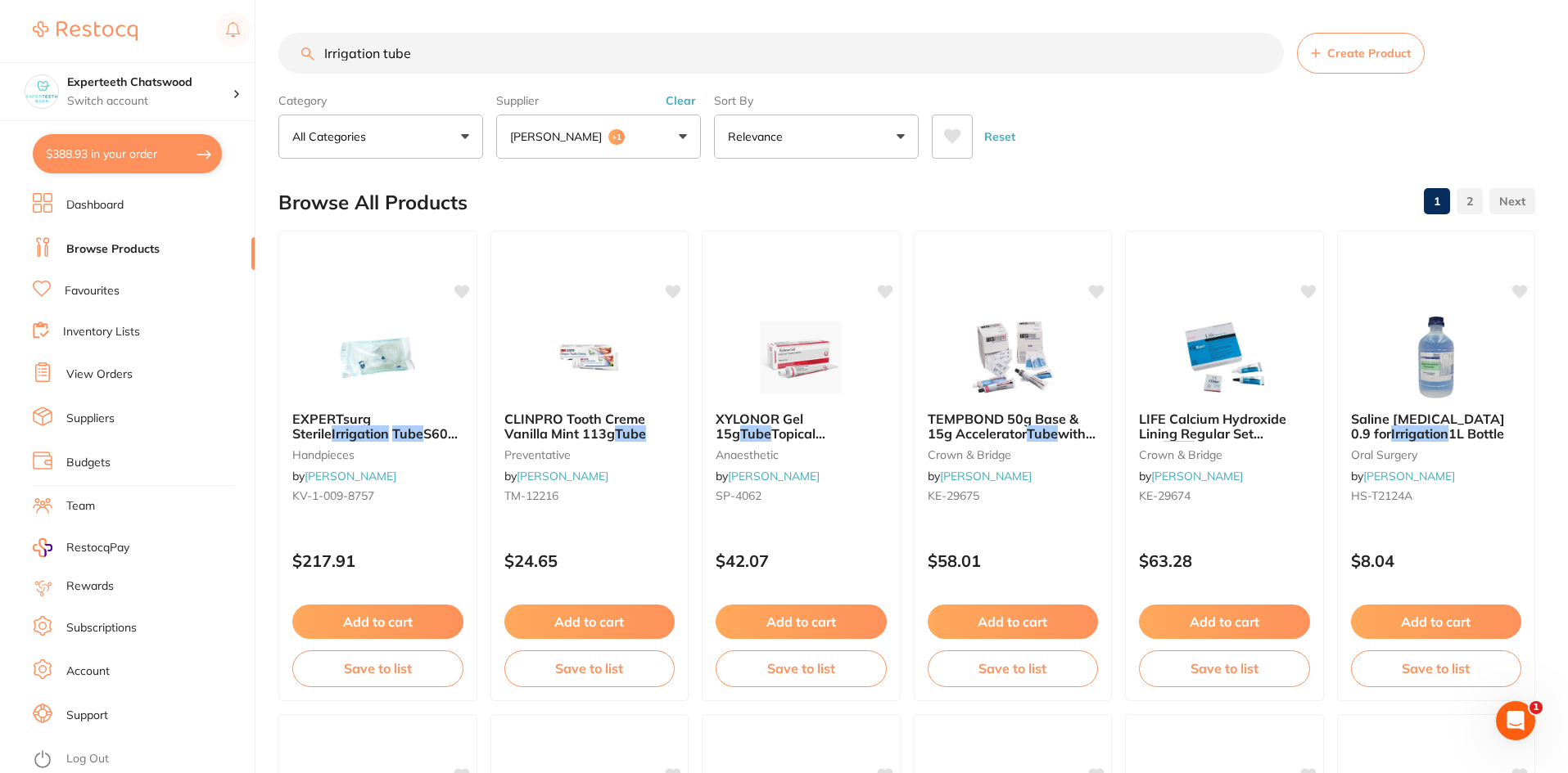
click at [352, 45] on input "Irrigation tube" at bounding box center [781, 53] width 1006 height 41
drag, startPoint x: 375, startPoint y: 51, endPoint x: 321, endPoint y: 46, distance: 54.2
click at [321, 46] on input "Irrigation tube" at bounding box center [781, 53] width 1006 height 41
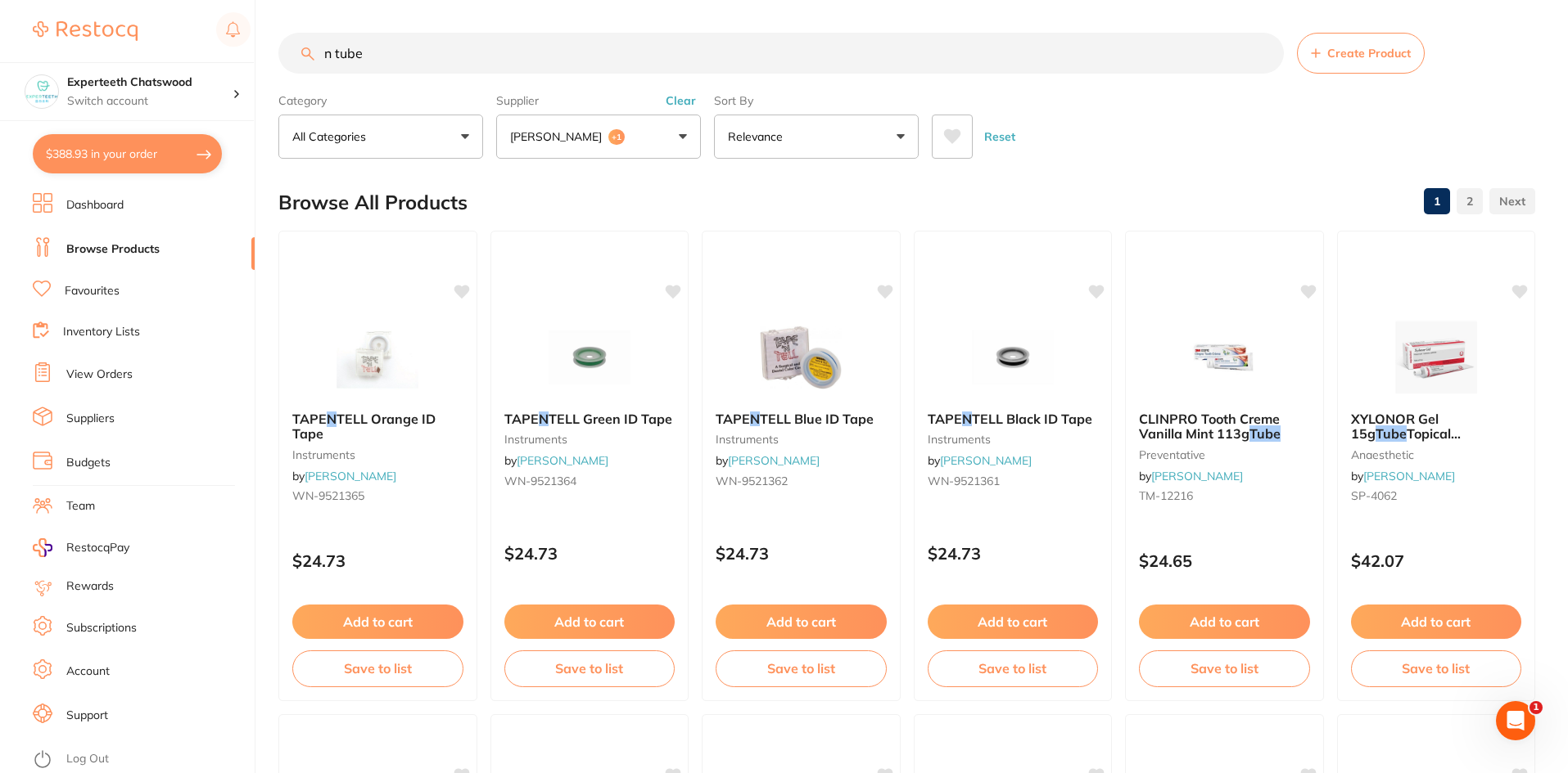
click at [332, 50] on input "n tube" at bounding box center [781, 53] width 1006 height 41
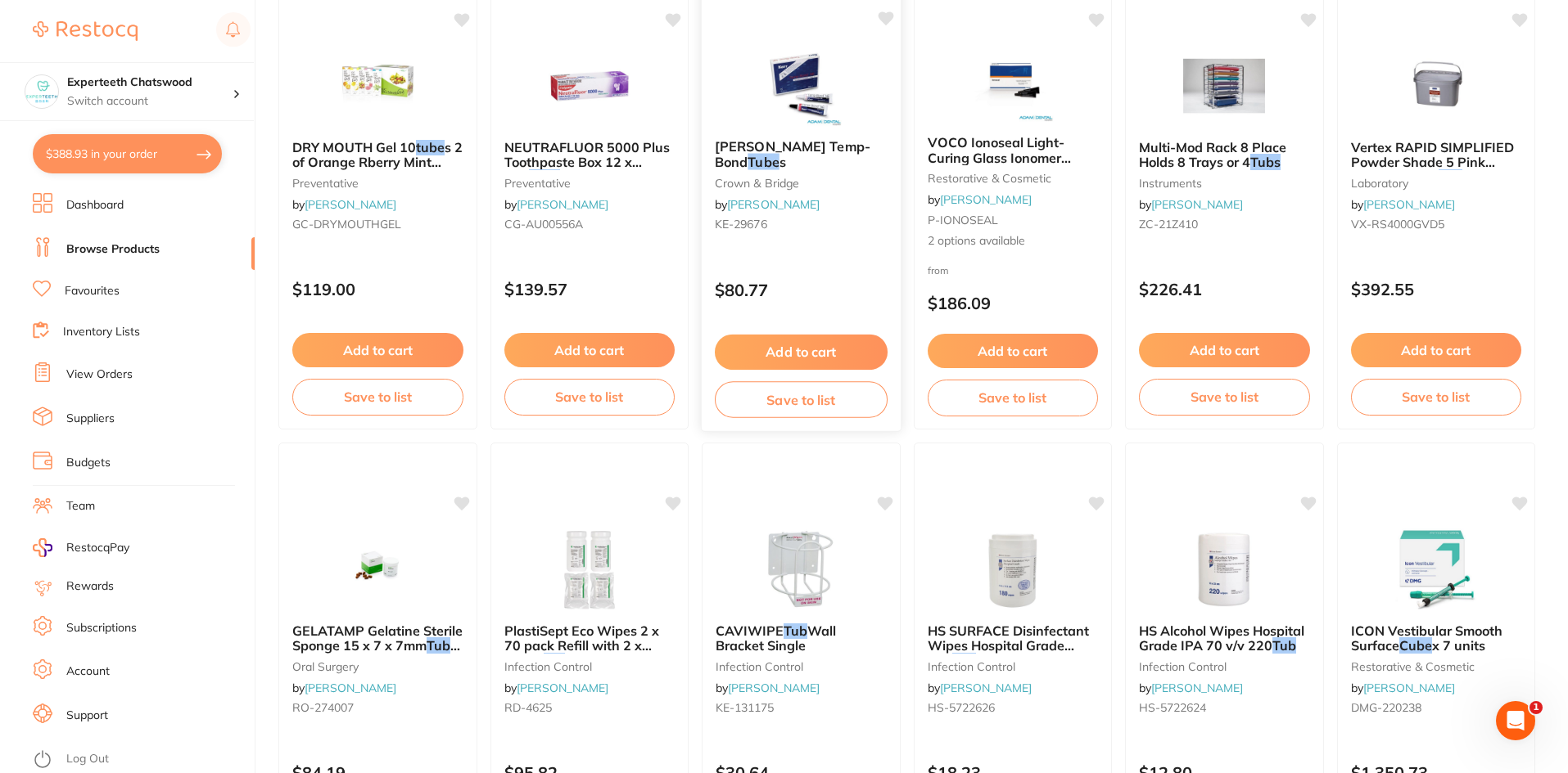
scroll to position [3173, 0]
type input "tube"
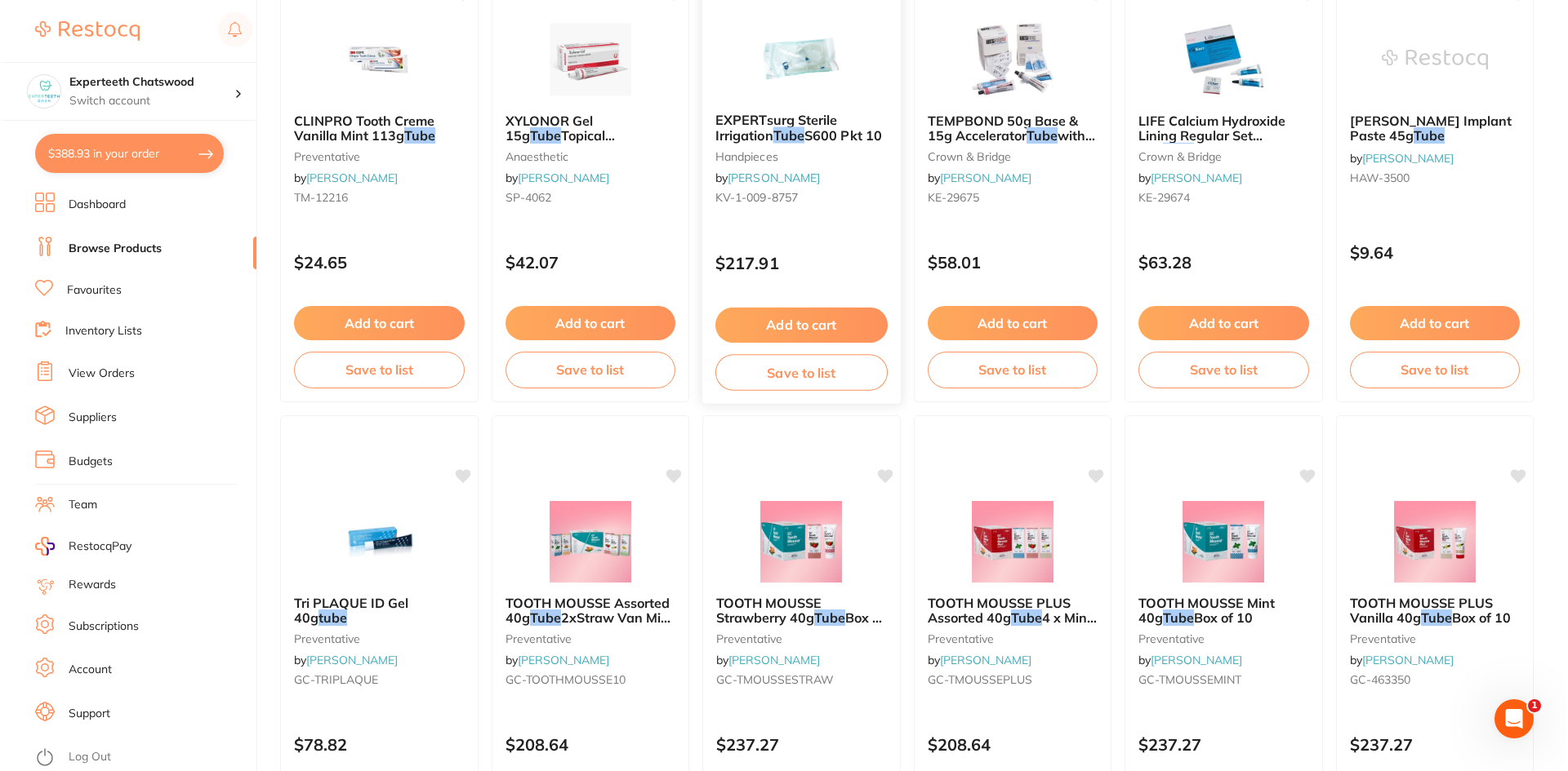
scroll to position [0, 0]
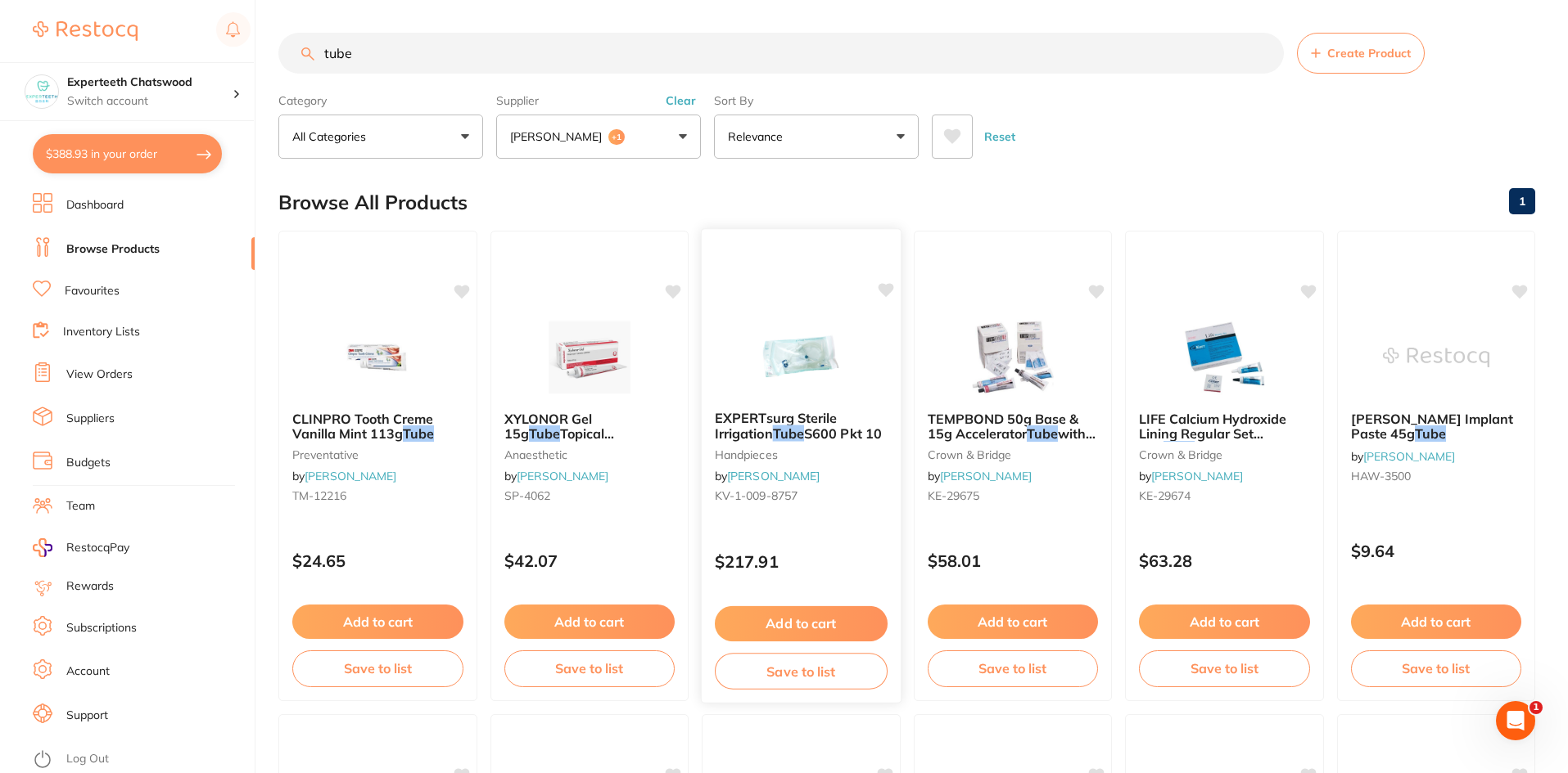
click at [793, 404] on div "EXPERTsurg Sterile Irrigation Tube S600 Pkt 10 handpieces by Henry Schein Halas…" at bounding box center [801, 460] width 199 height 125
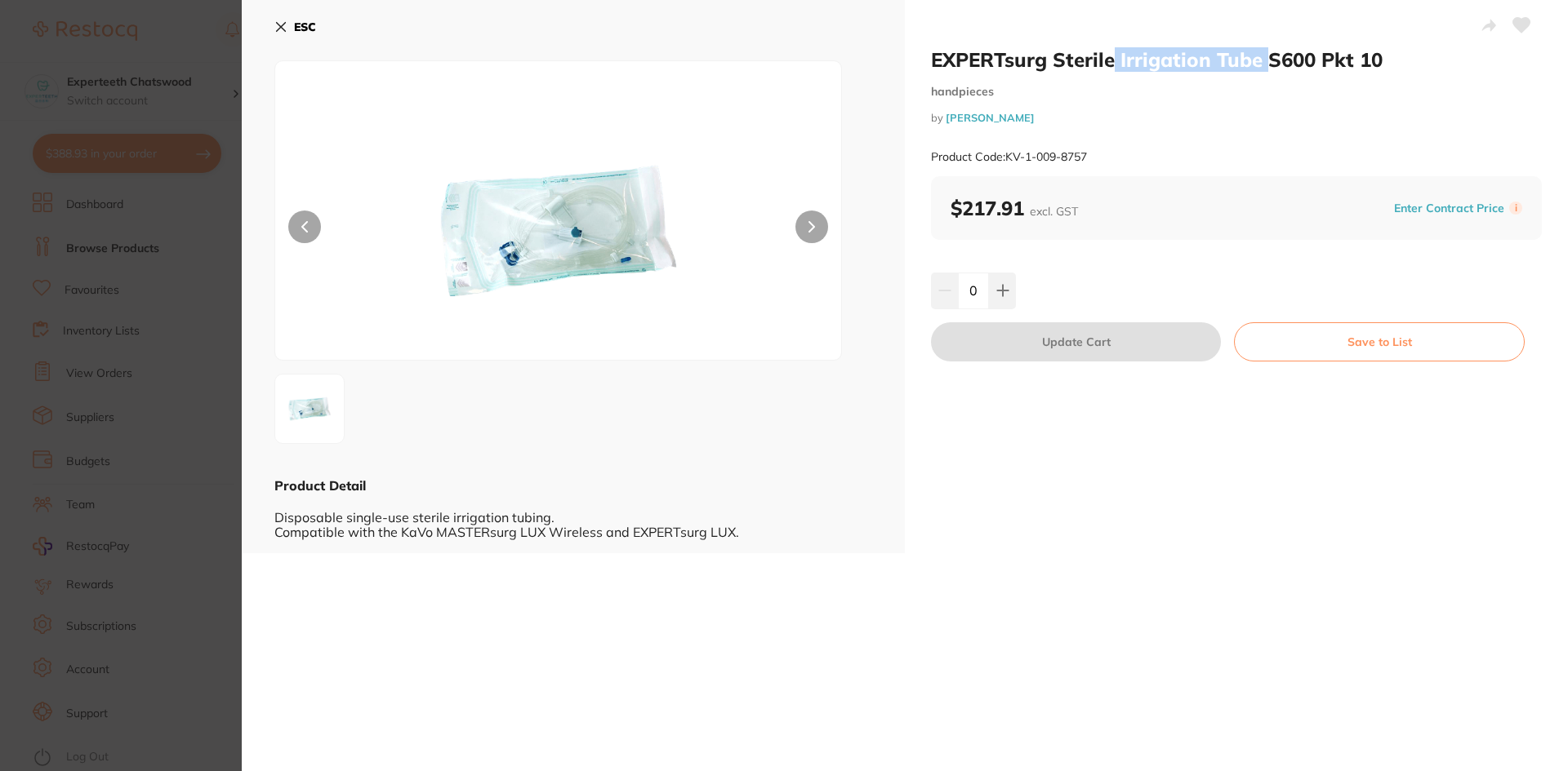
drag, startPoint x: 1111, startPoint y: 59, endPoint x: 1255, endPoint y: 56, distance: 144.0
click at [1261, 56] on h2 "EXPERTsurg Sterile Irrigation Tube S600 Pkt 10" at bounding box center [1236, 59] width 611 height 24
copy h2 "Irrigation Tube"
drag, startPoint x: 284, startPoint y: 32, endPoint x: 356, endPoint y: 12, distance: 74.7
click at [283, 32] on icon at bounding box center [281, 27] width 14 height 14
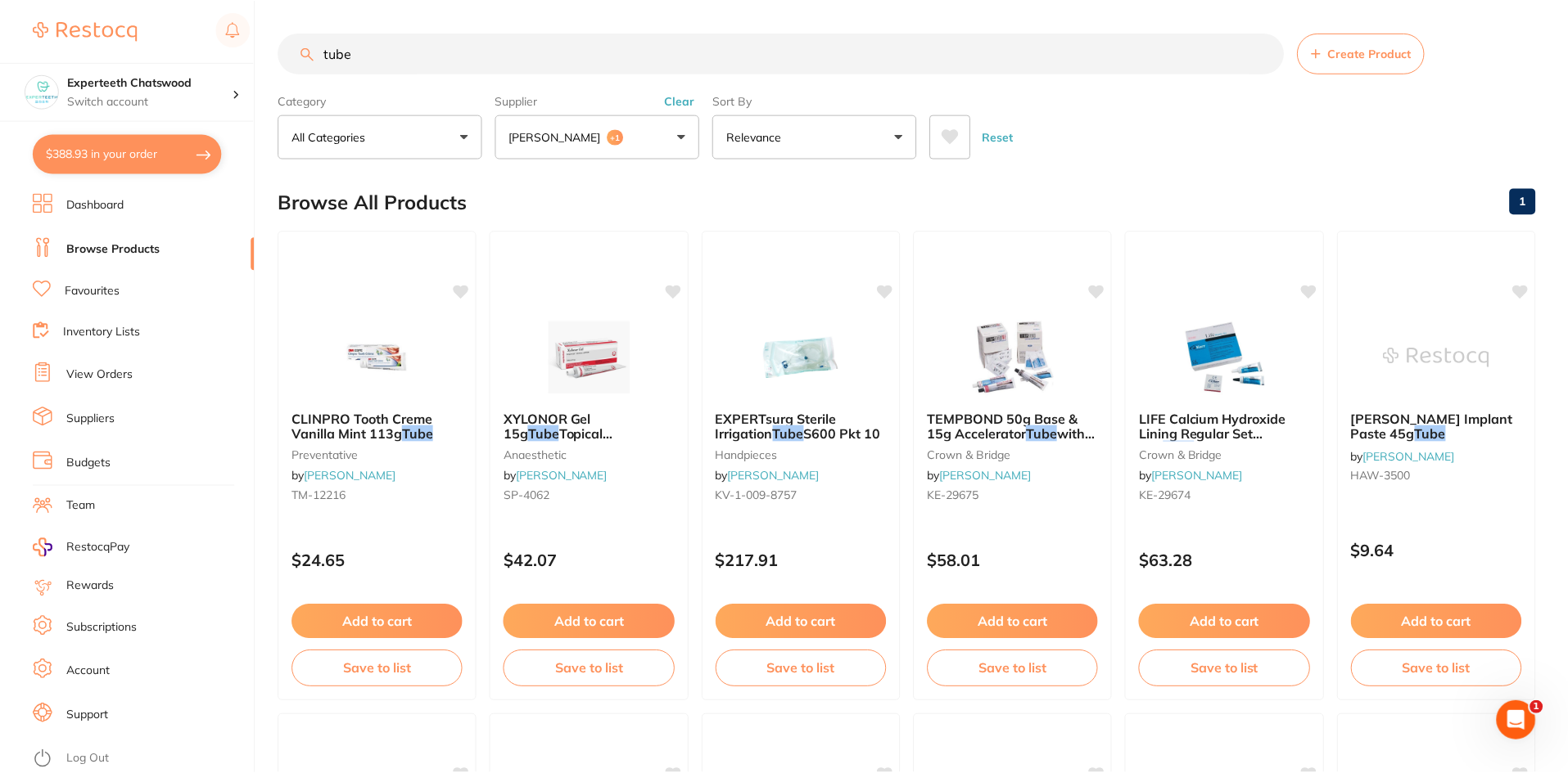
scroll to position [5, 0]
